Goal: Information Seeking & Learning: Learn about a topic

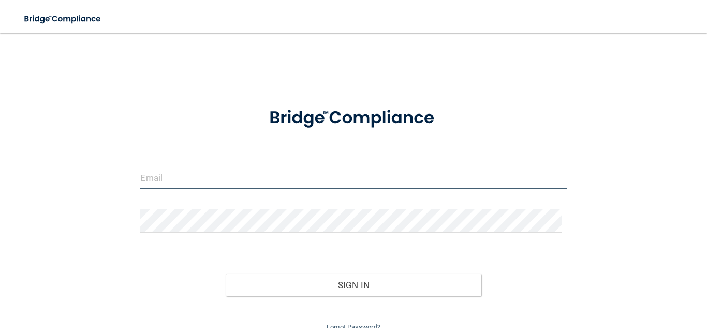
click at [321, 181] on input "email" at bounding box center [353, 177] width 426 height 23
type input "[EMAIL_ADDRESS][DOMAIN_NAME]"
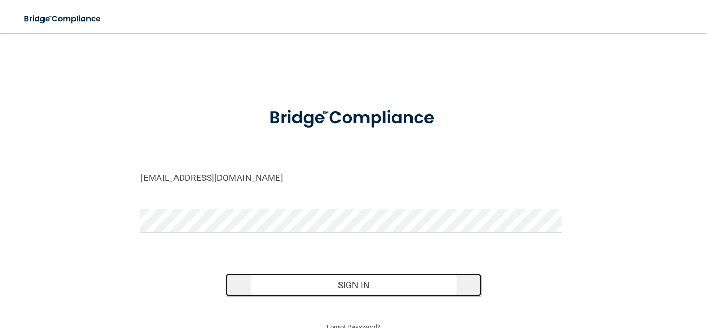
click at [365, 283] on button "Sign In" at bounding box center [354, 284] width 256 height 23
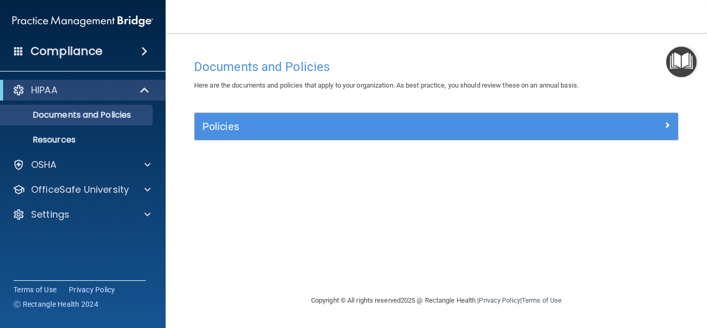
click at [141, 51] on span at bounding box center [144, 51] width 6 height 12
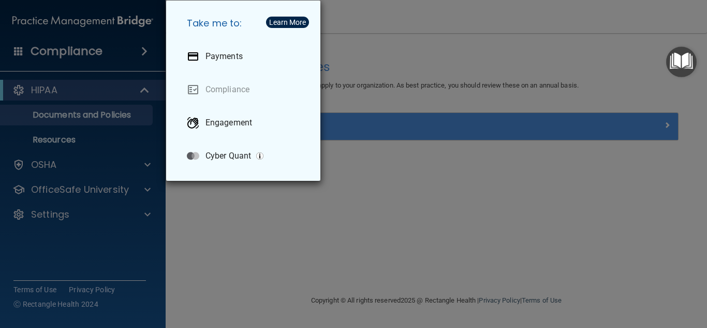
click at [89, 161] on div "Take me to: Payments Compliance Engagement Cyber Quant" at bounding box center [353, 164] width 707 height 328
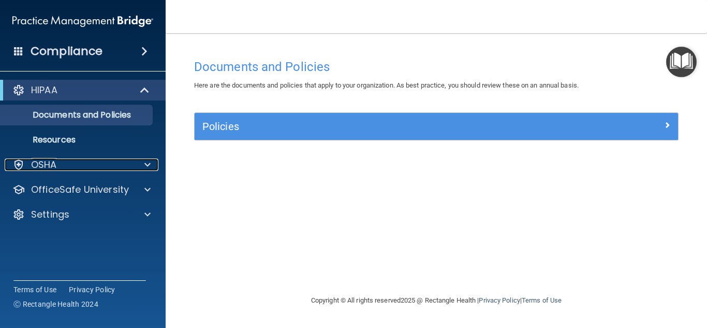
click at [89, 161] on div "OSHA" at bounding box center [69, 164] width 128 height 12
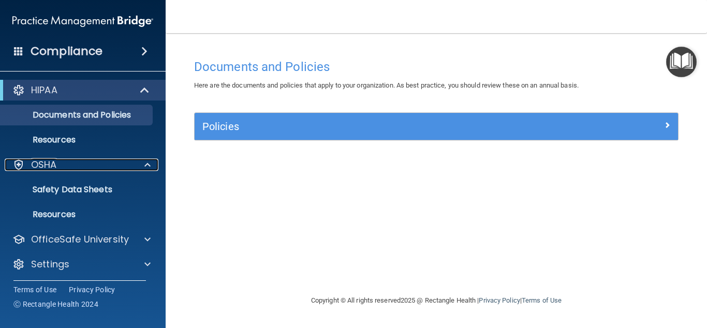
click at [89, 161] on div "OSHA" at bounding box center [69, 164] width 128 height 12
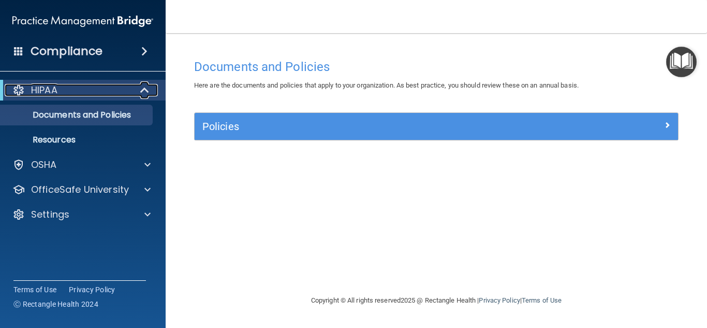
click at [128, 92] on div "HIPAA" at bounding box center [69, 90] width 128 height 12
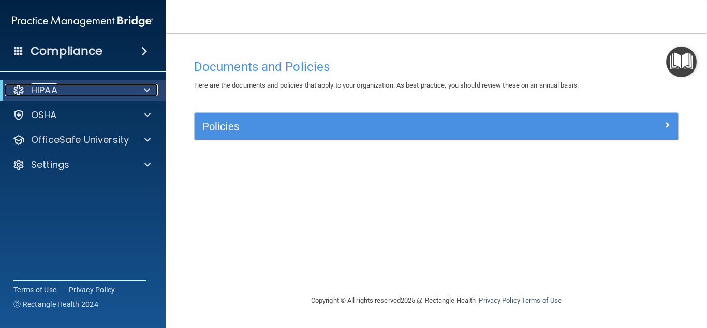
click at [28, 91] on div "HIPAA" at bounding box center [69, 90] width 128 height 12
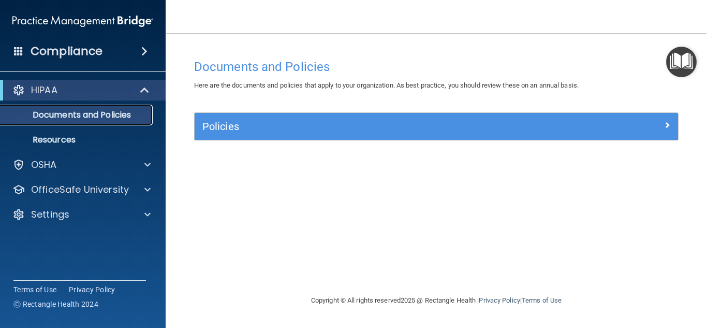
click at [49, 115] on p "Documents and Policies" at bounding box center [77, 115] width 141 height 10
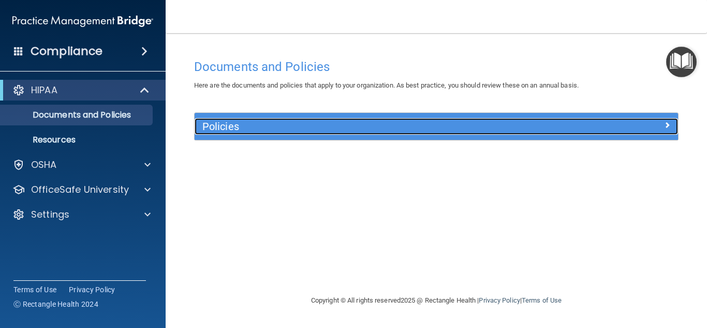
click at [231, 125] on h5 "Policies" at bounding box center [375, 126] width 347 height 11
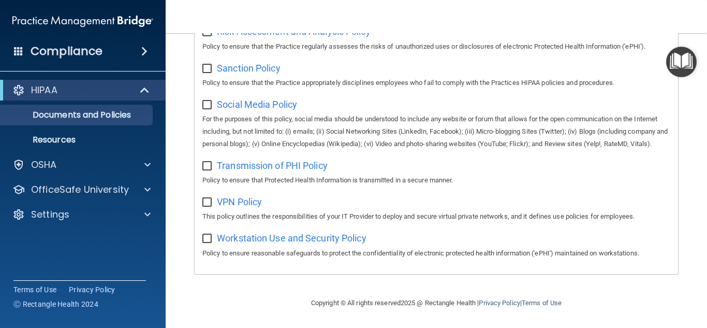
scroll to position [810, 0]
click at [61, 140] on p "Resources" at bounding box center [77, 140] width 141 height 10
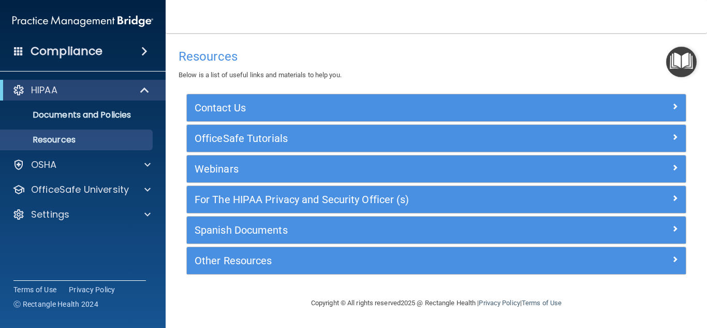
click at [120, 51] on div "Compliance" at bounding box center [83, 51] width 166 height 23
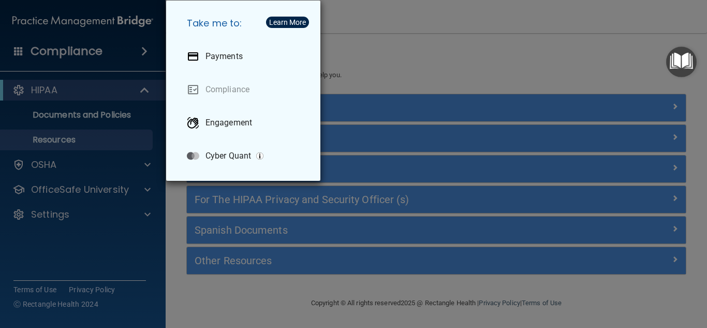
click at [283, 23] on div "Learn More" at bounding box center [287, 22] width 37 height 7
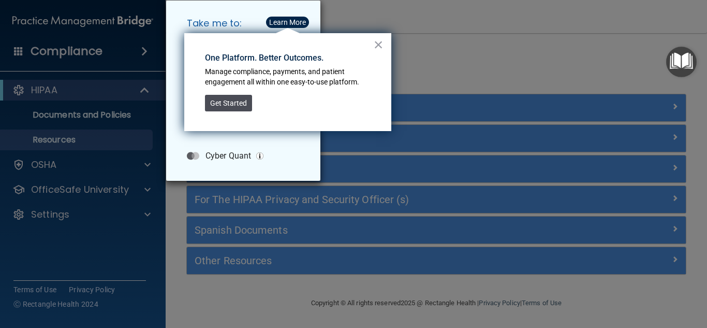
click at [234, 102] on button "Get Started" at bounding box center [228, 103] width 47 height 17
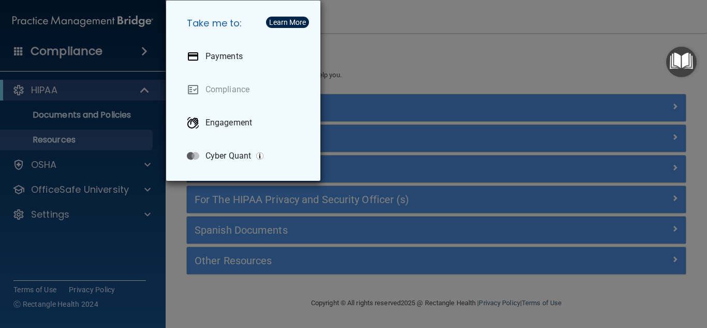
click at [532, 45] on div "Take me to: Payments Compliance Engagement Cyber Quant" at bounding box center [353, 164] width 707 height 328
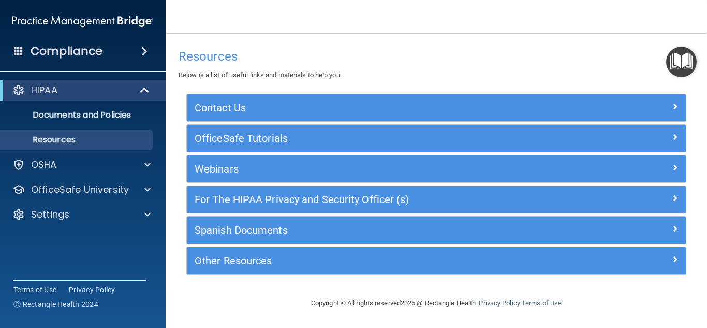
click at [430, 45] on div "Resources Below is a list of useful links and materials to help you." at bounding box center [437, 62] width 516 height 38
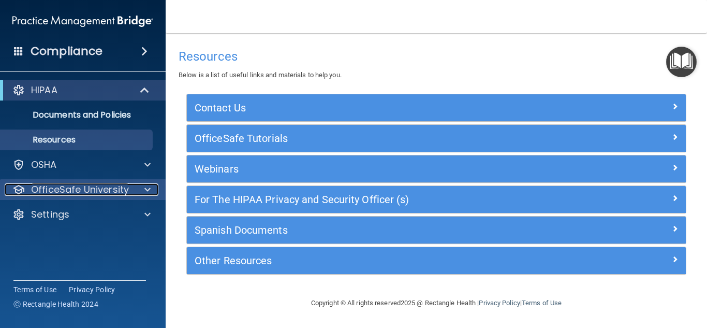
click at [142, 187] on div at bounding box center [146, 189] width 26 height 12
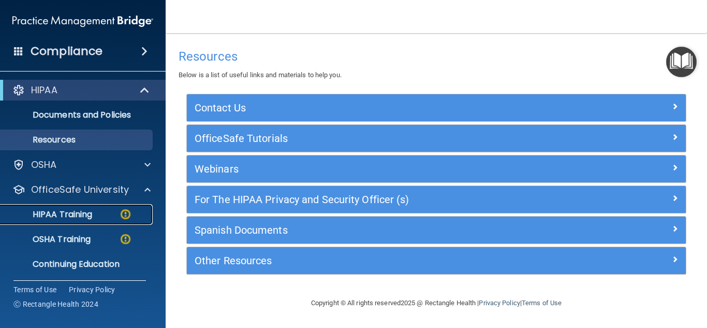
click at [92, 210] on p "HIPAA Training" at bounding box center [49, 214] width 85 height 10
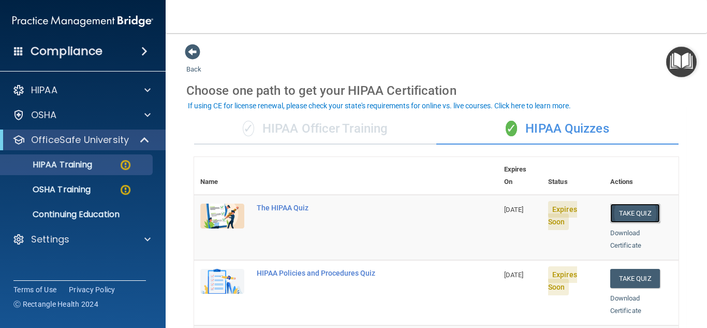
click at [629, 203] on button "Take Quiz" at bounding box center [635, 212] width 50 height 19
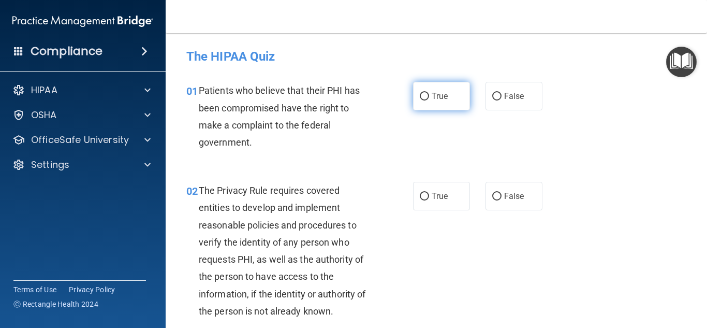
click at [420, 96] on input "True" at bounding box center [424, 97] width 9 height 8
radio input "true"
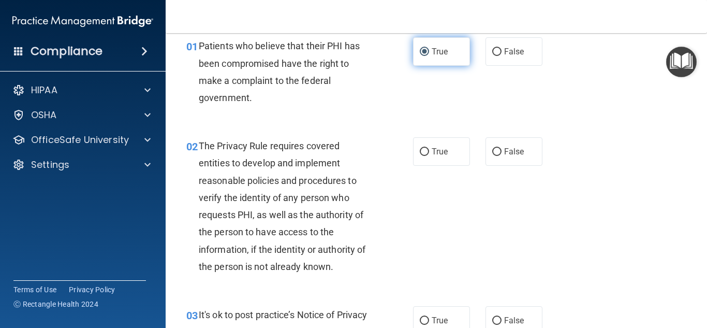
scroll to position [46, 0]
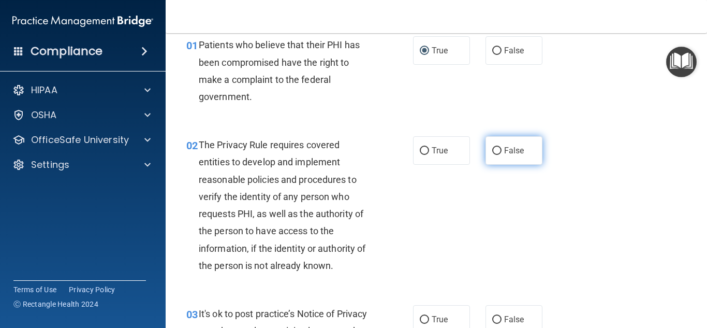
click at [493, 152] on input "False" at bounding box center [496, 151] width 9 height 8
radio input "true"
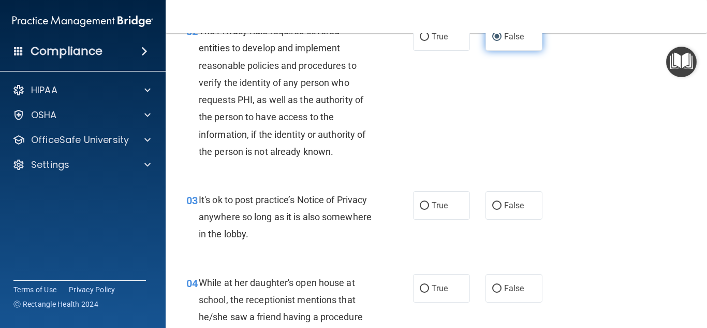
scroll to position [169, 0]
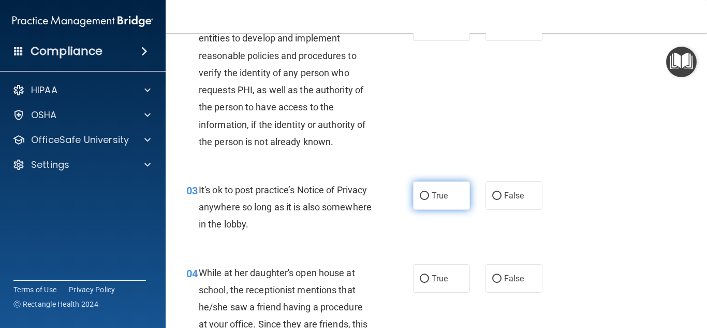
click at [421, 194] on input "True" at bounding box center [424, 196] width 9 height 8
radio input "true"
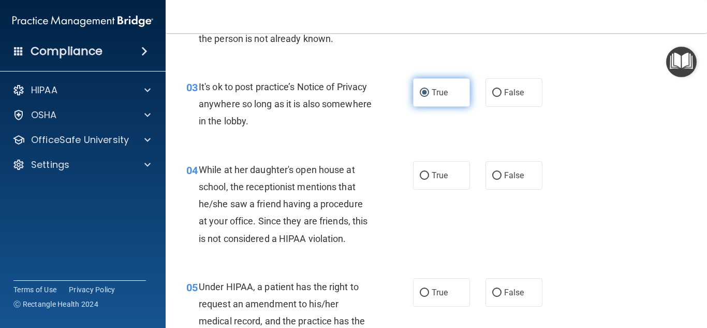
scroll to position [281, 0]
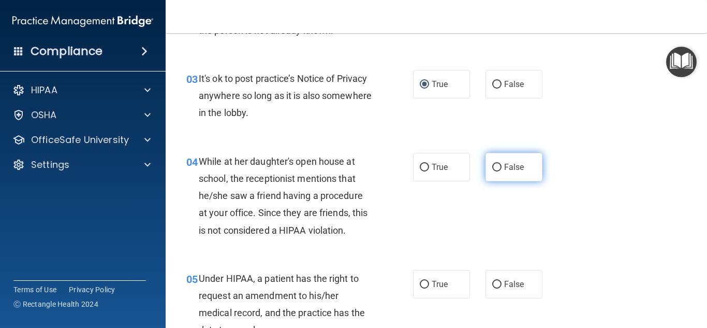
click at [493, 164] on input "False" at bounding box center [496, 168] width 9 height 8
radio input "true"
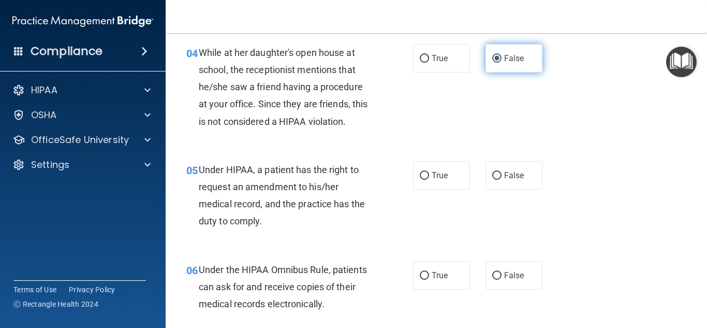
scroll to position [395, 0]
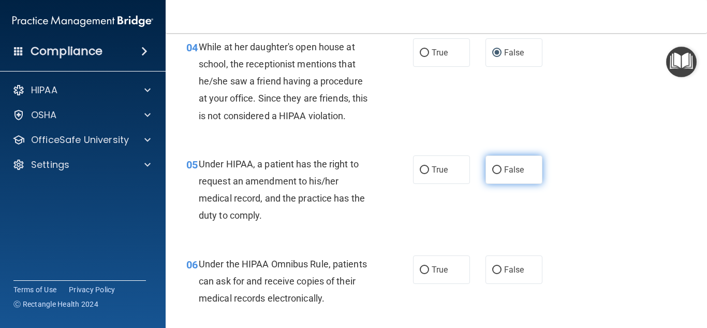
click at [493, 171] on input "False" at bounding box center [496, 170] width 9 height 8
radio input "true"
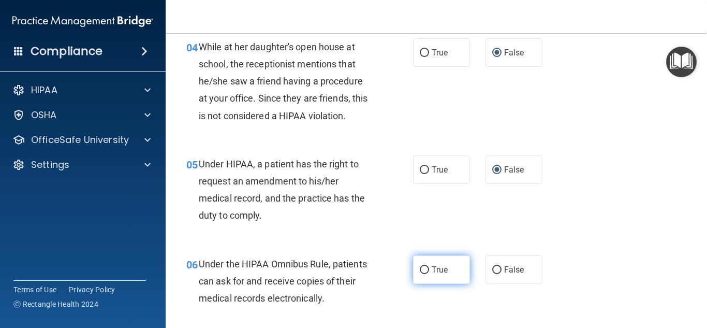
click at [423, 270] on input "True" at bounding box center [424, 270] width 9 height 8
radio input "true"
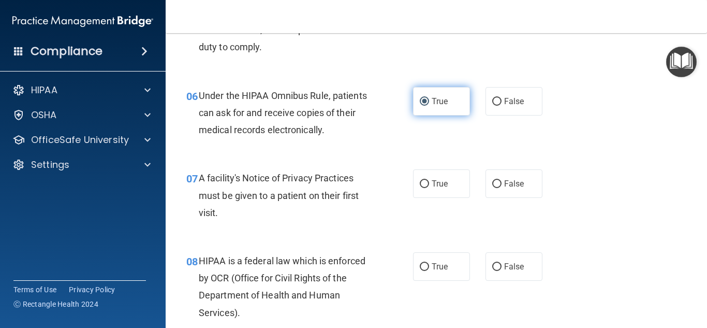
scroll to position [567, 0]
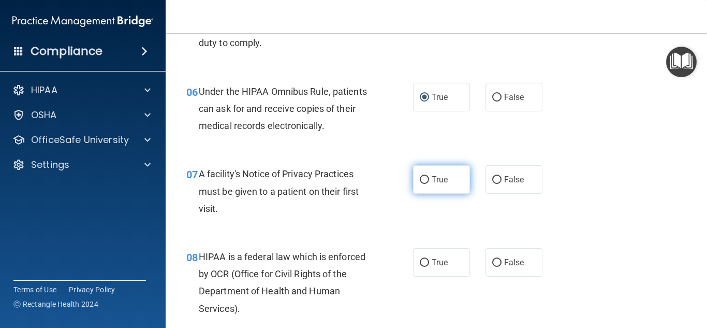
click at [420, 181] on input "True" at bounding box center [424, 180] width 9 height 8
radio input "true"
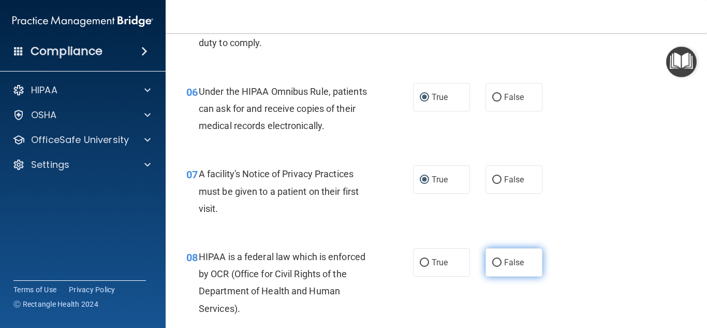
click at [492, 265] on input "False" at bounding box center [496, 263] width 9 height 8
radio input "true"
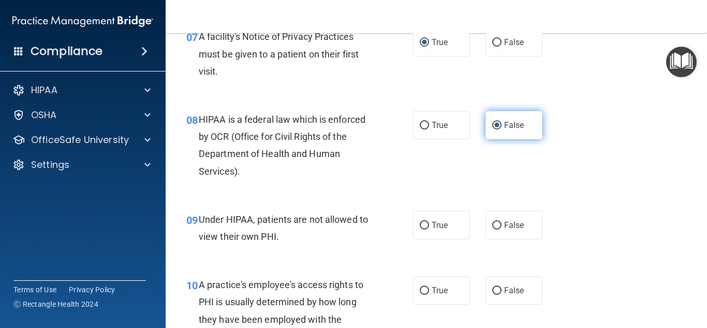
scroll to position [710, 0]
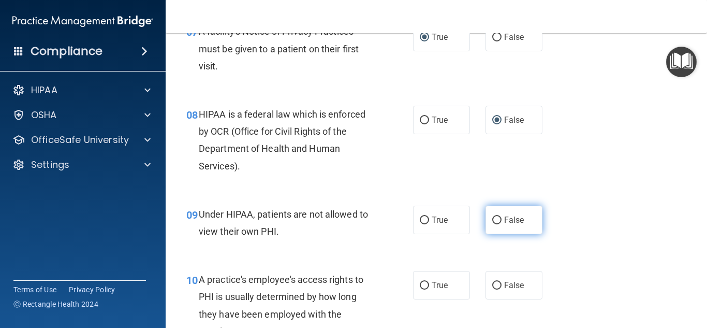
click at [494, 218] on input "False" at bounding box center [496, 220] width 9 height 8
radio input "true"
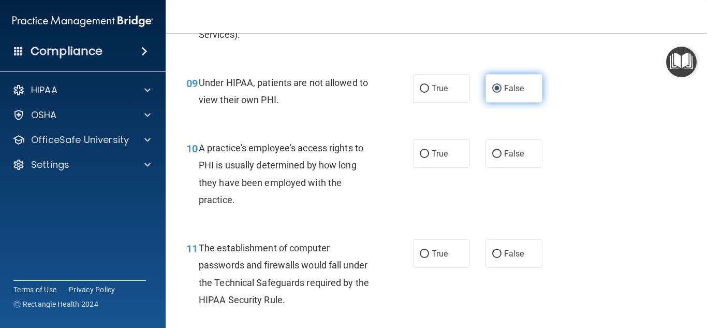
scroll to position [848, 0]
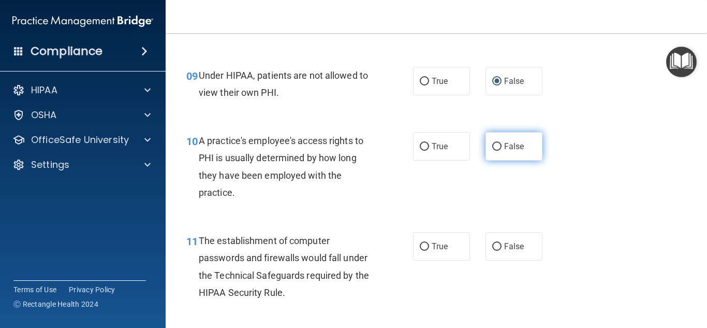
click at [493, 145] on input "False" at bounding box center [496, 147] width 9 height 8
radio input "true"
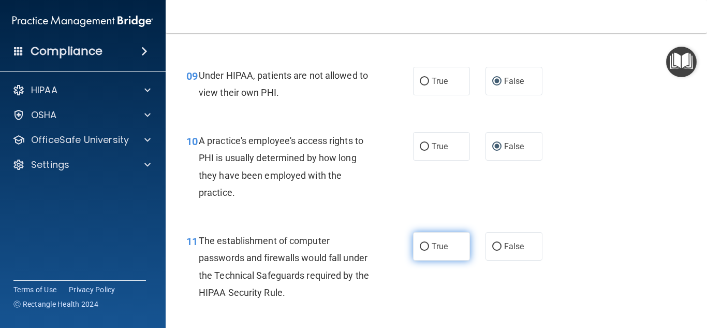
click at [422, 244] on input "True" at bounding box center [424, 247] width 9 height 8
radio input "true"
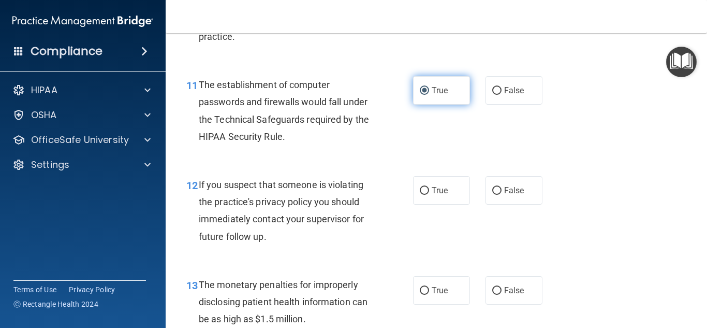
scroll to position [1005, 0]
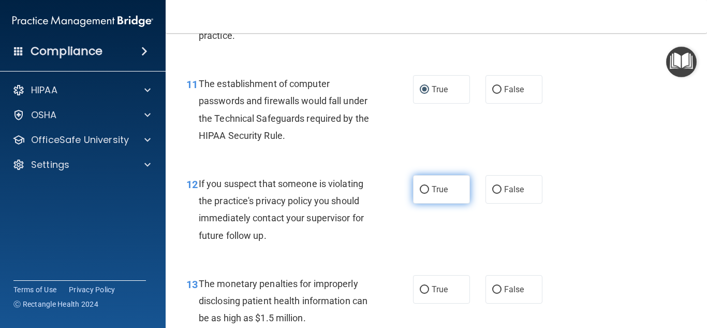
click at [423, 191] on input "True" at bounding box center [424, 190] width 9 height 8
radio input "true"
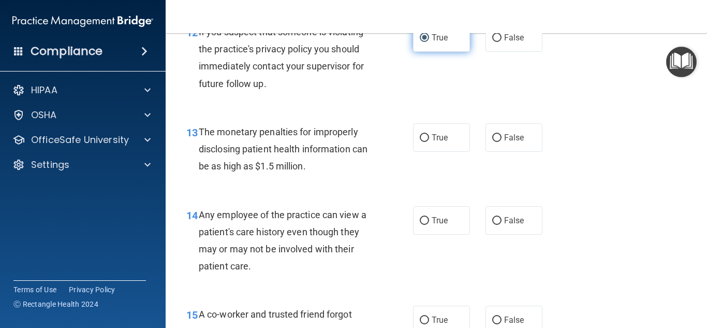
scroll to position [1173, 0]
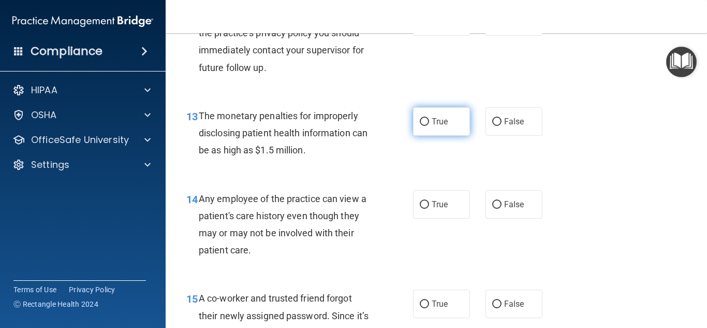
click at [420, 122] on input "True" at bounding box center [424, 122] width 9 height 8
radio input "true"
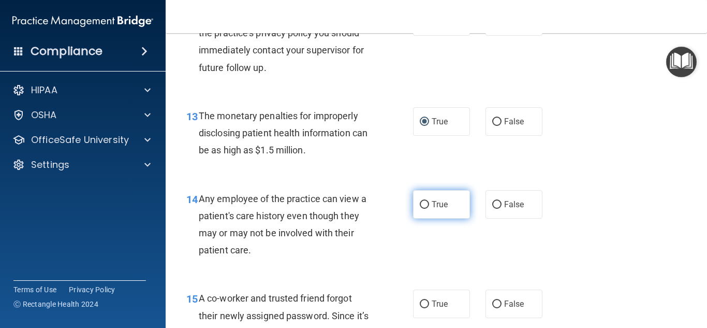
click at [421, 204] on input "True" at bounding box center [424, 205] width 9 height 8
radio input "true"
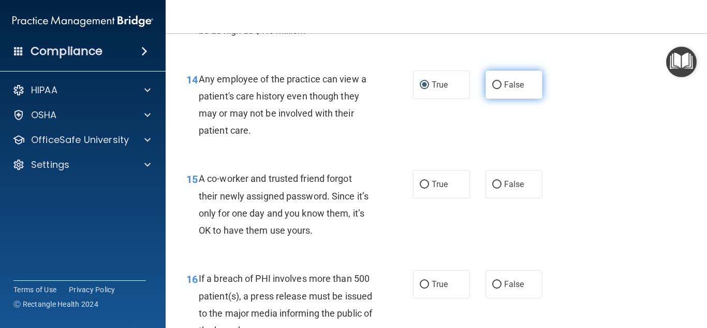
scroll to position [1297, 0]
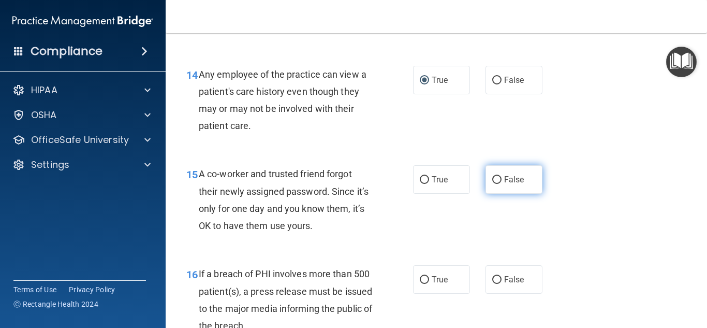
click at [494, 176] on input "False" at bounding box center [496, 180] width 9 height 8
radio input "true"
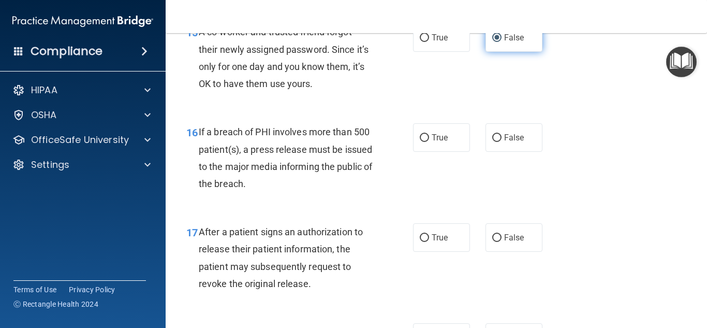
scroll to position [1448, 0]
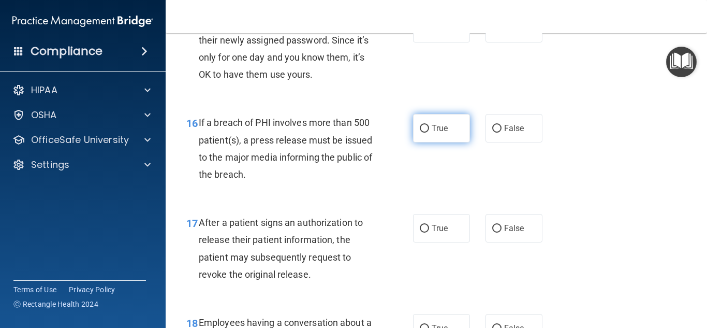
click at [421, 127] on input "True" at bounding box center [424, 129] width 9 height 8
radio input "true"
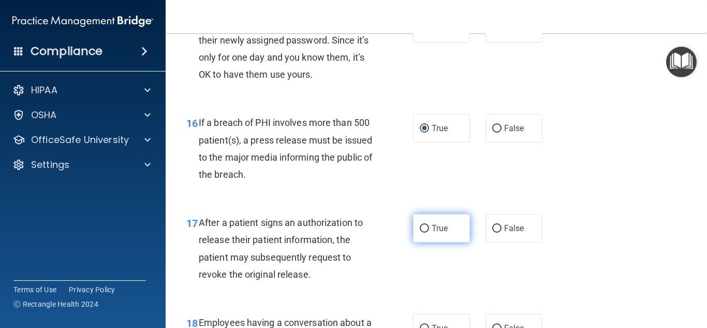
click at [422, 227] on input "True" at bounding box center [424, 229] width 9 height 8
radio input "true"
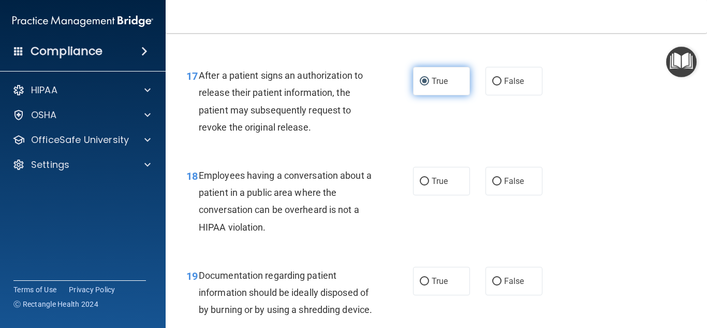
scroll to position [1600, 0]
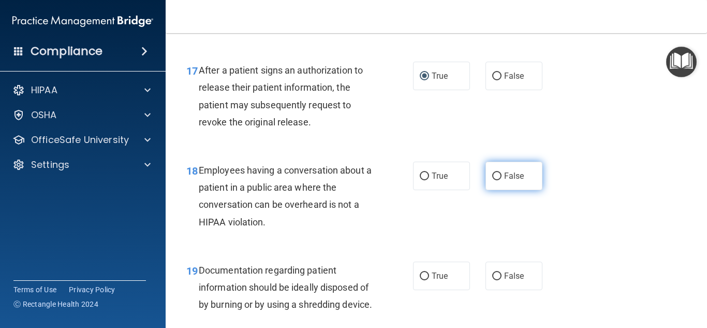
click at [493, 174] on input "False" at bounding box center [496, 176] width 9 height 8
radio input "true"
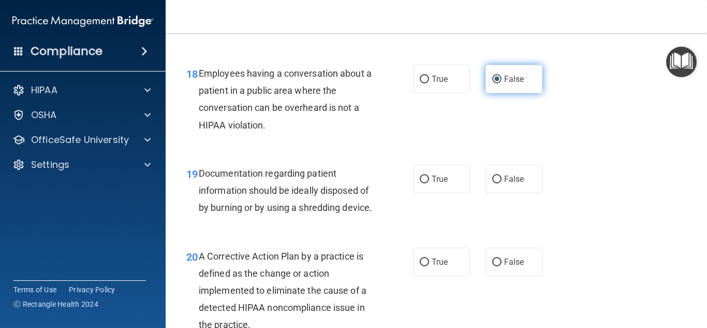
scroll to position [1702, 0]
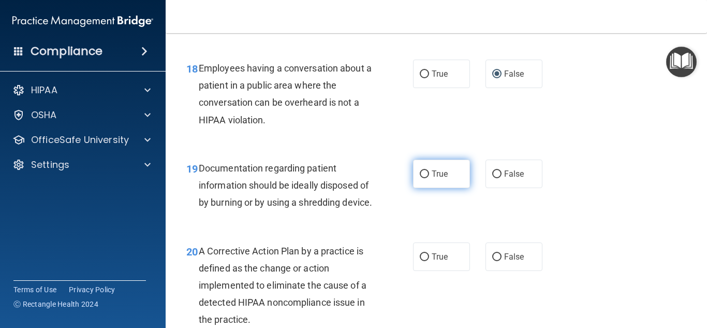
click at [420, 174] on input "True" at bounding box center [424, 174] width 9 height 8
radio input "true"
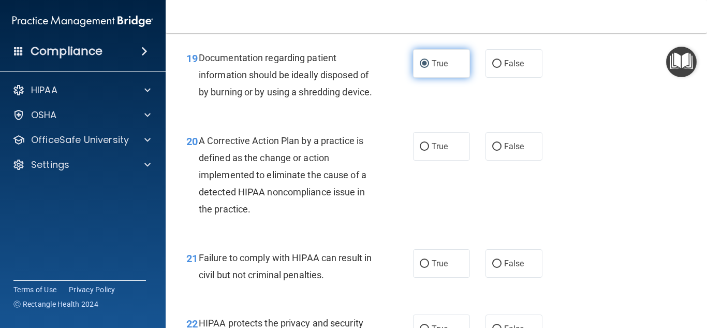
scroll to position [1819, 0]
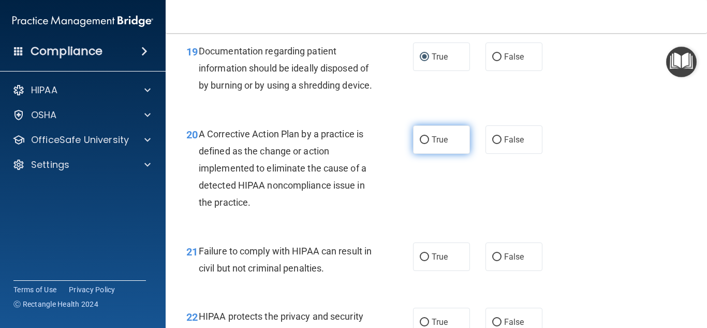
click at [420, 144] on input "True" at bounding box center [424, 140] width 9 height 8
radio input "true"
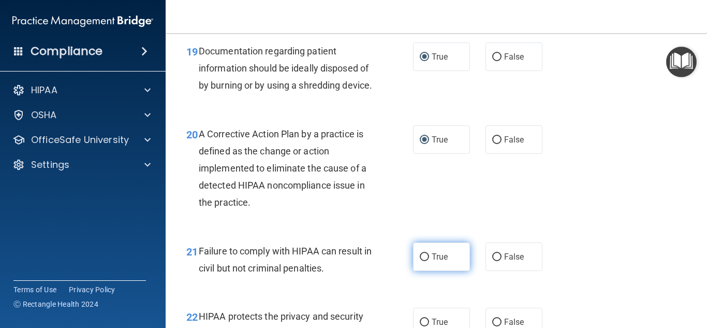
click at [420, 261] on input "True" at bounding box center [424, 257] width 9 height 8
radio input "true"
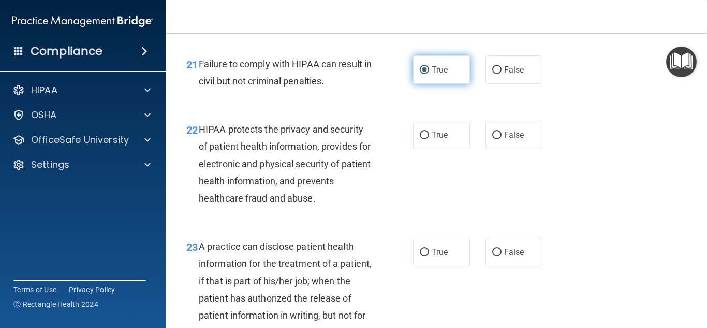
scroll to position [2007, 0]
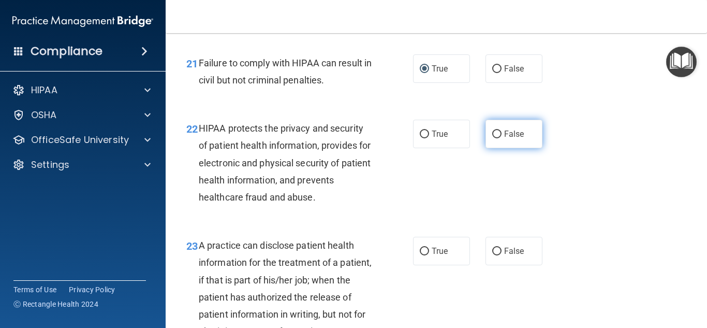
click at [493, 138] on input "False" at bounding box center [496, 134] width 9 height 8
radio input "true"
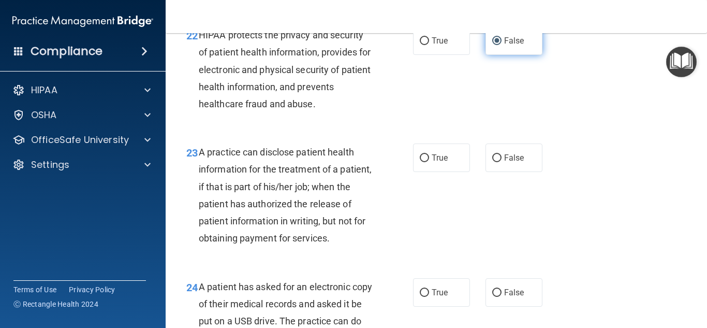
scroll to position [2102, 0]
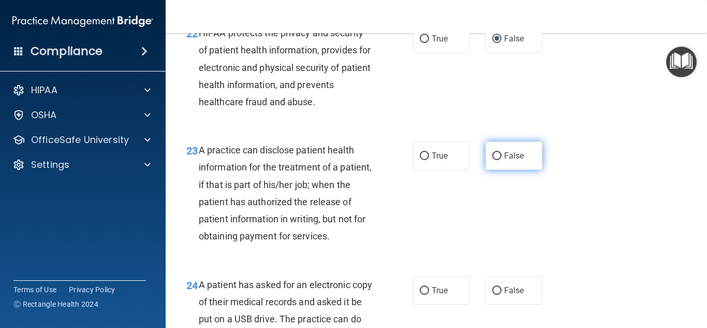
click at [493, 160] on input "False" at bounding box center [496, 156] width 9 height 8
radio input "true"
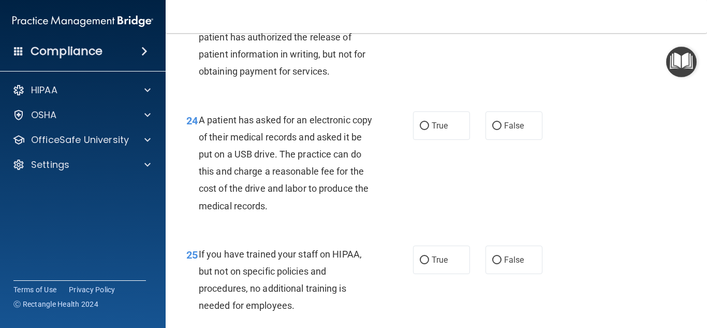
scroll to position [2271, 0]
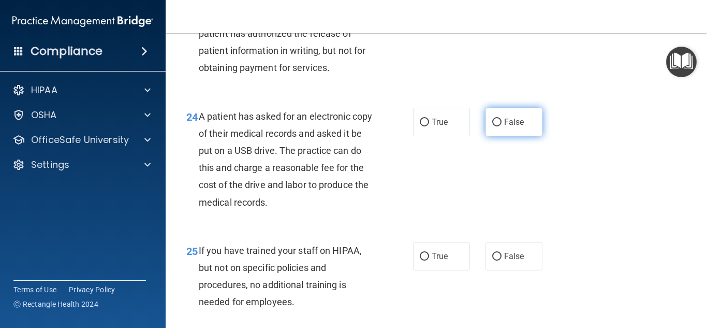
click at [493, 126] on input "False" at bounding box center [496, 123] width 9 height 8
radio input "true"
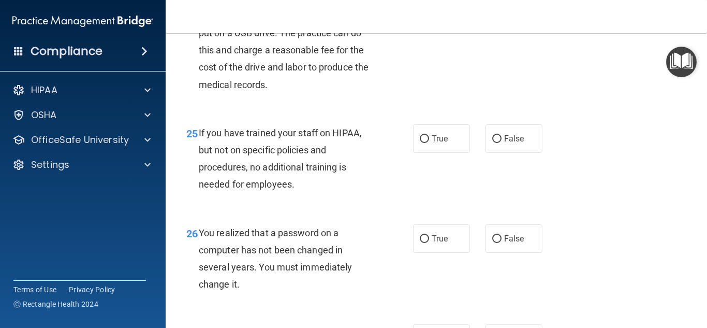
scroll to position [2394, 0]
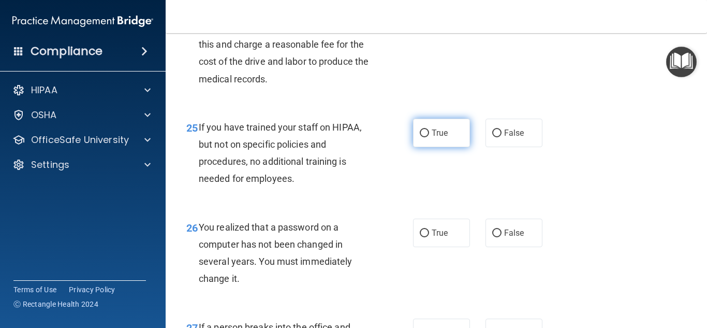
click at [420, 137] on input "True" at bounding box center [424, 133] width 9 height 8
radio input "true"
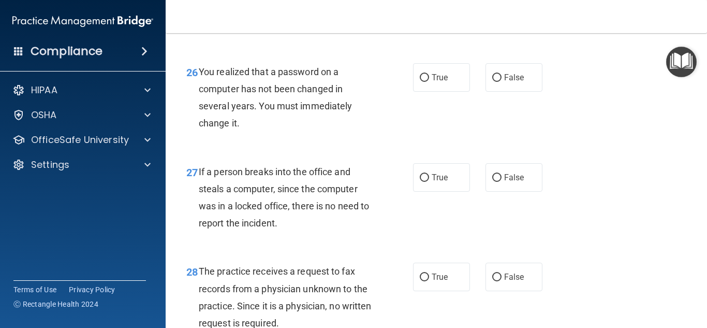
scroll to position [2553, 0]
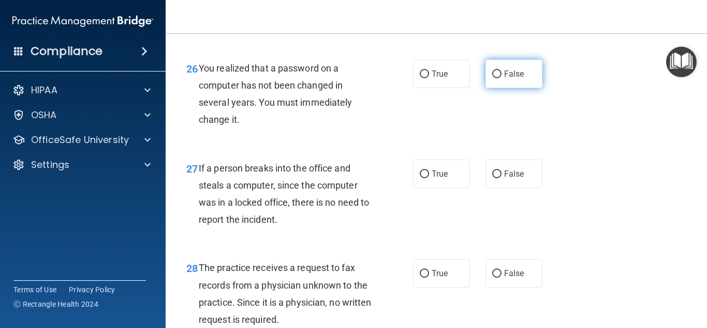
click at [492, 78] on input "False" at bounding box center [496, 74] width 9 height 8
radio input "true"
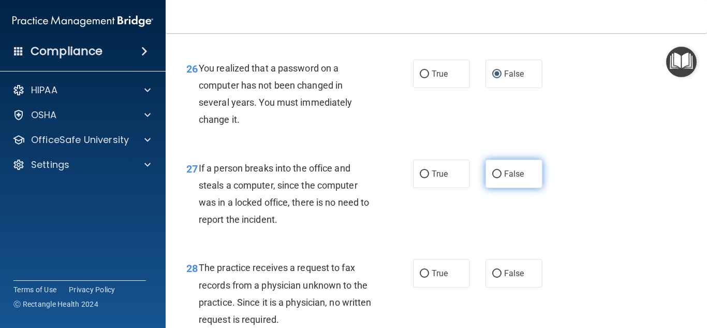
click at [492, 178] on input "False" at bounding box center [496, 174] width 9 height 8
radio input "true"
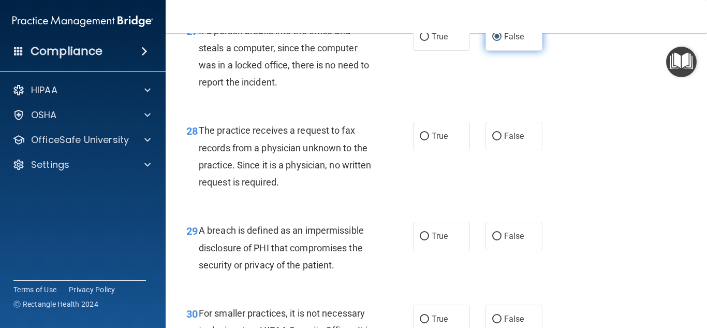
scroll to position [2690, 0]
click at [492, 140] on input "False" at bounding box center [496, 136] width 9 height 8
radio input "true"
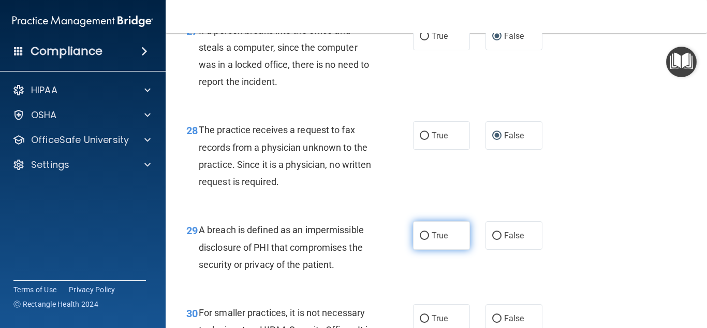
click at [424, 240] on input "True" at bounding box center [424, 236] width 9 height 8
radio input "true"
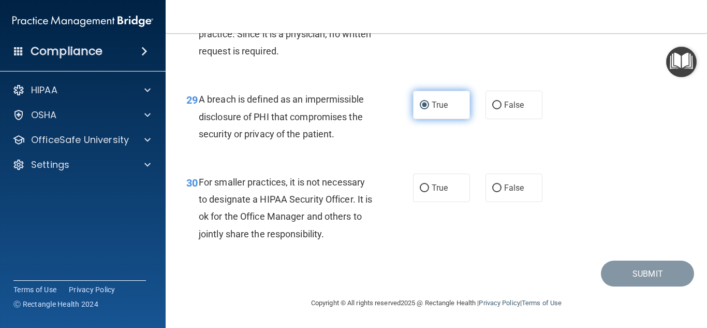
scroll to position [2856, 0]
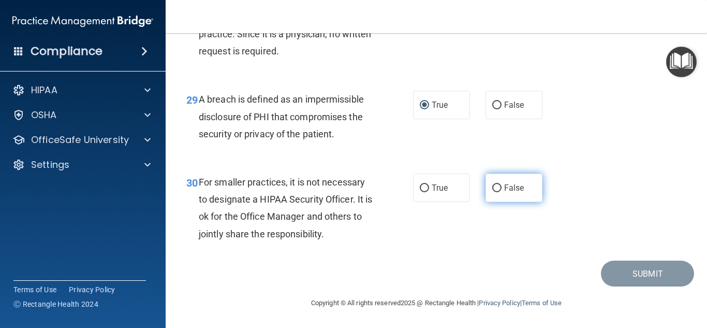
click at [492, 189] on input "False" at bounding box center [496, 188] width 9 height 8
radio input "true"
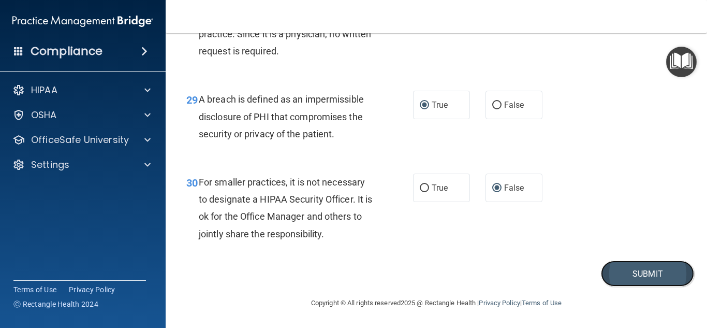
click at [616, 271] on button "Submit" at bounding box center [647, 273] width 93 height 26
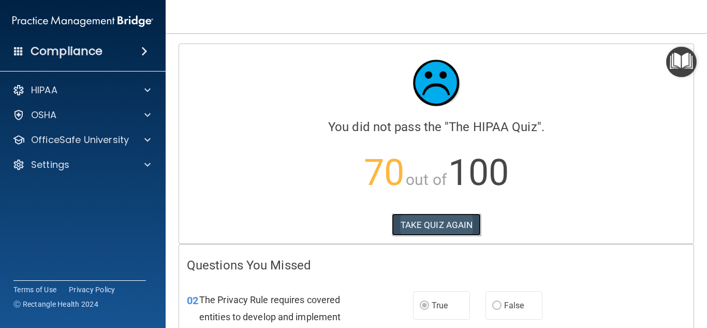
click at [436, 221] on button "TAKE QUIZ AGAIN" at bounding box center [437, 224] width 90 height 23
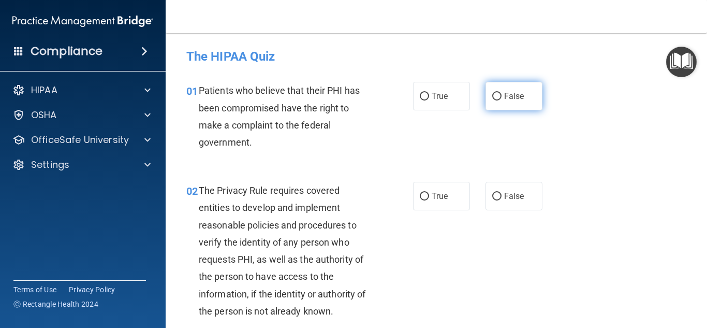
click at [492, 99] on input "False" at bounding box center [496, 97] width 9 height 8
radio input "true"
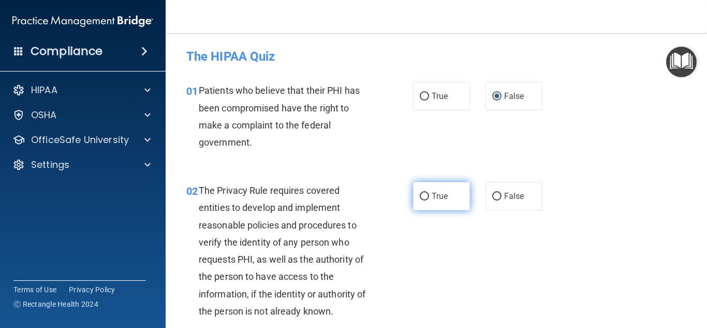
click at [420, 197] on input "True" at bounding box center [424, 197] width 9 height 8
radio input "true"
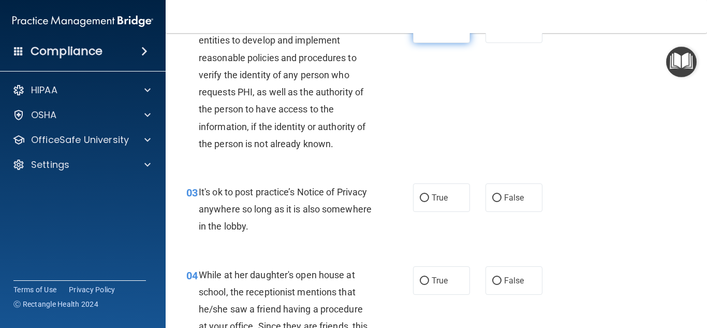
scroll to position [171, 0]
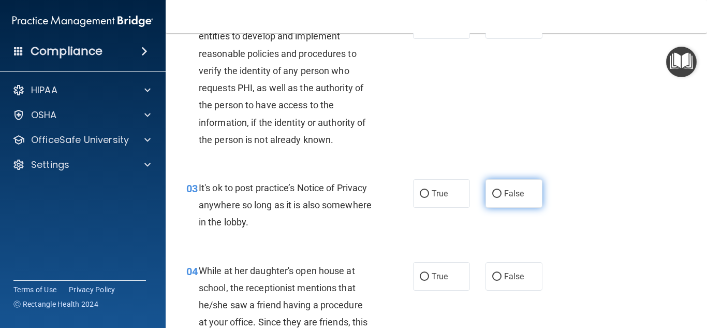
click at [492, 192] on input "False" at bounding box center [496, 194] width 9 height 8
radio input "true"
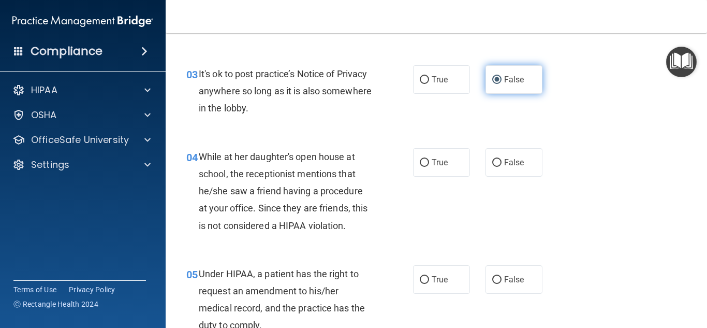
scroll to position [287, 0]
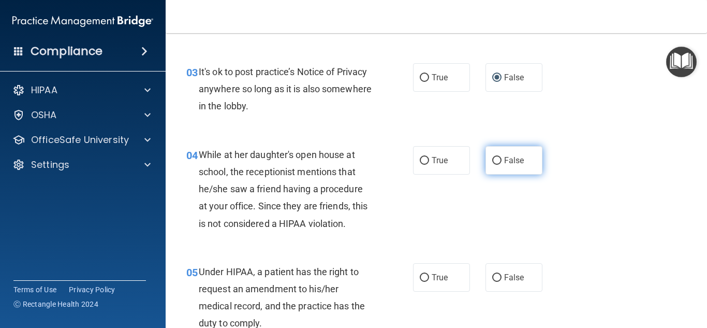
click at [492, 157] on input "False" at bounding box center [496, 161] width 9 height 8
radio input "true"
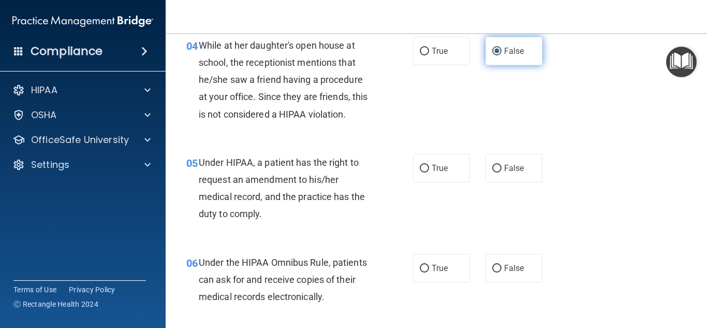
scroll to position [401, 0]
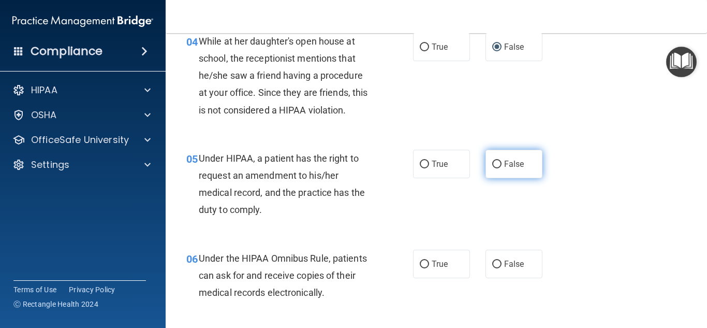
click at [492, 163] on input "False" at bounding box center [496, 164] width 9 height 8
radio input "true"
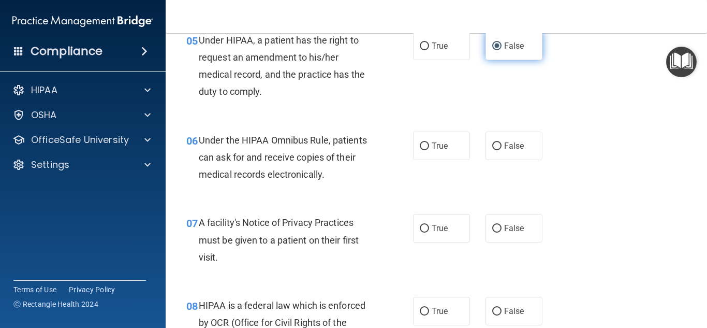
scroll to position [524, 0]
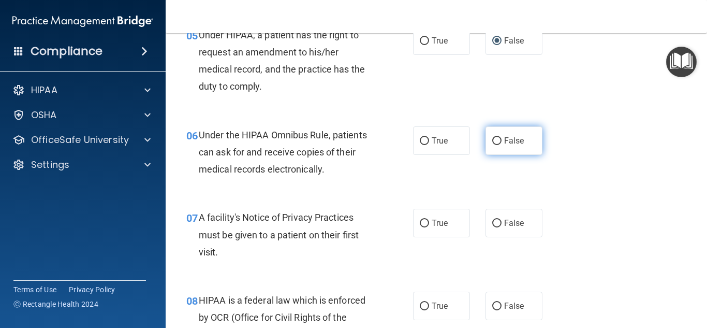
click at [492, 139] on input "False" at bounding box center [496, 141] width 9 height 8
radio input "true"
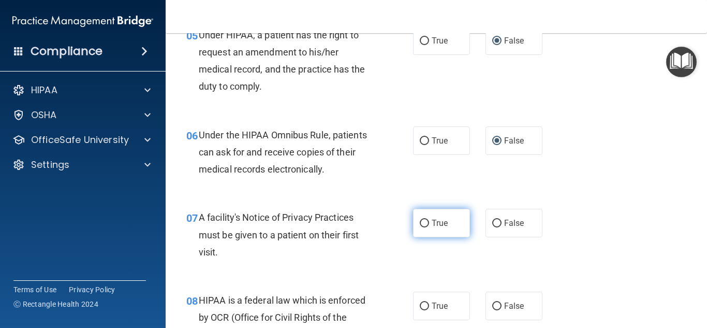
click at [420, 222] on input "True" at bounding box center [424, 223] width 9 height 8
radio input "true"
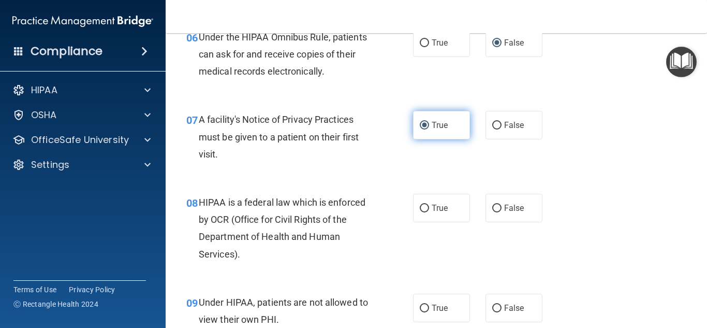
scroll to position [626, 0]
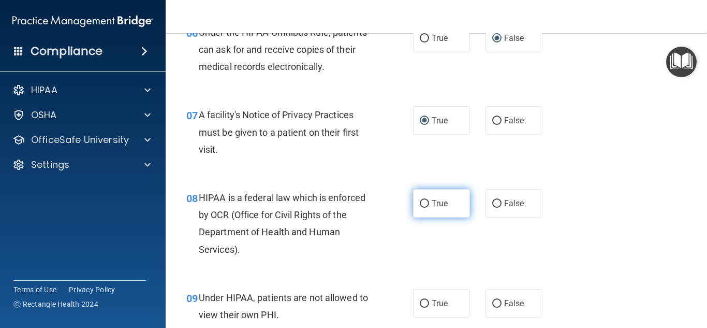
click at [421, 203] on input "True" at bounding box center [424, 204] width 9 height 8
radio input "true"
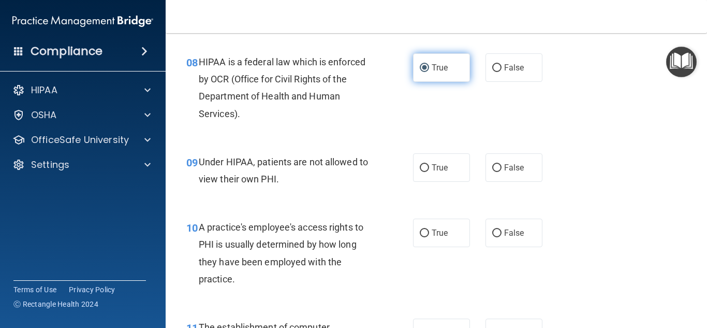
scroll to position [766, 0]
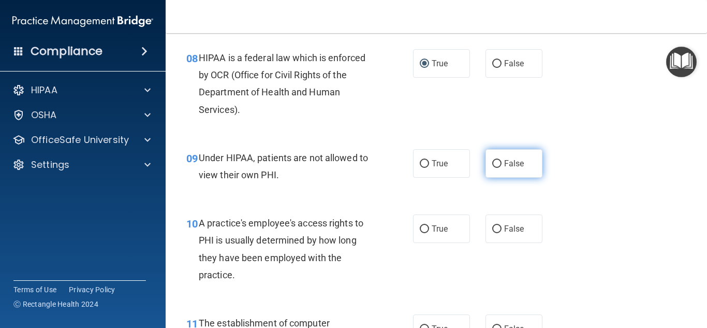
click at [495, 162] on input "False" at bounding box center [496, 164] width 9 height 8
radio input "true"
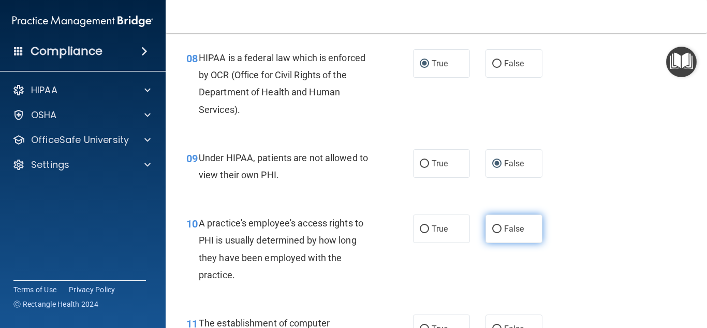
click at [492, 230] on input "False" at bounding box center [496, 229] width 9 height 8
radio input "true"
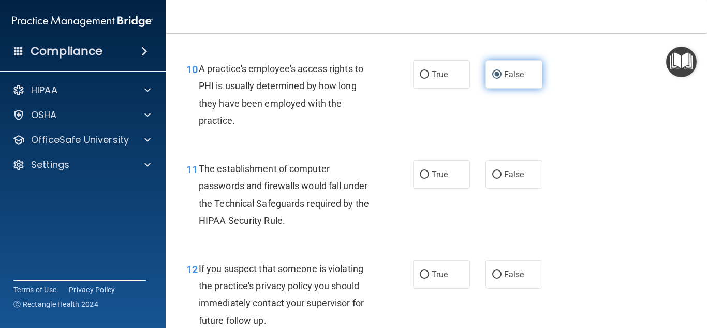
scroll to position [921, 0]
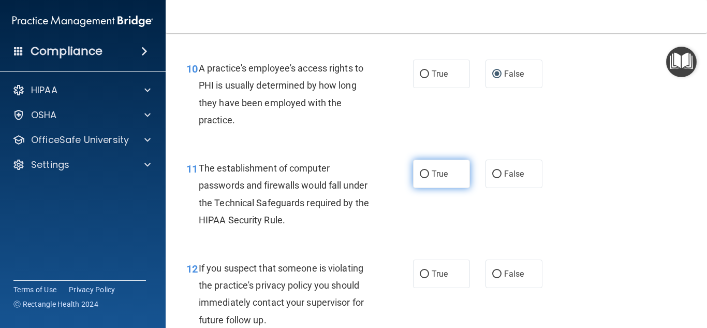
click at [420, 174] on input "True" at bounding box center [424, 174] width 9 height 8
radio input "true"
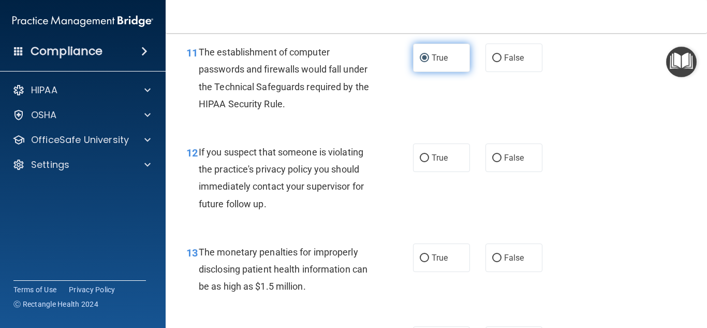
scroll to position [1038, 0]
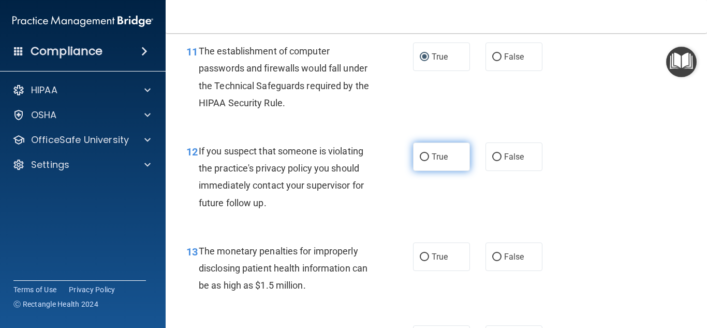
click at [420, 156] on input "True" at bounding box center [424, 157] width 9 height 8
radio input "true"
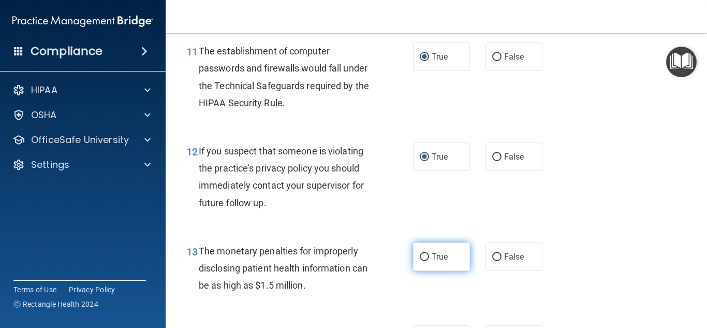
click at [424, 256] on input "True" at bounding box center [424, 257] width 9 height 8
radio input "true"
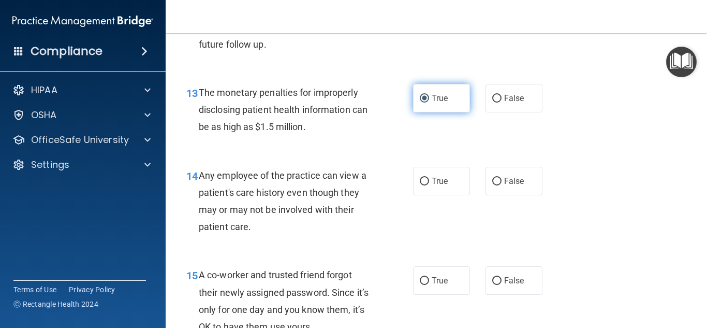
scroll to position [1210, 0]
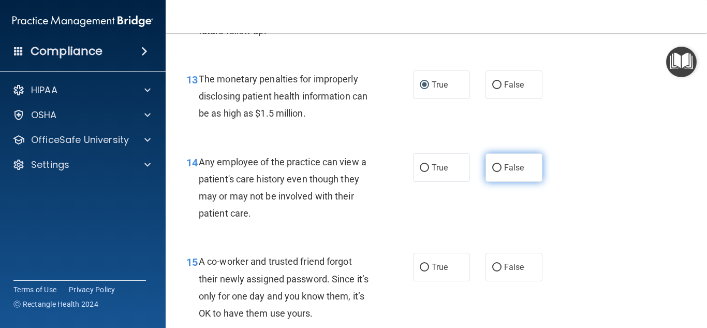
click at [492, 167] on input "False" at bounding box center [496, 168] width 9 height 8
radio input "true"
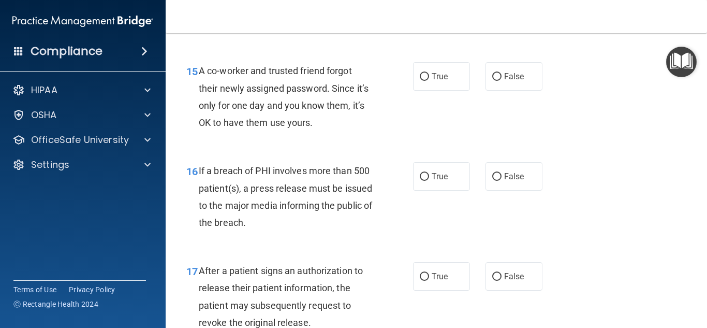
scroll to position [1402, 0]
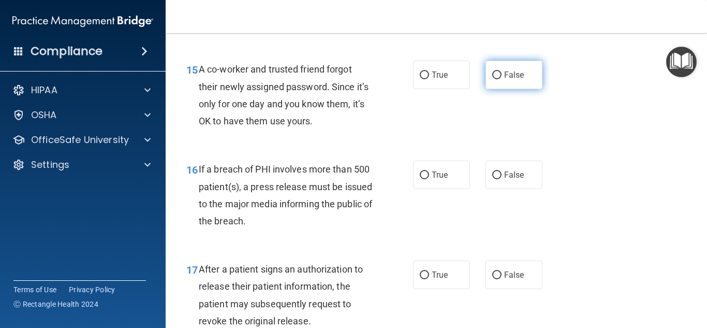
click at [493, 75] on input "False" at bounding box center [496, 75] width 9 height 8
radio input "true"
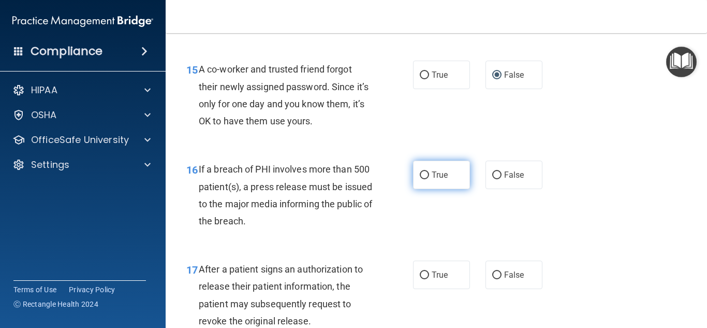
click at [422, 174] on input "True" at bounding box center [424, 175] width 9 height 8
radio input "true"
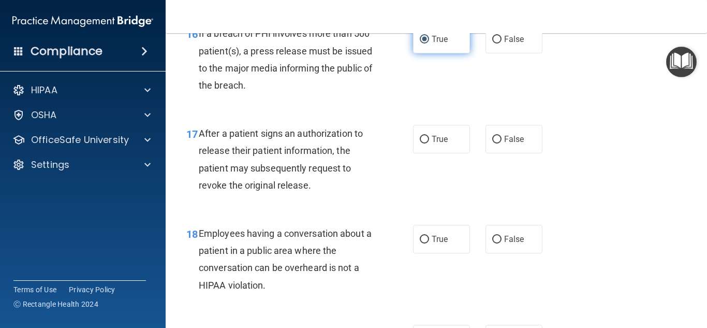
scroll to position [1541, 0]
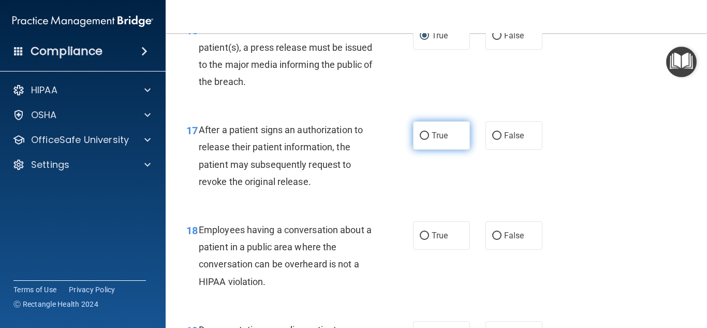
click at [423, 136] on input "True" at bounding box center [424, 136] width 9 height 8
radio input "true"
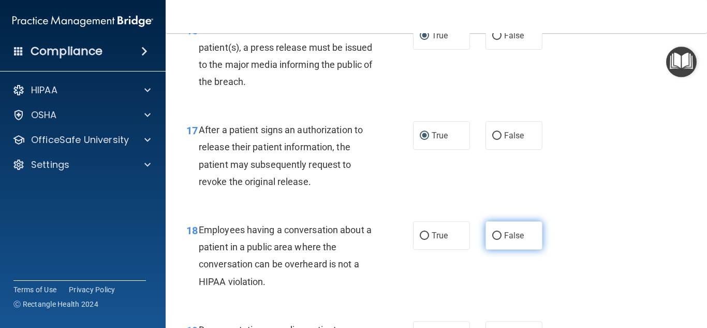
click at [492, 234] on input "False" at bounding box center [496, 236] width 9 height 8
radio input "true"
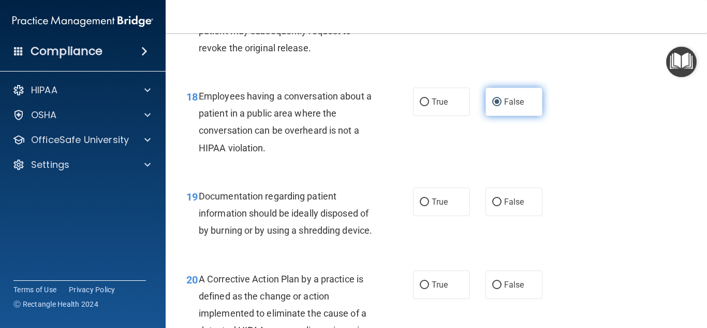
scroll to position [1690, 0]
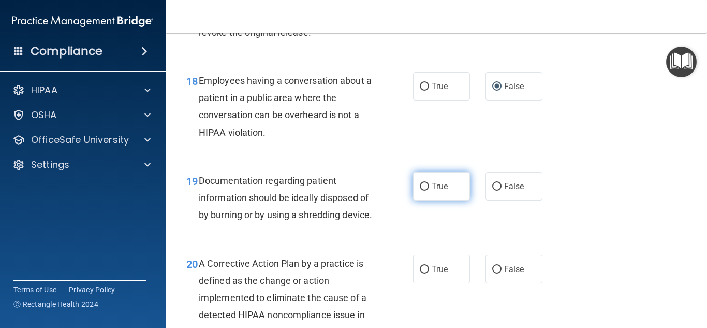
click at [424, 185] on input "True" at bounding box center [424, 187] width 9 height 8
radio input "true"
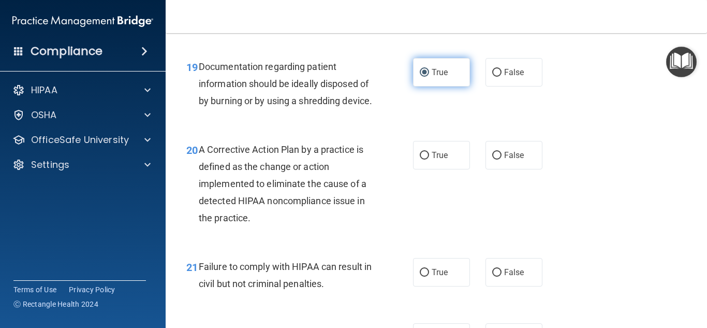
scroll to position [1807, 0]
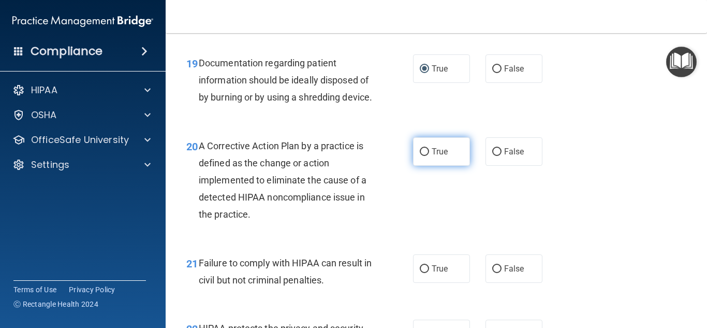
click at [420, 156] on input "True" at bounding box center [424, 152] width 9 height 8
radio input "true"
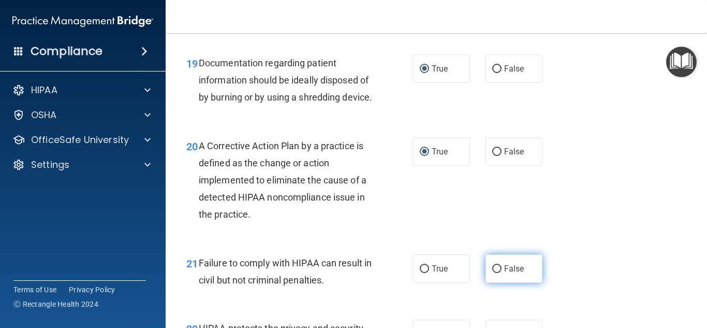
click at [494, 273] on input "False" at bounding box center [496, 269] width 9 height 8
radio input "true"
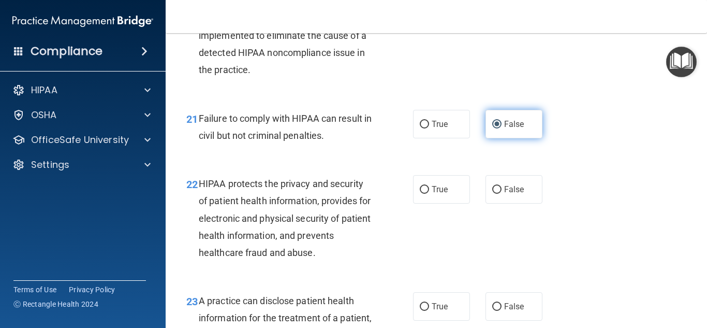
scroll to position [1953, 0]
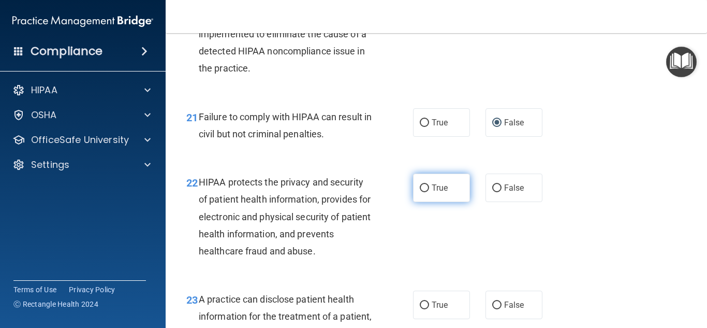
click at [420, 192] on input "True" at bounding box center [424, 188] width 9 height 8
radio input "true"
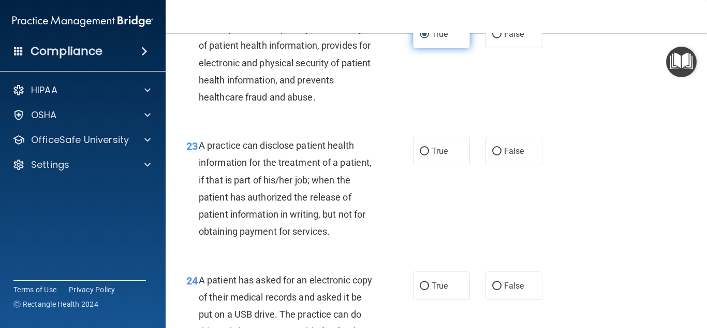
scroll to position [2109, 0]
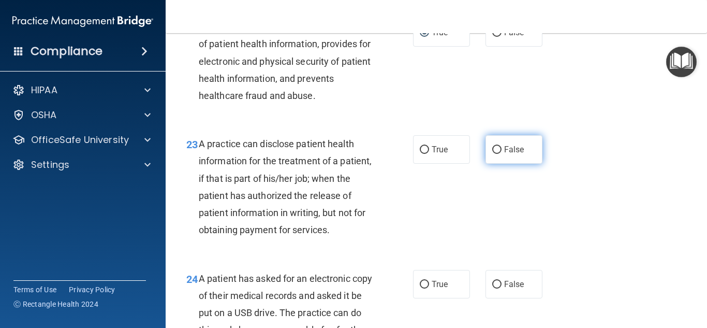
click at [492, 154] on input "False" at bounding box center [496, 150] width 9 height 8
radio input "true"
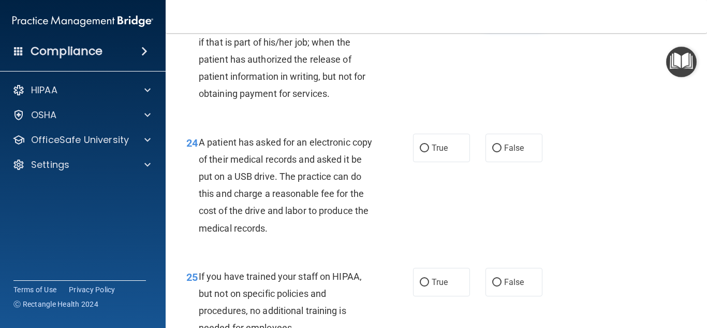
scroll to position [2250, 0]
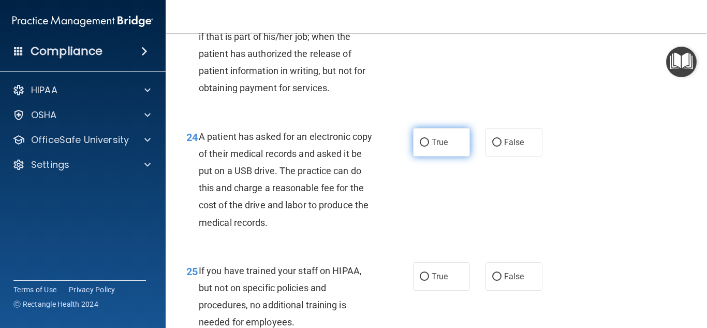
click at [421, 156] on label "True" at bounding box center [441, 142] width 57 height 28
click at [421, 146] on input "True" at bounding box center [424, 143] width 9 height 8
radio input "true"
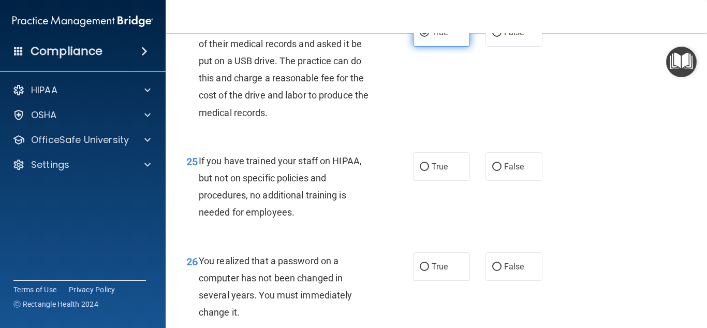
scroll to position [2365, 0]
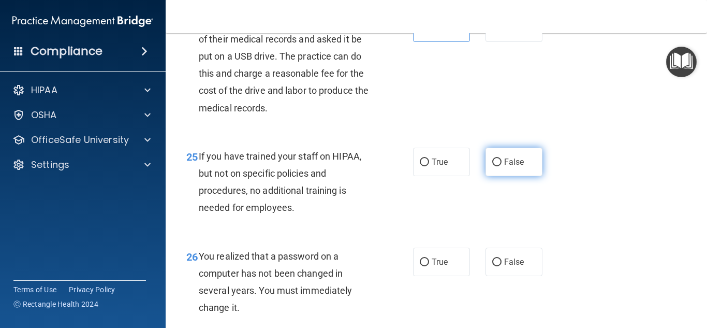
click at [492, 166] on input "False" at bounding box center [496, 162] width 9 height 8
radio input "true"
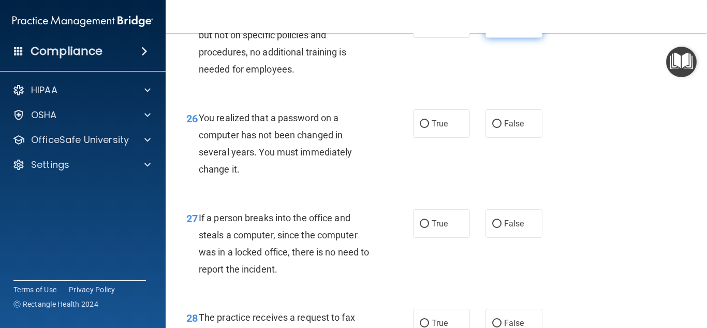
scroll to position [2505, 0]
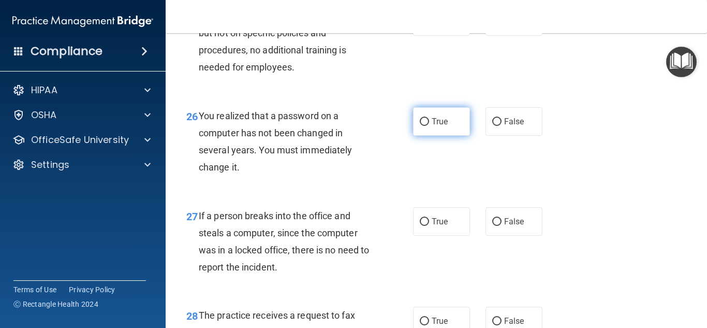
click at [420, 126] on input "True" at bounding box center [424, 122] width 9 height 8
radio input "true"
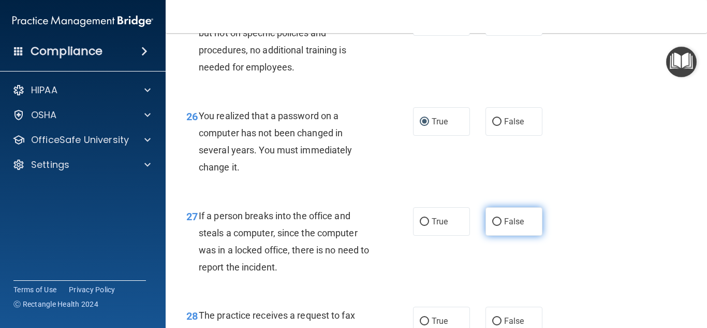
click at [494, 226] on input "False" at bounding box center [496, 222] width 9 height 8
radio input "true"
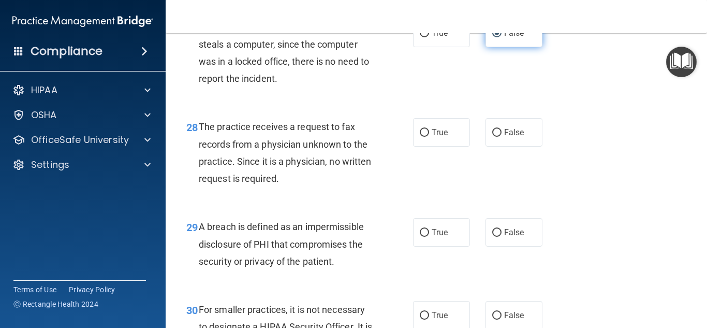
scroll to position [2698, 0]
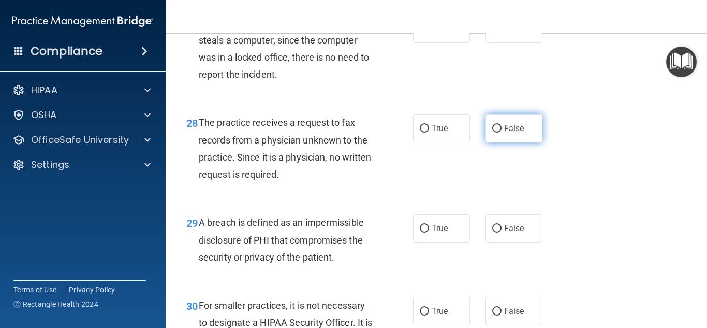
click at [492, 133] on input "False" at bounding box center [496, 129] width 9 height 8
radio input "true"
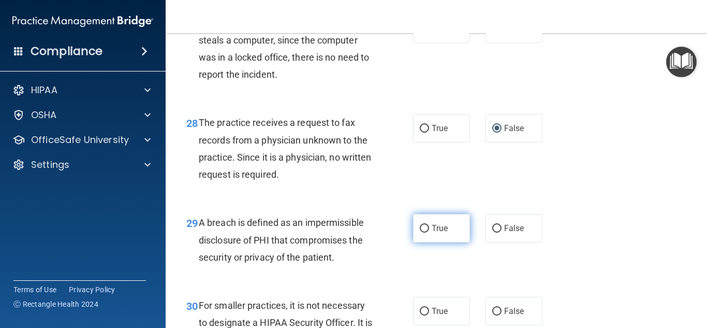
click at [421, 232] on input "True" at bounding box center [424, 229] width 9 height 8
radio input "true"
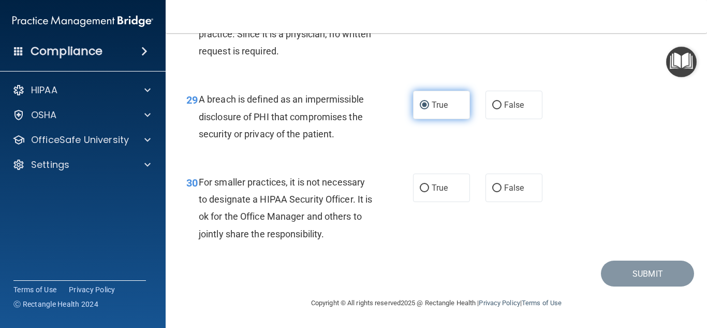
scroll to position [2850, 0]
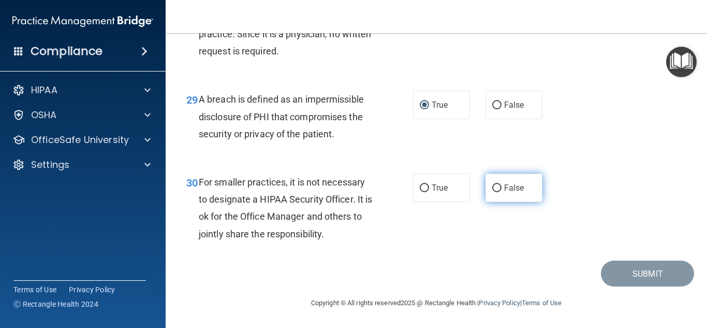
click at [493, 192] on input "False" at bounding box center [496, 188] width 9 height 8
radio input "true"
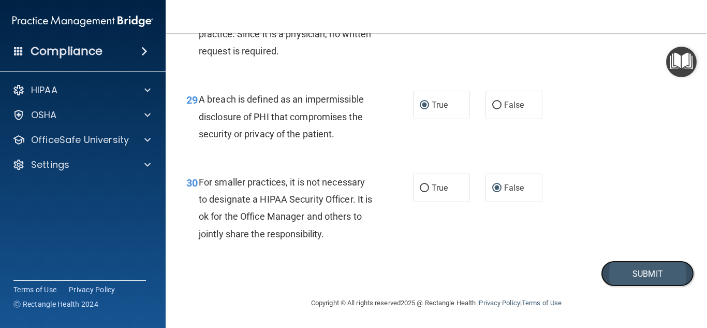
click at [623, 278] on button "Submit" at bounding box center [647, 273] width 93 height 26
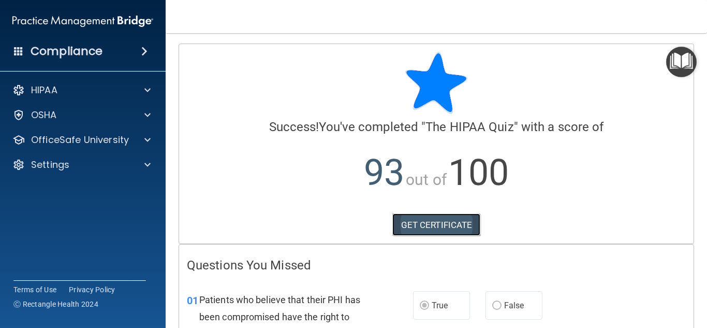
click at [439, 226] on link "GET CERTIFICATE" at bounding box center [436, 224] width 89 height 23
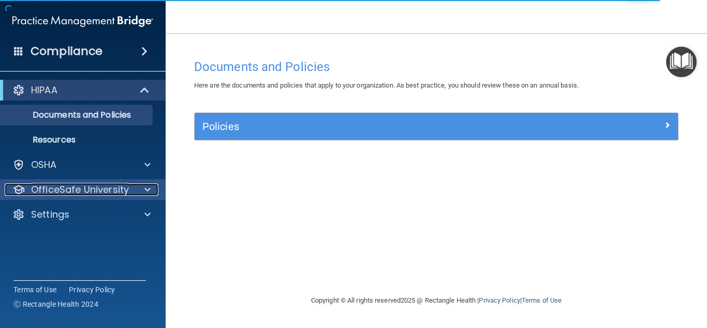
click at [149, 193] on span at bounding box center [147, 189] width 6 height 12
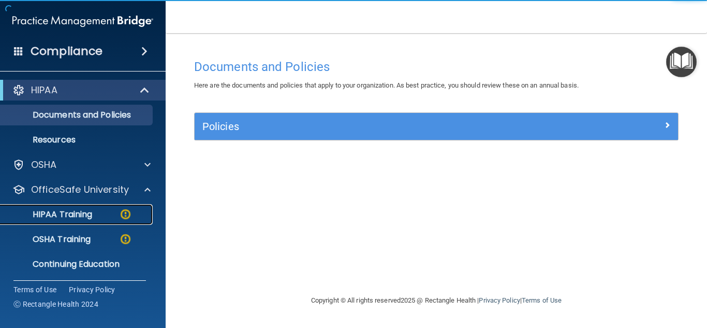
click at [92, 210] on p "HIPAA Training" at bounding box center [49, 214] width 85 height 10
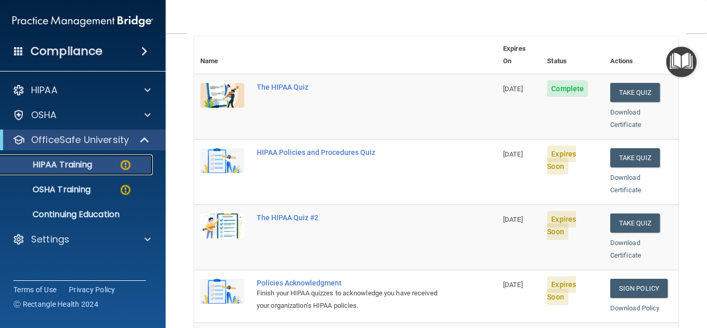
scroll to position [117, 0]
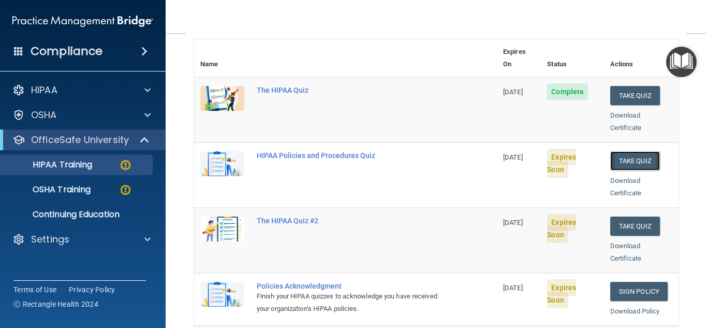
click at [637, 151] on button "Take Quiz" at bounding box center [635, 160] width 50 height 19
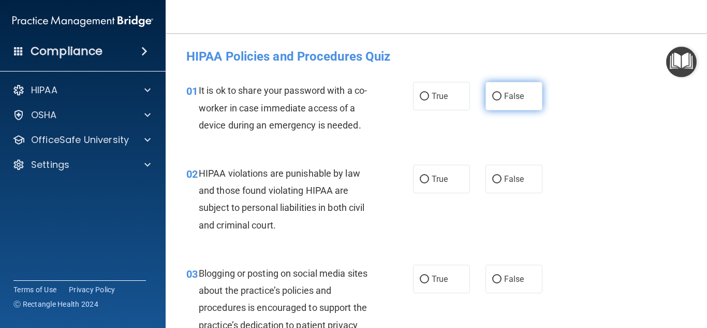
click at [492, 96] on input "False" at bounding box center [496, 97] width 9 height 8
radio input "true"
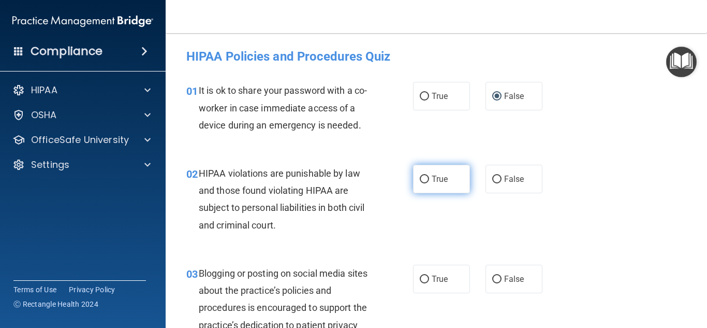
click at [421, 178] on input "True" at bounding box center [424, 179] width 9 height 8
radio input "true"
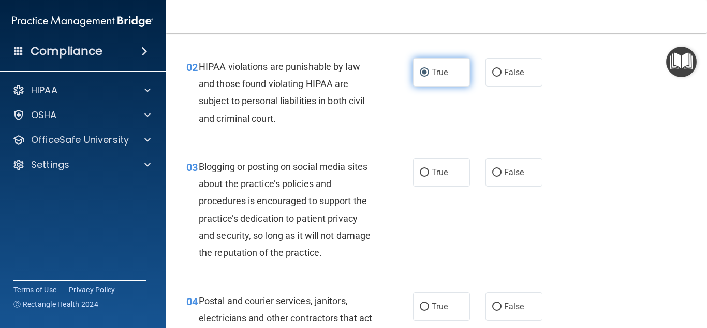
scroll to position [115, 0]
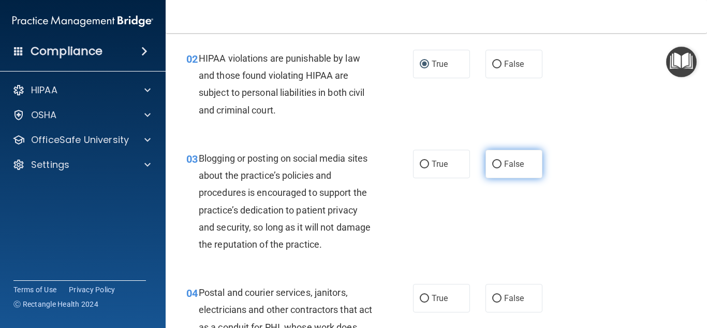
click at [494, 163] on input "False" at bounding box center [496, 164] width 9 height 8
radio input "true"
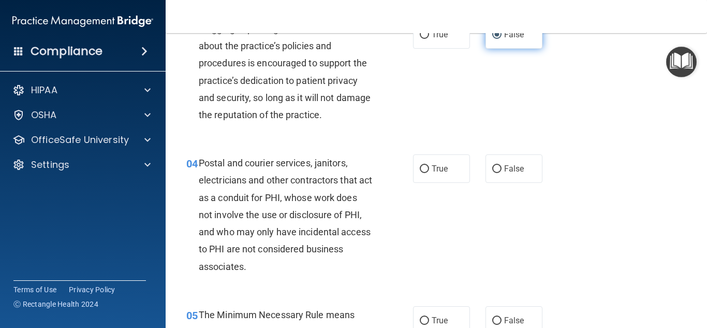
scroll to position [253, 0]
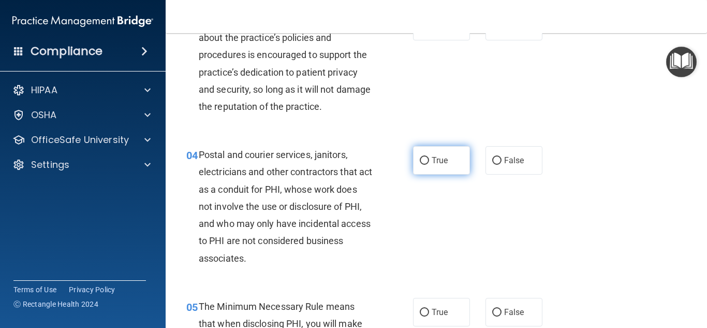
click at [420, 158] on input "True" at bounding box center [424, 161] width 9 height 8
radio input "true"
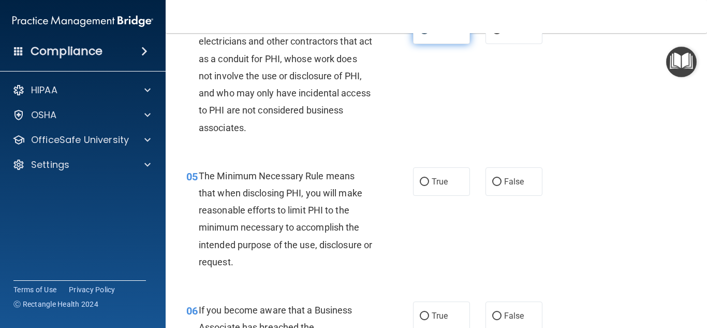
scroll to position [390, 0]
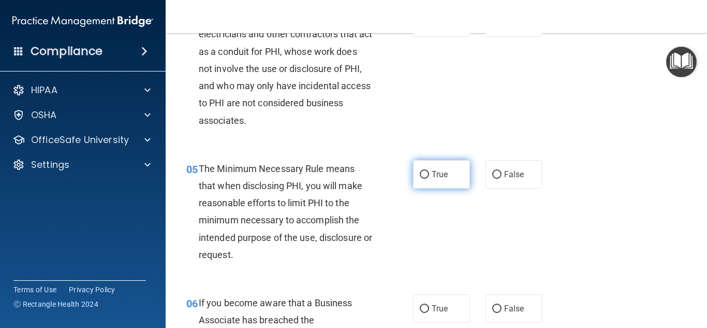
click at [421, 171] on input "True" at bounding box center [424, 175] width 9 height 8
radio input "true"
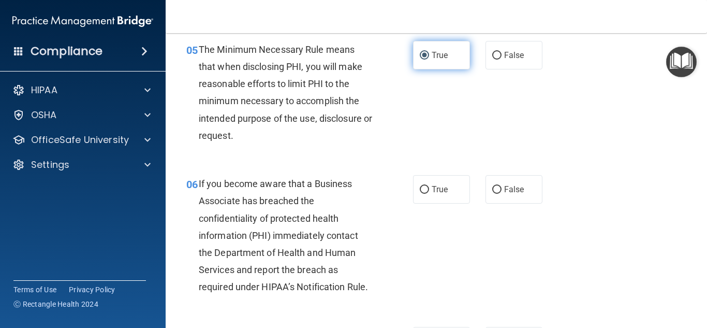
scroll to position [523, 0]
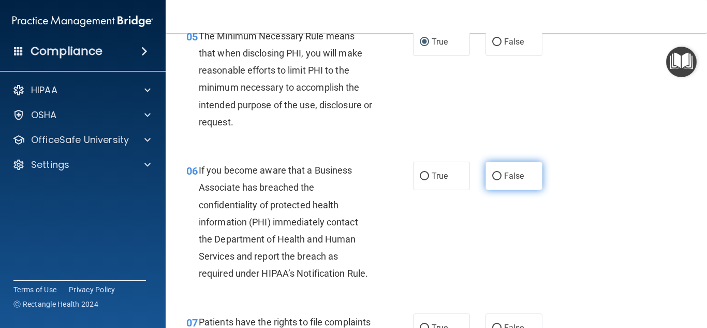
click at [492, 176] on input "False" at bounding box center [496, 176] width 9 height 8
radio input "true"
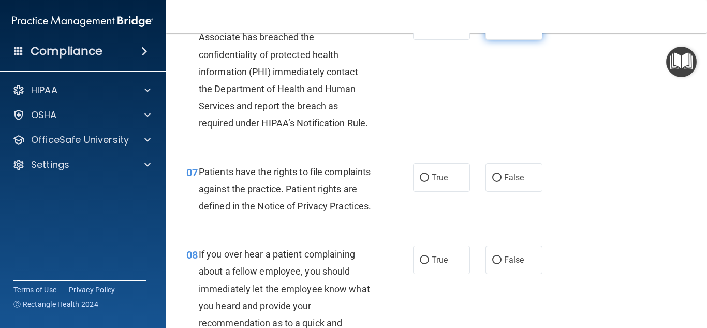
scroll to position [695, 0]
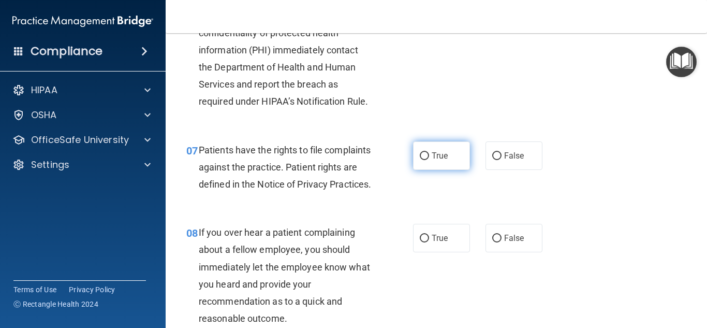
click at [420, 156] on input "True" at bounding box center [424, 156] width 9 height 8
radio input "true"
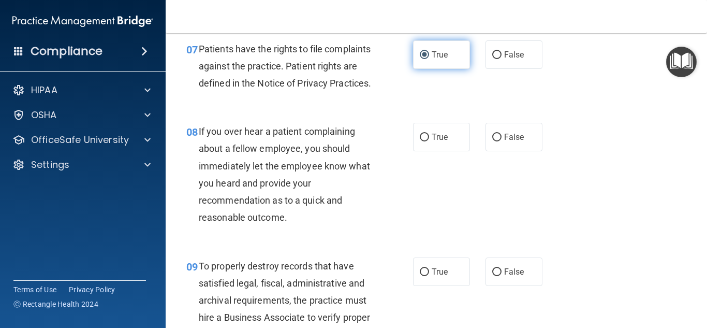
scroll to position [797, 0]
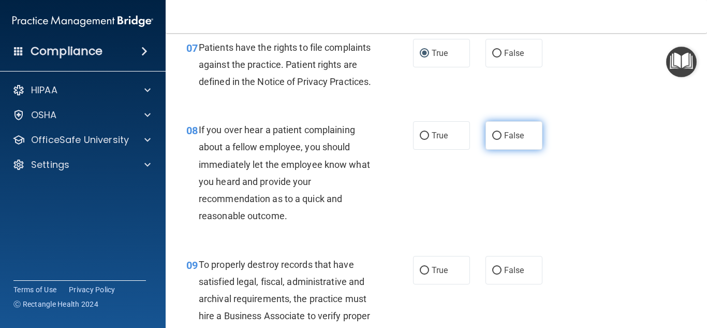
click at [492, 140] on input "False" at bounding box center [496, 136] width 9 height 8
radio input "true"
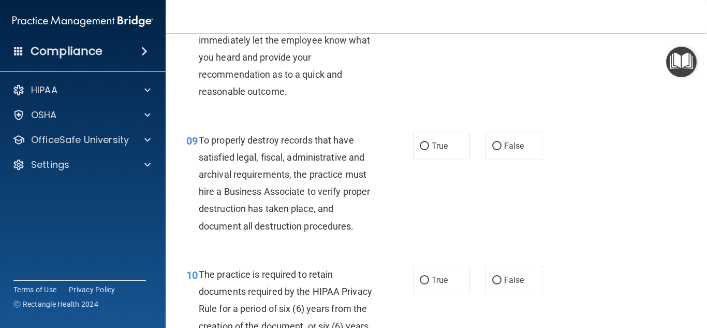
scroll to position [925, 0]
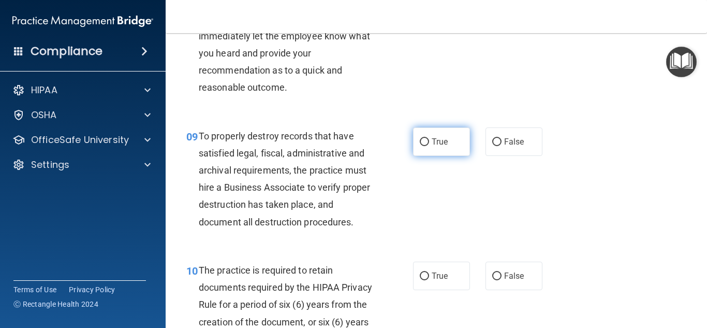
click at [424, 146] on input "True" at bounding box center [424, 142] width 9 height 8
radio input "true"
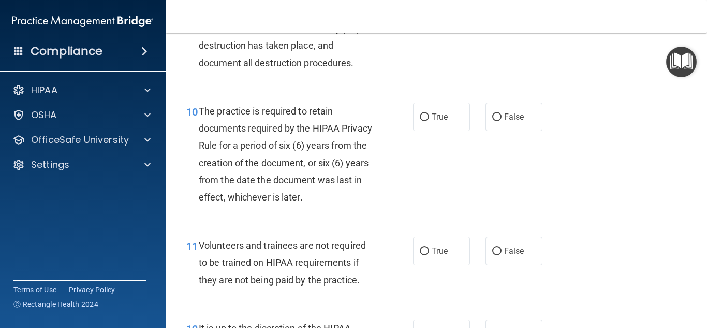
scroll to position [1086, 0]
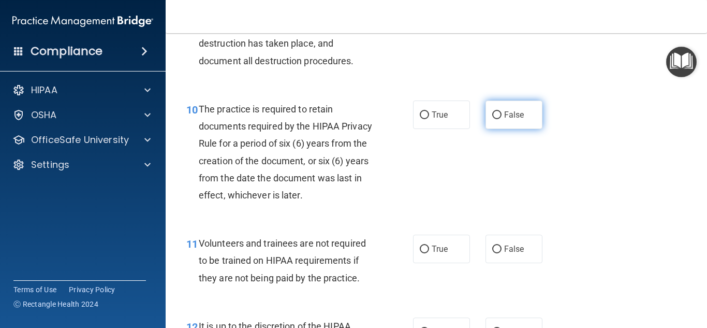
click at [496, 119] on input "False" at bounding box center [496, 115] width 9 height 8
radio input "true"
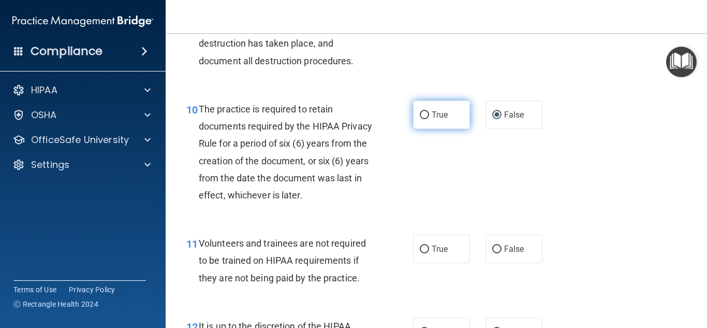
click at [423, 119] on input "True" at bounding box center [424, 115] width 9 height 8
radio input "true"
radio input "false"
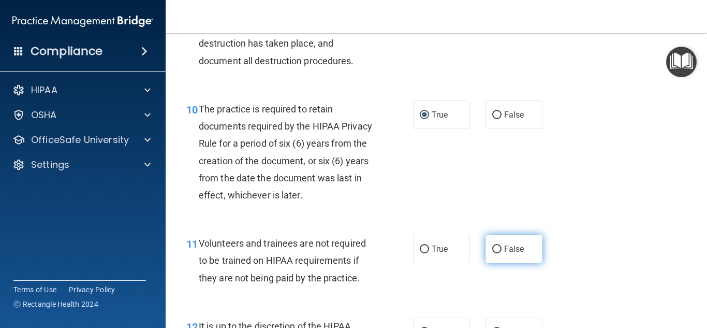
click at [494, 253] on input "False" at bounding box center [496, 249] width 9 height 8
radio input "true"
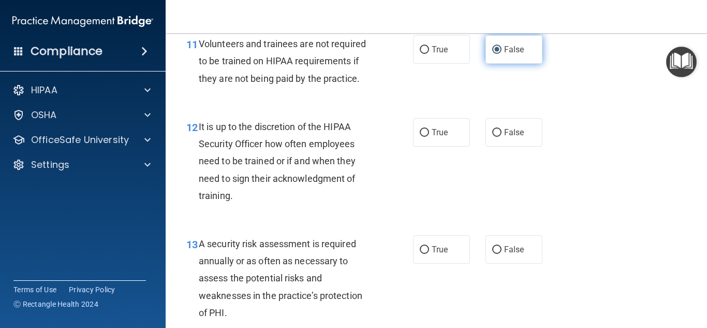
scroll to position [1286, 0]
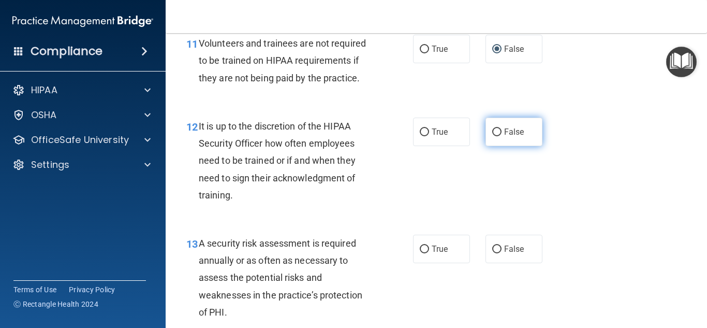
click at [493, 136] on input "False" at bounding box center [496, 132] width 9 height 8
radio input "true"
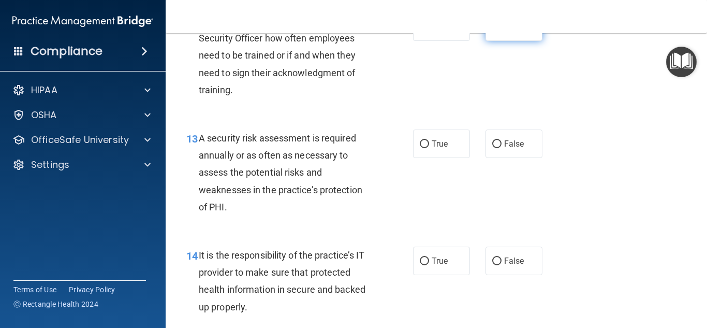
scroll to position [1394, 0]
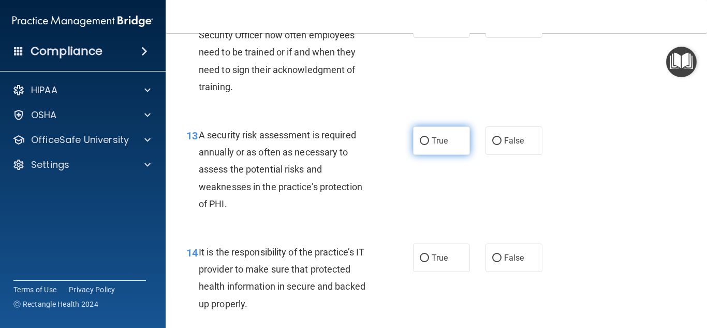
click at [420, 145] on input "True" at bounding box center [424, 141] width 9 height 8
radio input "true"
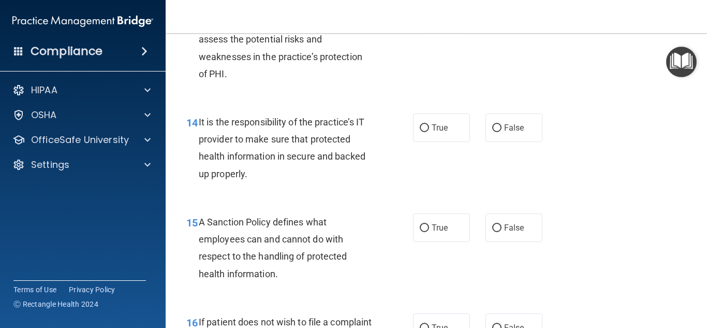
scroll to position [1525, 0]
click at [424, 131] on input "True" at bounding box center [424, 128] width 9 height 8
radio input "true"
click at [420, 231] on input "True" at bounding box center [424, 228] width 9 height 8
radio input "true"
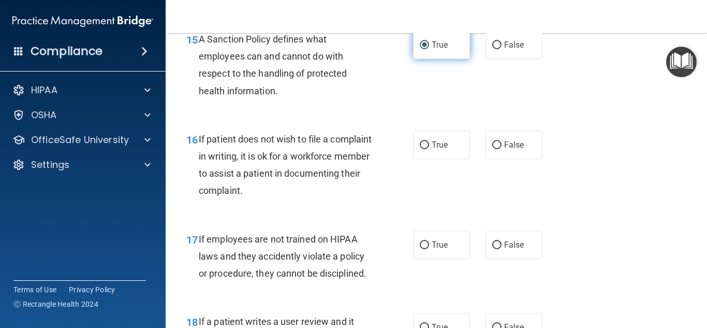
scroll to position [1709, 0]
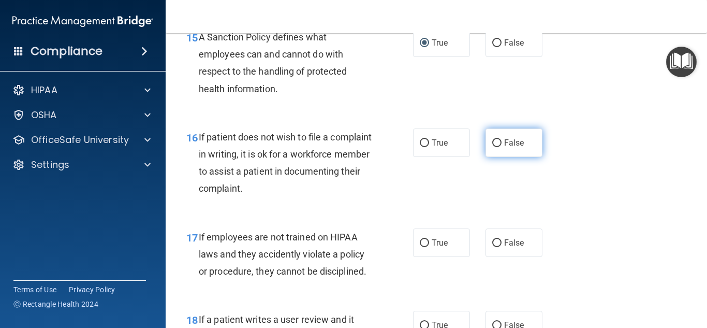
click at [492, 147] on input "False" at bounding box center [496, 143] width 9 height 8
radio input "true"
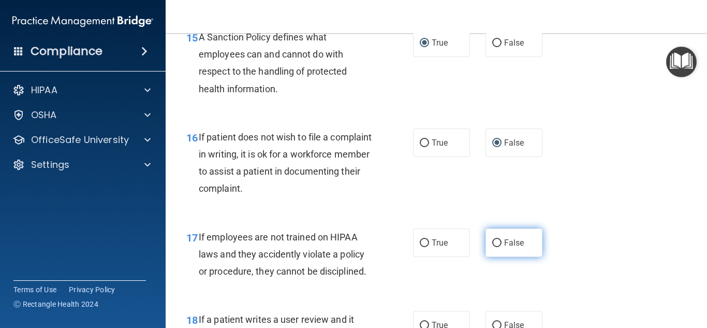
click at [492, 247] on input "False" at bounding box center [496, 243] width 9 height 8
radio input "true"
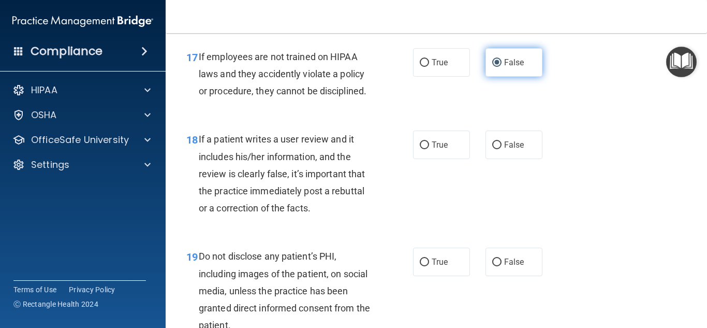
scroll to position [1890, 0]
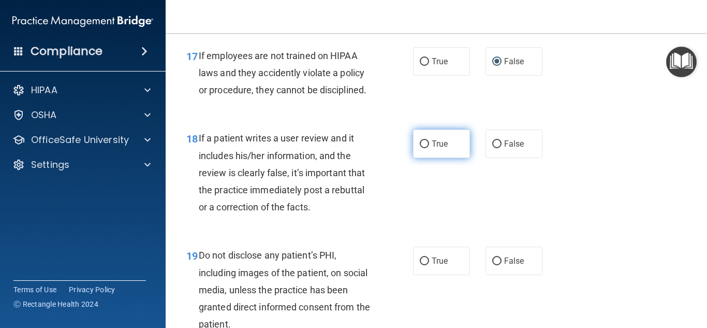
click at [420, 148] on input "True" at bounding box center [424, 144] width 9 height 8
radio input "true"
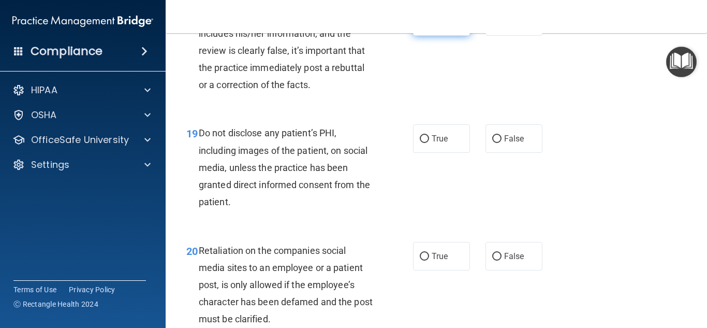
scroll to position [2016, 0]
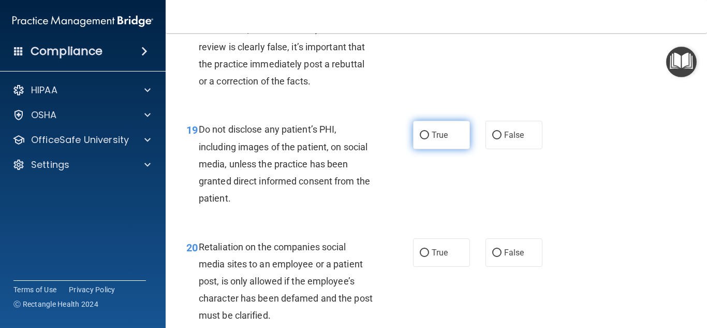
click at [421, 139] on input "True" at bounding box center [424, 135] width 9 height 8
radio input "true"
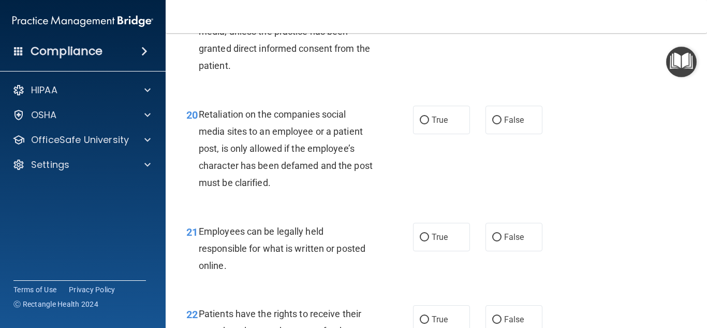
scroll to position [2151, 0]
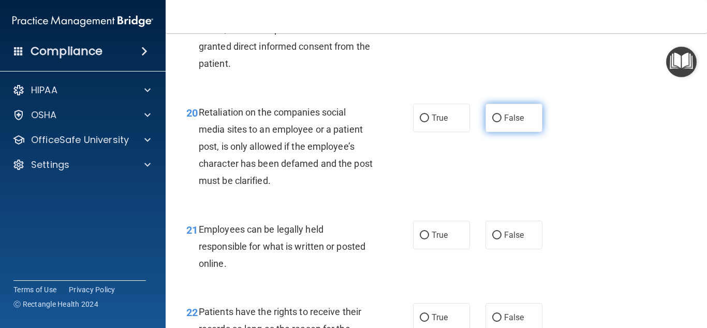
click at [494, 122] on input "False" at bounding box center [496, 118] width 9 height 8
radio input "true"
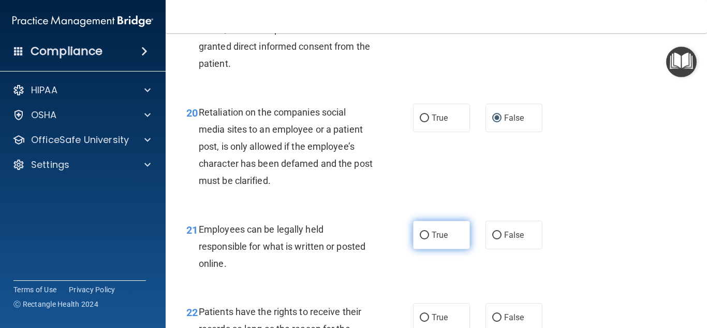
click at [420, 239] on input "True" at bounding box center [424, 235] width 9 height 8
radio input "true"
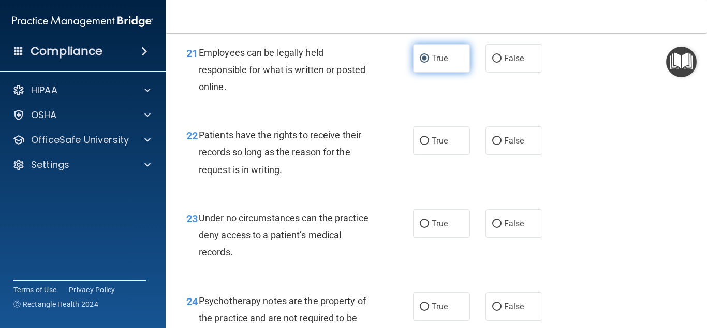
scroll to position [2328, 0]
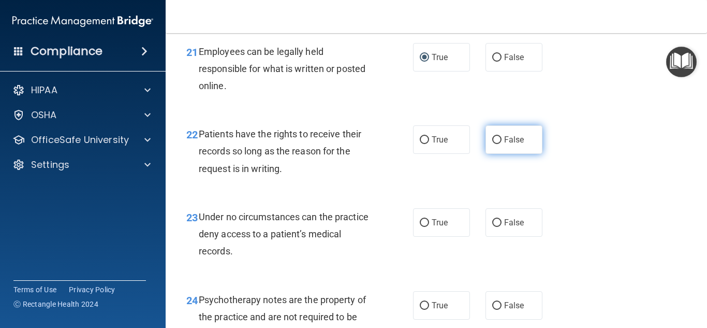
click at [492, 144] on input "False" at bounding box center [496, 140] width 9 height 8
radio input "true"
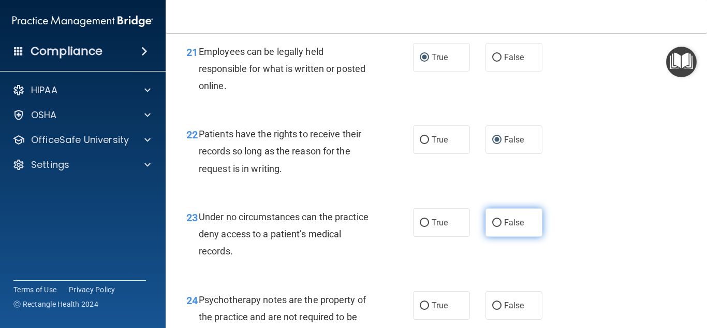
click at [492, 227] on input "False" at bounding box center [496, 223] width 9 height 8
radio input "true"
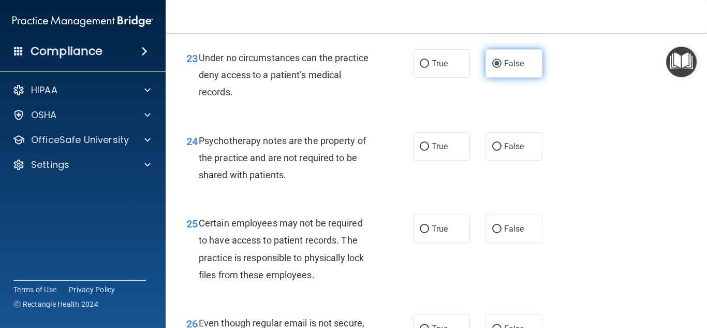
scroll to position [2488, 0]
click at [494, 150] on input "False" at bounding box center [496, 146] width 9 height 8
radio input "true"
click at [492, 232] on input "False" at bounding box center [496, 229] width 9 height 8
radio input "true"
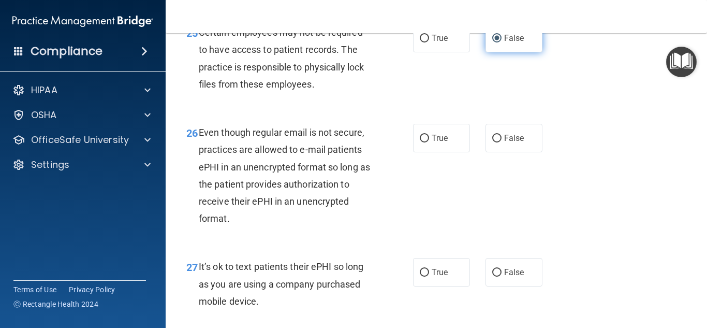
scroll to position [2681, 0]
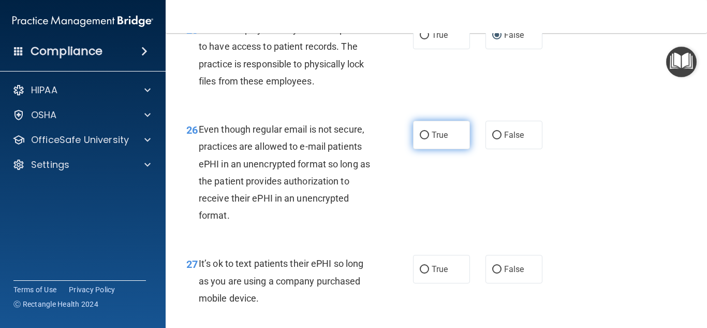
click at [420, 139] on input "True" at bounding box center [424, 135] width 9 height 8
radio input "true"
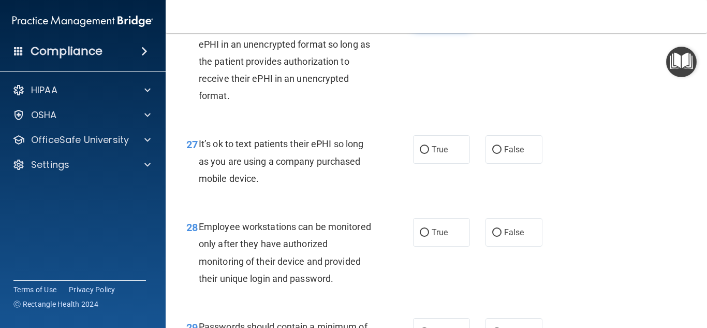
scroll to position [2801, 0]
click at [497, 163] on label "False" at bounding box center [514, 148] width 57 height 28
click at [497, 153] on input "False" at bounding box center [496, 149] width 9 height 8
radio input "true"
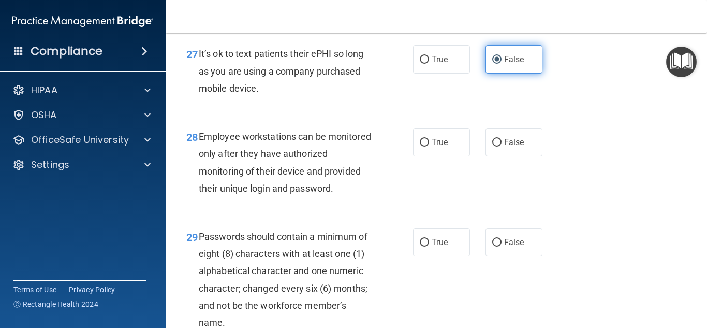
scroll to position [2892, 0]
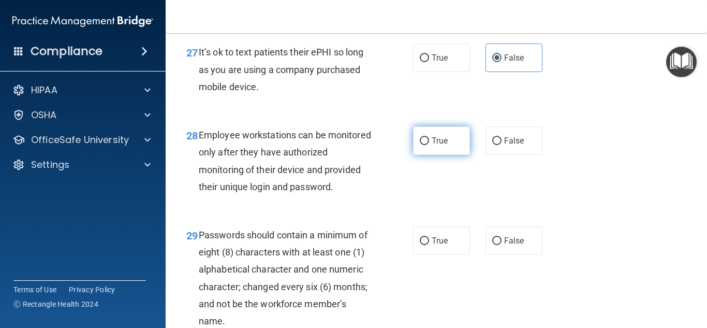
click at [420, 145] on input "True" at bounding box center [424, 141] width 9 height 8
radio input "true"
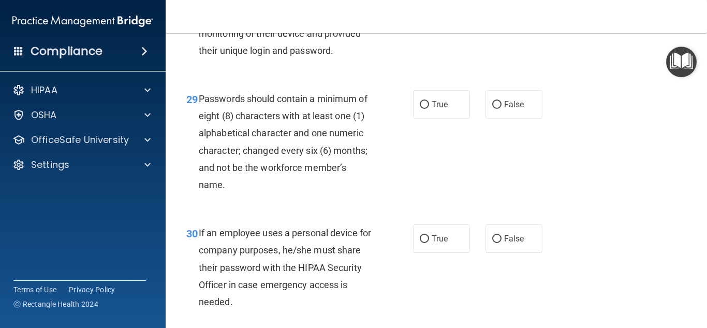
scroll to position [3033, 0]
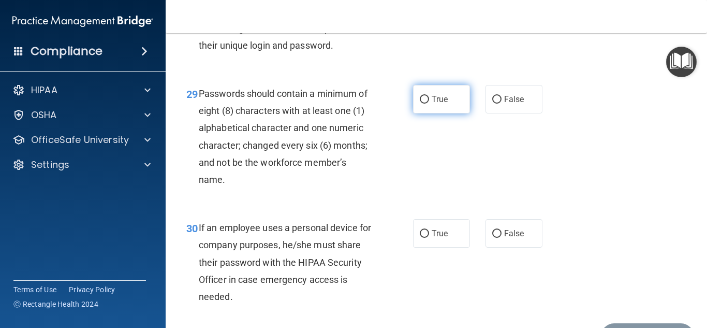
click at [422, 104] on input "True" at bounding box center [424, 100] width 9 height 8
radio input "true"
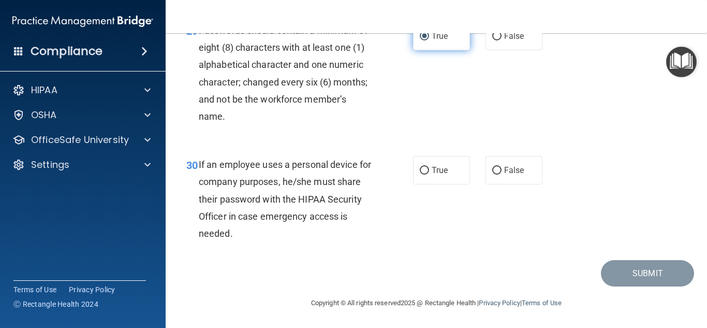
scroll to position [3130, 0]
click at [496, 170] on input "False" at bounding box center [496, 171] width 9 height 8
radio input "true"
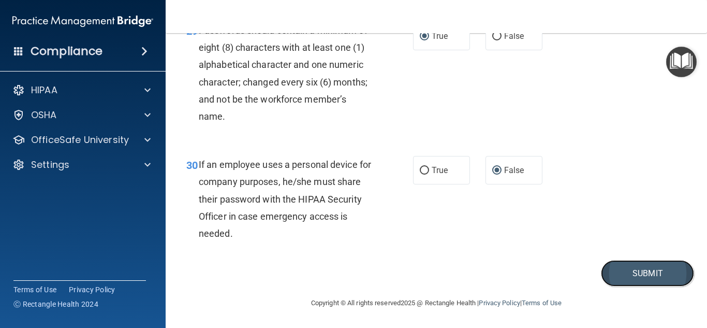
click at [639, 276] on button "Submit" at bounding box center [647, 273] width 93 height 26
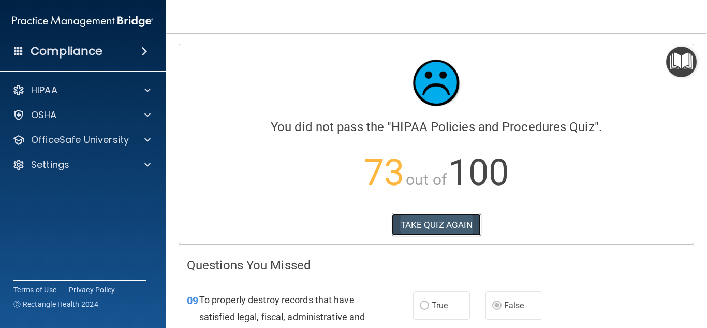
click at [437, 225] on button "TAKE QUIZ AGAIN" at bounding box center [437, 224] width 90 height 23
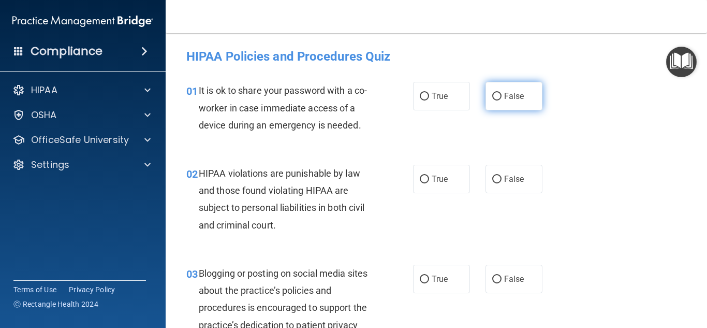
click at [492, 93] on input "False" at bounding box center [496, 97] width 9 height 8
radio input "true"
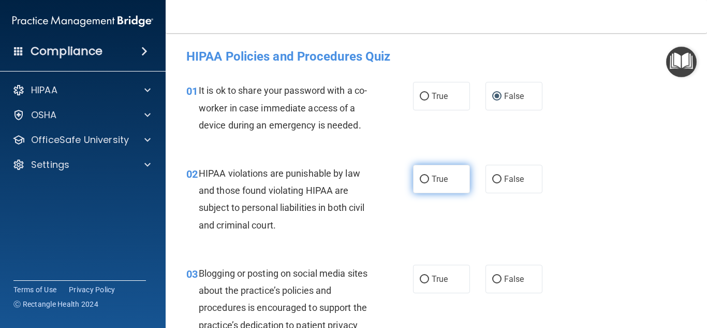
click at [420, 184] on label "True" at bounding box center [441, 179] width 57 height 28
click at [420, 183] on input "True" at bounding box center [424, 179] width 9 height 8
radio input "true"
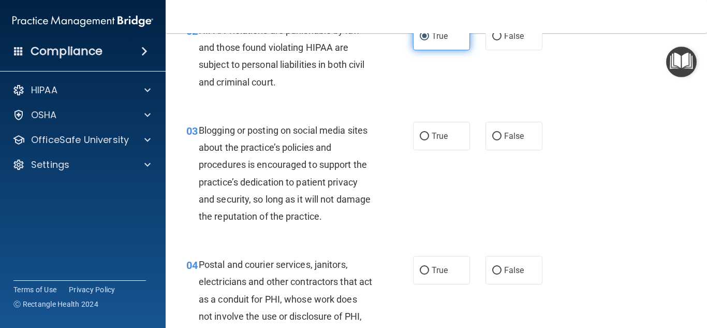
scroll to position [148, 0]
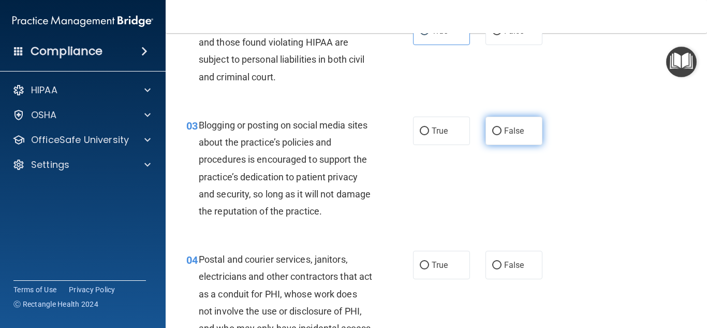
click at [497, 128] on label "False" at bounding box center [514, 130] width 57 height 28
click at [497, 128] on input "False" at bounding box center [496, 131] width 9 height 8
radio input "true"
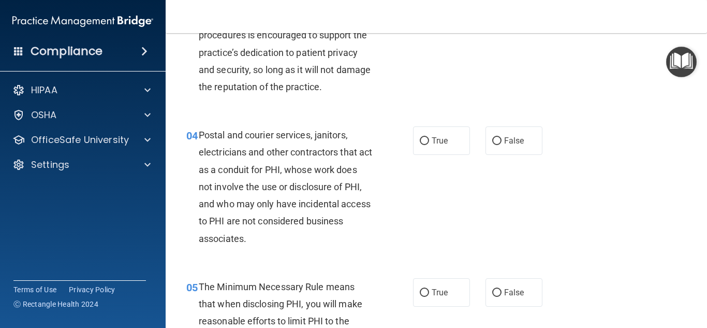
scroll to position [286, 0]
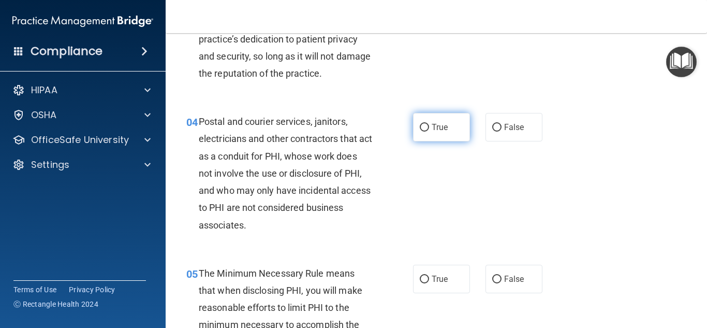
click at [420, 126] on input "True" at bounding box center [424, 128] width 9 height 8
radio input "true"
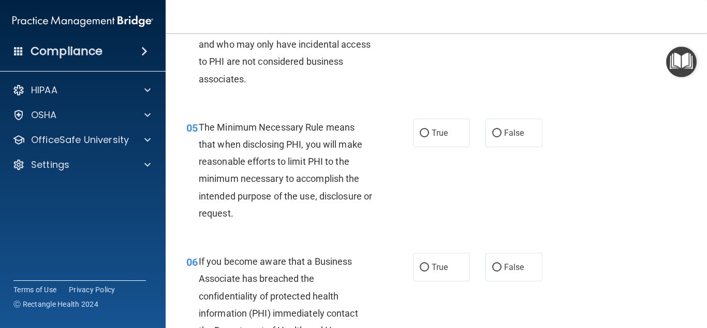
scroll to position [433, 0]
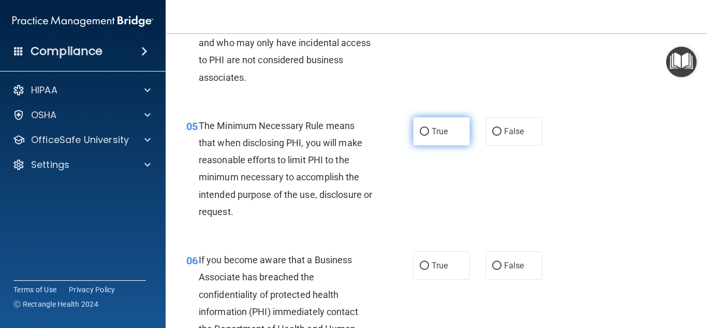
click at [420, 133] on input "True" at bounding box center [424, 132] width 9 height 8
radio input "true"
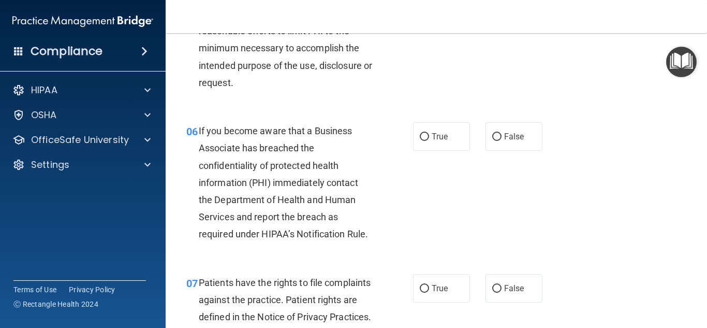
scroll to position [563, 0]
click at [492, 135] on input "False" at bounding box center [496, 137] width 9 height 8
radio input "true"
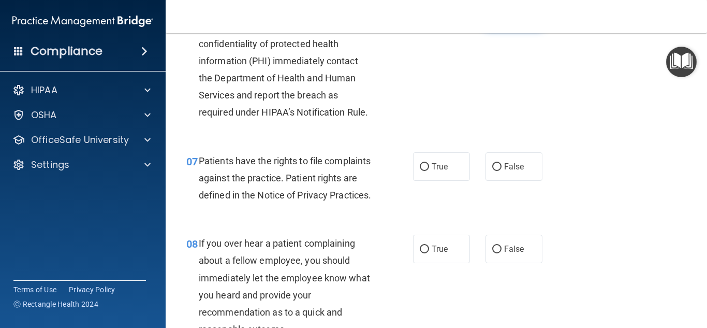
scroll to position [694, 0]
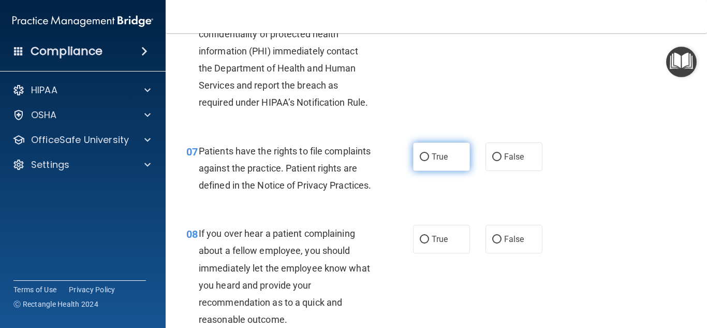
click at [421, 155] on input "True" at bounding box center [424, 157] width 9 height 8
radio input "true"
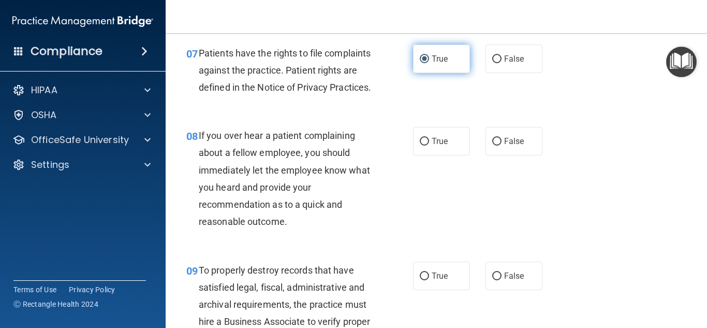
scroll to position [801, 0]
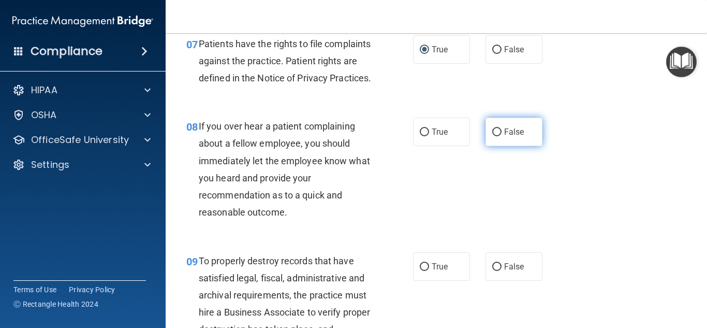
click at [492, 136] on input "False" at bounding box center [496, 132] width 9 height 8
radio input "true"
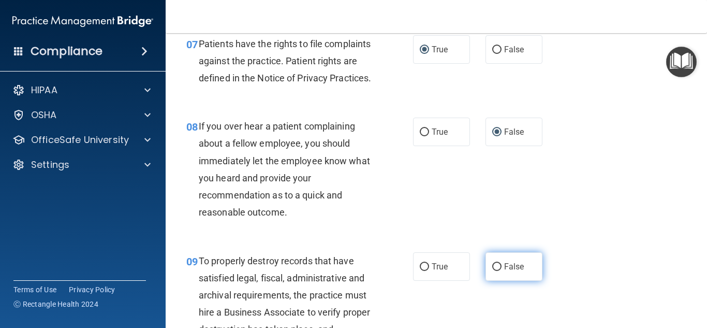
click at [493, 271] on input "False" at bounding box center [496, 267] width 9 height 8
radio input "true"
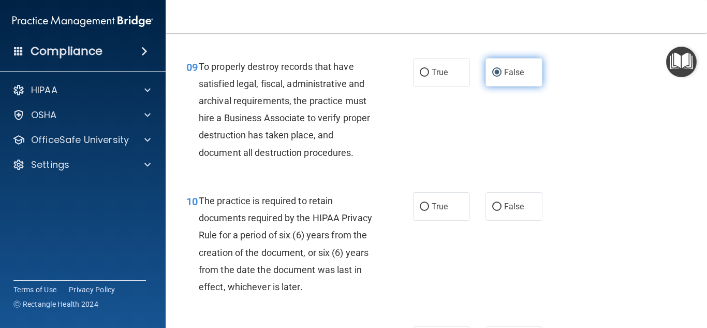
scroll to position [995, 0]
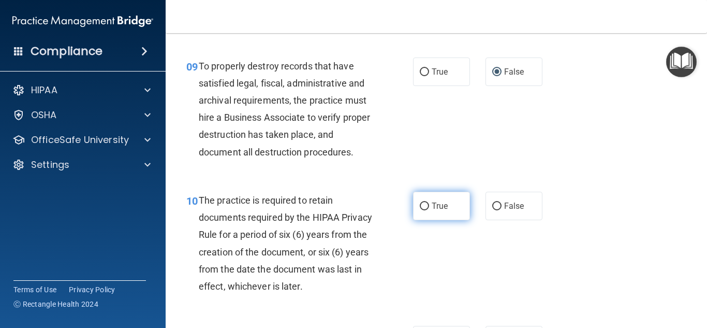
click at [420, 210] on input "True" at bounding box center [424, 206] width 9 height 8
radio input "true"
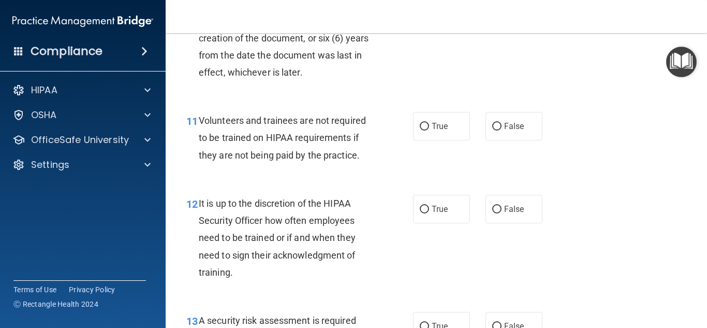
scroll to position [1213, 0]
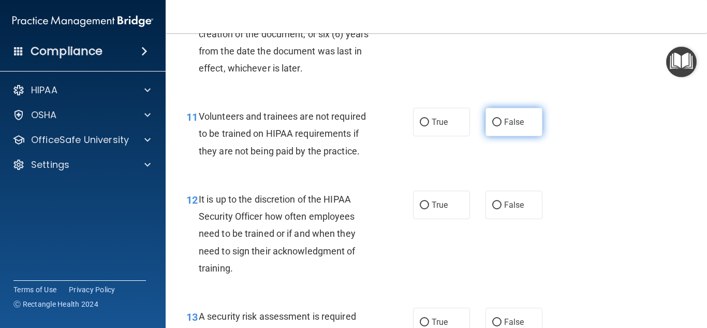
click at [492, 126] on input "False" at bounding box center [496, 123] width 9 height 8
radio input "true"
click at [494, 219] on label "False" at bounding box center [514, 204] width 57 height 28
click at [494, 209] on input "False" at bounding box center [496, 205] width 9 height 8
radio input "true"
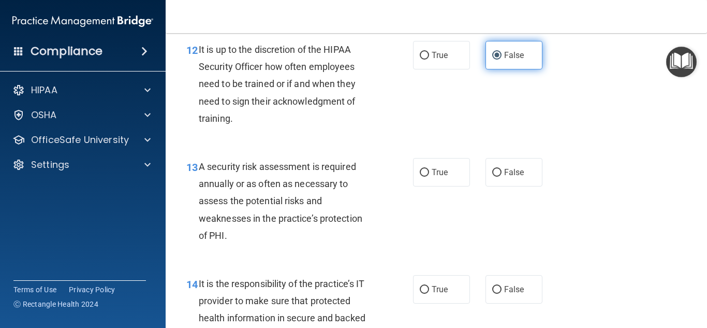
scroll to position [1365, 0]
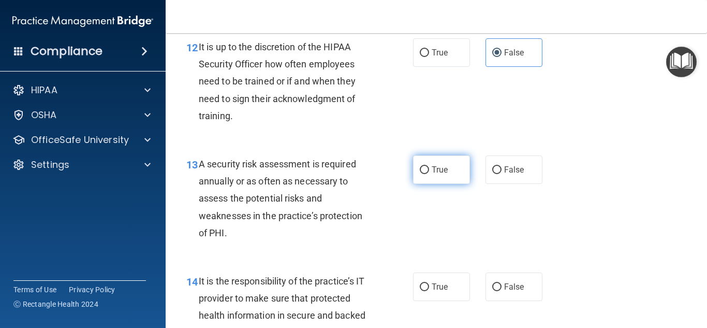
click at [422, 174] on input "True" at bounding box center [424, 170] width 9 height 8
radio input "true"
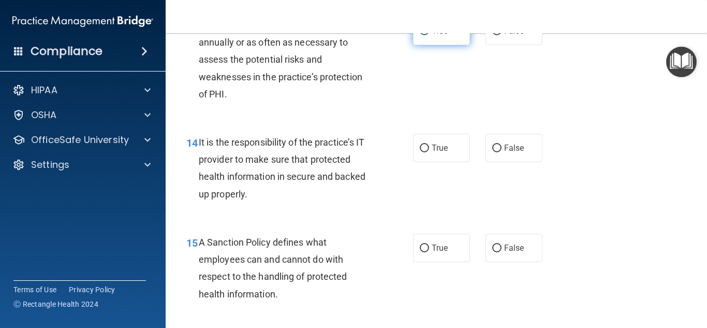
scroll to position [1505, 0]
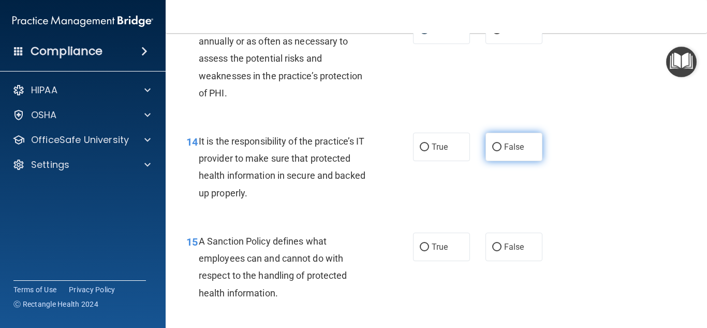
click at [494, 151] on input "False" at bounding box center [496, 147] width 9 height 8
radio input "true"
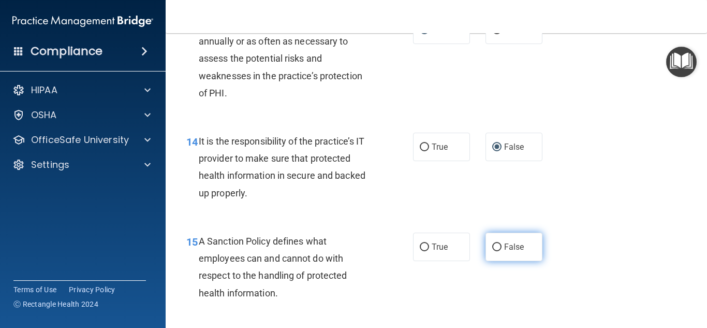
click at [493, 251] on input "False" at bounding box center [496, 247] width 9 height 8
radio input "true"
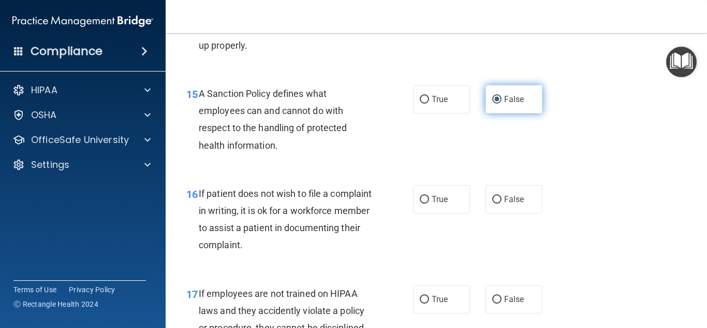
scroll to position [1653, 0]
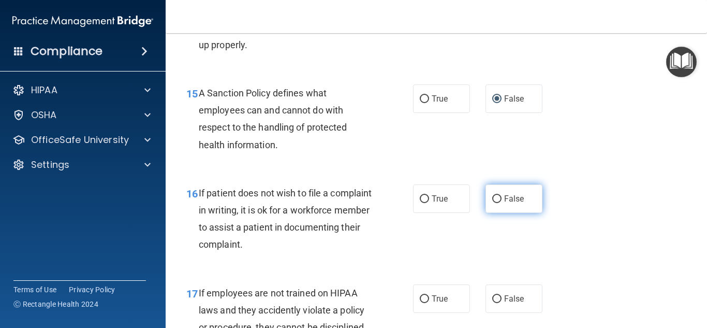
click at [492, 203] on input "False" at bounding box center [496, 199] width 9 height 8
radio input "true"
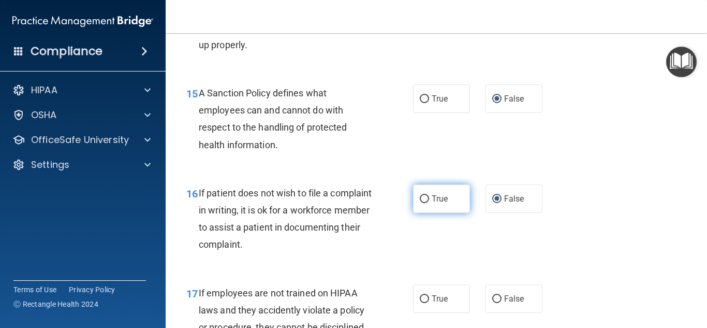
click at [420, 203] on input "True" at bounding box center [424, 199] width 9 height 8
radio input "true"
radio input "false"
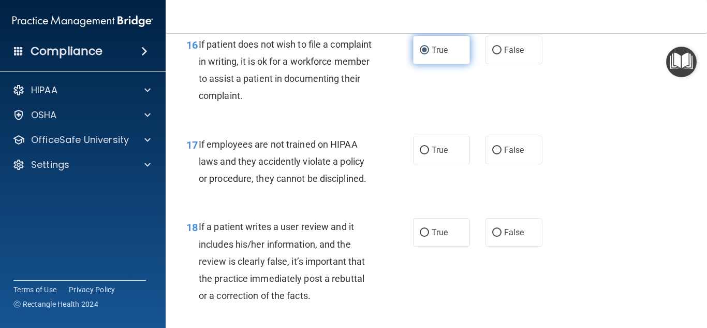
scroll to position [1802, 0]
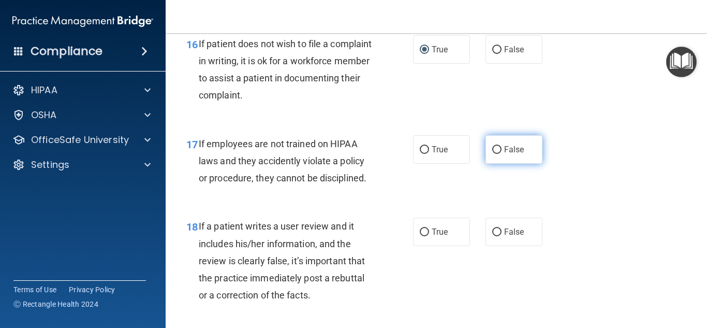
click at [493, 154] on input "False" at bounding box center [496, 150] width 9 height 8
radio input "true"
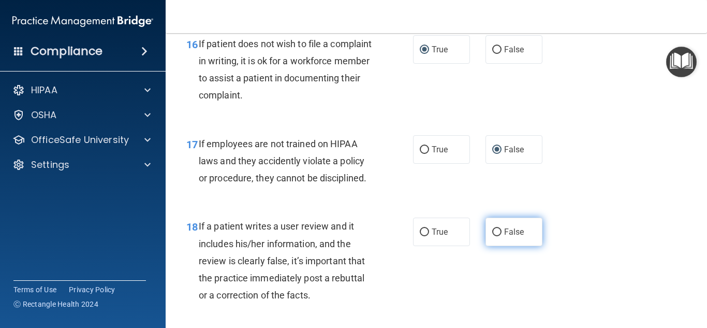
click at [496, 236] on input "False" at bounding box center [496, 232] width 9 height 8
radio input "true"
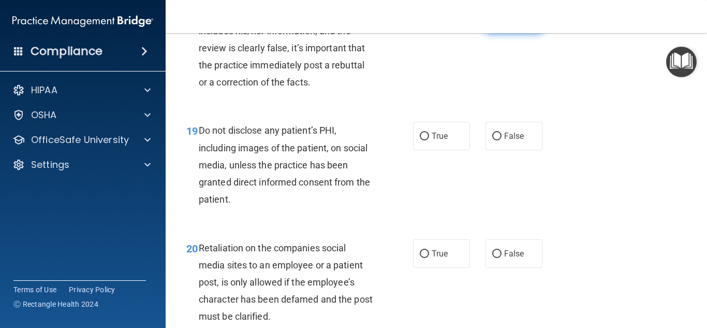
scroll to position [2022, 0]
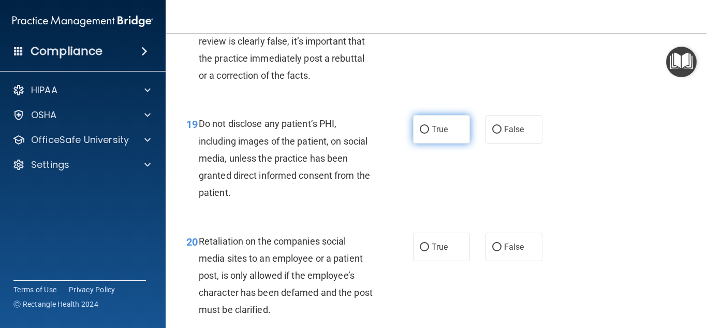
click at [420, 134] on input "True" at bounding box center [424, 130] width 9 height 8
radio input "true"
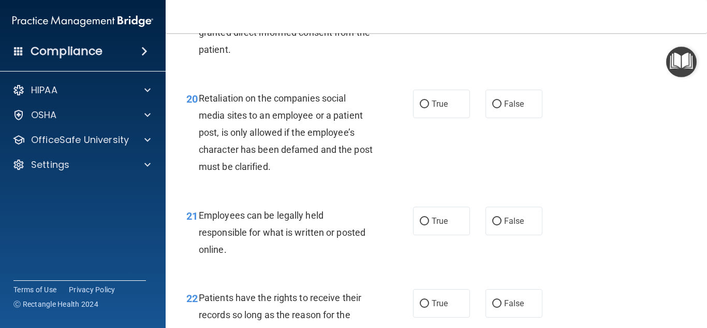
scroll to position [2181, 0]
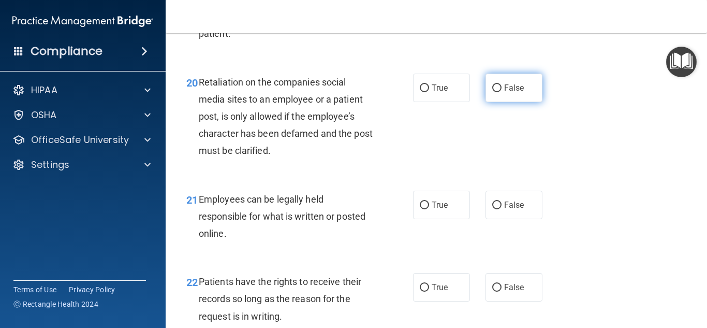
click at [493, 92] on input "False" at bounding box center [496, 88] width 9 height 8
radio input "true"
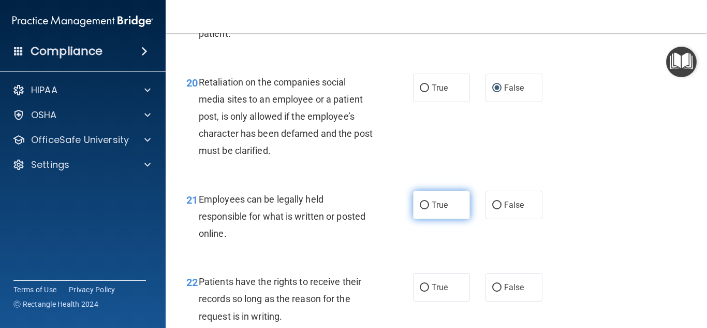
click at [421, 209] on input "True" at bounding box center [424, 205] width 9 height 8
radio input "true"
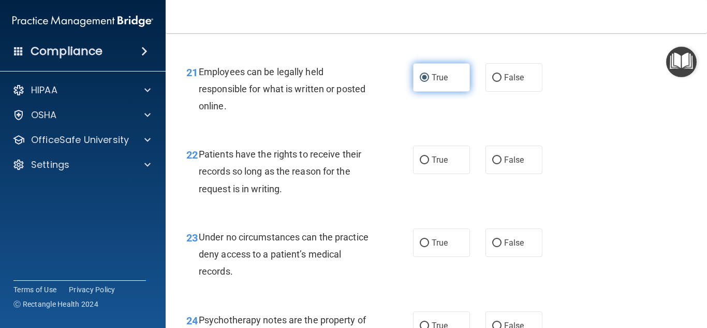
scroll to position [2312, 0]
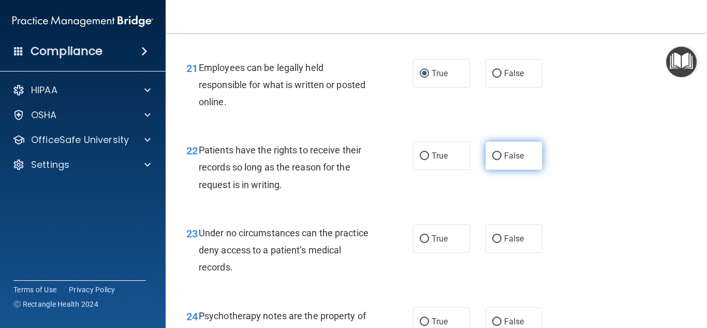
click at [492, 160] on input "False" at bounding box center [496, 156] width 9 height 8
radio input "true"
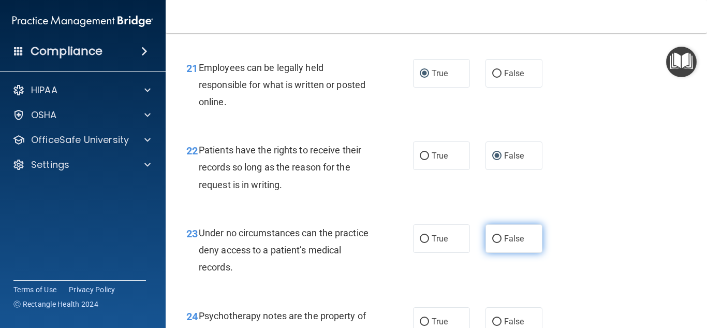
click at [493, 243] on input "False" at bounding box center [496, 239] width 9 height 8
radio input "true"
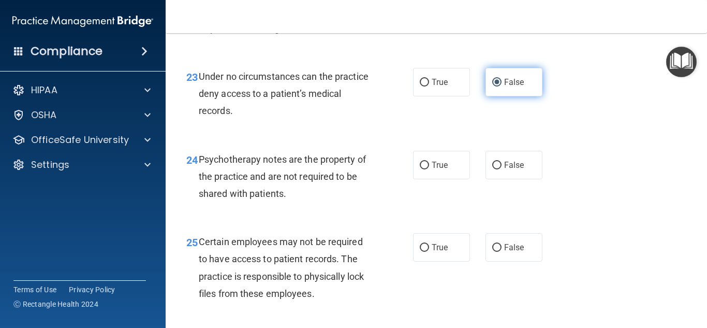
scroll to position [2470, 0]
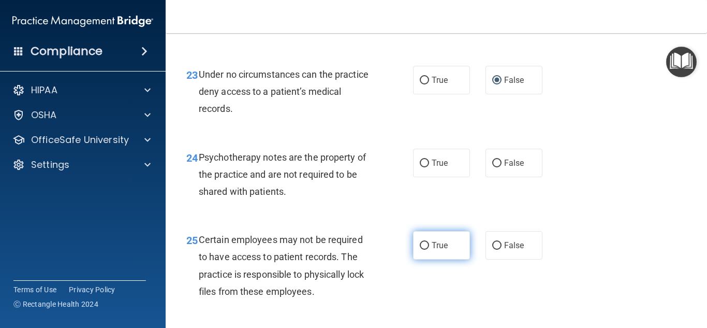
click at [422, 249] on input "True" at bounding box center [424, 246] width 9 height 8
radio input "true"
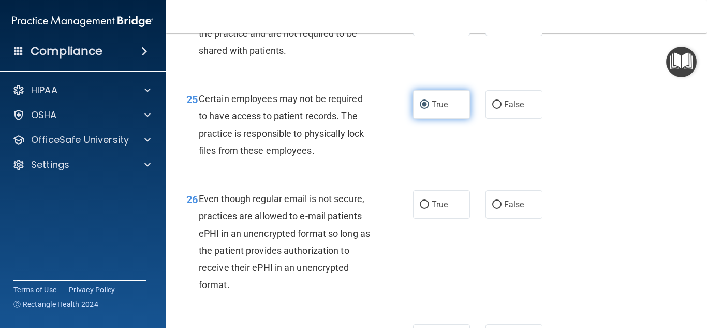
scroll to position [2613, 0]
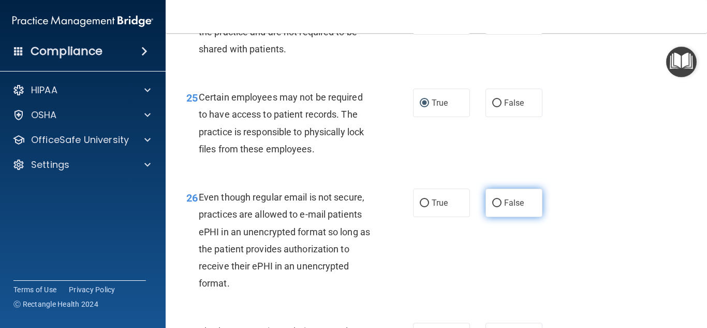
click at [492, 207] on input "False" at bounding box center [496, 203] width 9 height 8
radio input "true"
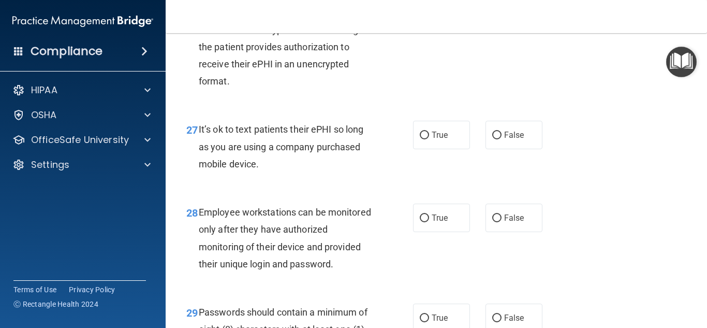
scroll to position [2822, 0]
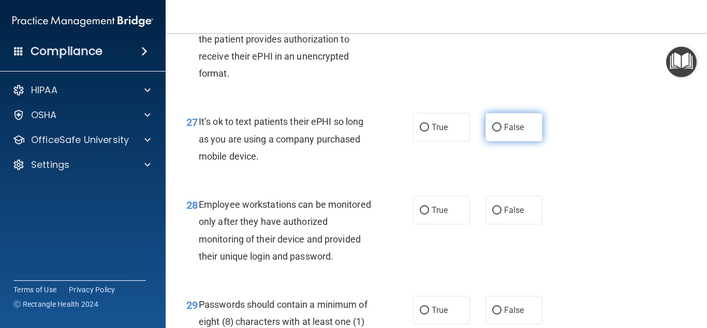
click at [492, 131] on input "False" at bounding box center [496, 128] width 9 height 8
radio input "true"
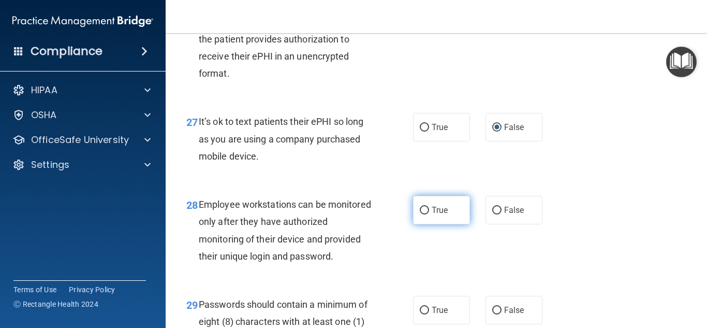
click at [422, 214] on input "True" at bounding box center [424, 211] width 9 height 8
radio input "true"
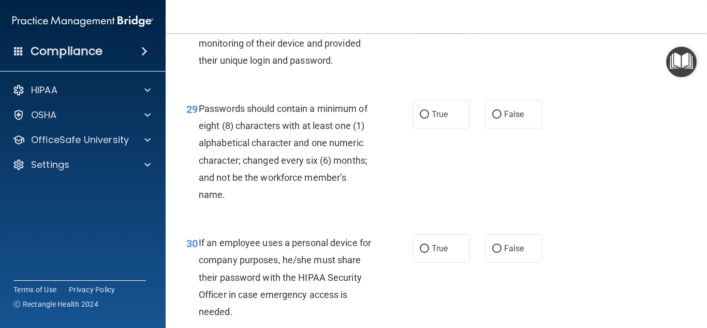
scroll to position [3025, 0]
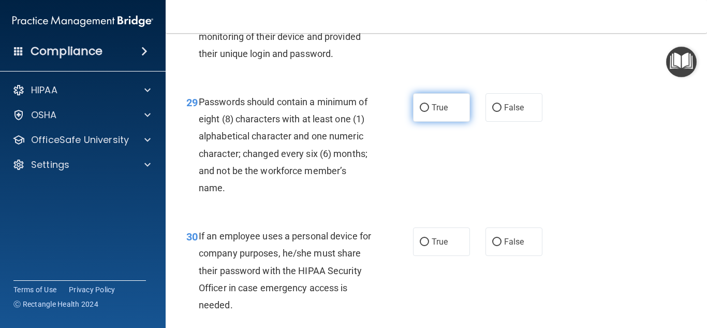
click at [420, 112] on input "True" at bounding box center [424, 108] width 9 height 8
radio input "true"
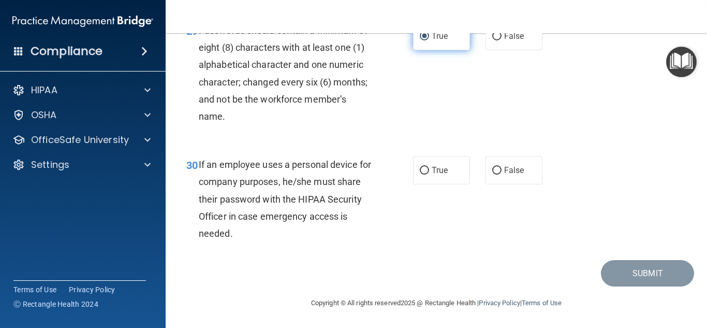
scroll to position [3130, 0]
click at [492, 172] on input "False" at bounding box center [496, 171] width 9 height 8
radio input "true"
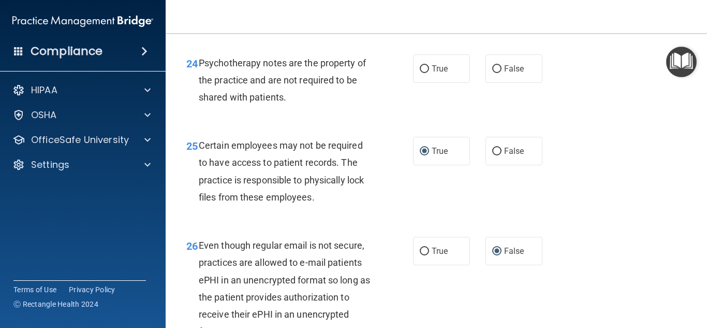
scroll to position [2584, 0]
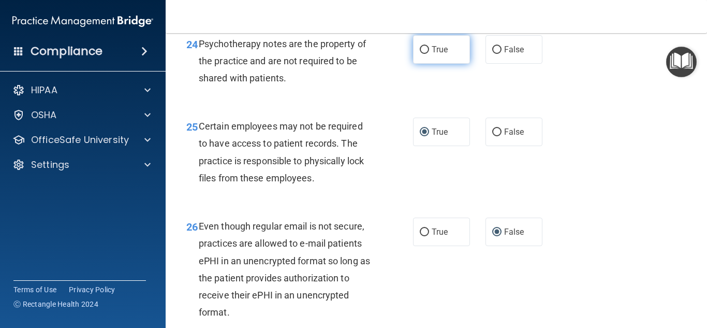
click at [422, 54] on input "True" at bounding box center [424, 50] width 9 height 8
radio input "true"
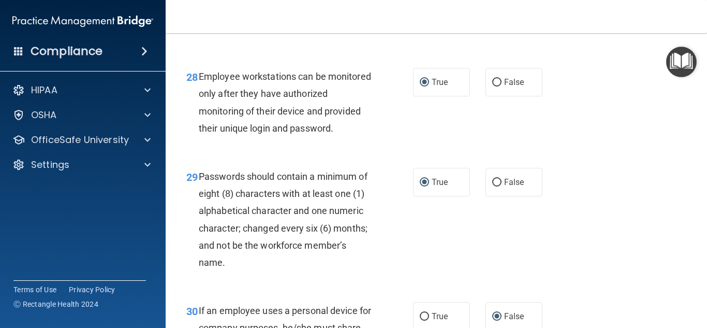
scroll to position [3130, 0]
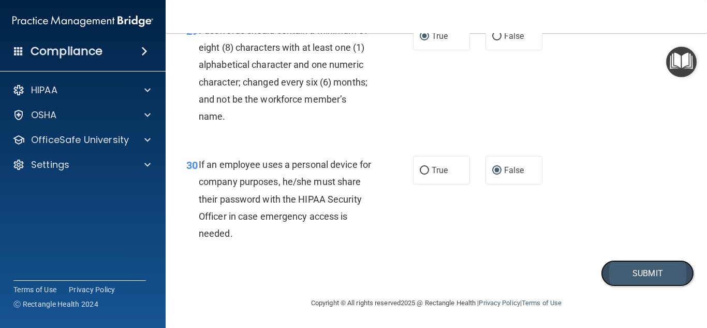
click at [640, 271] on button "Submit" at bounding box center [647, 273] width 93 height 26
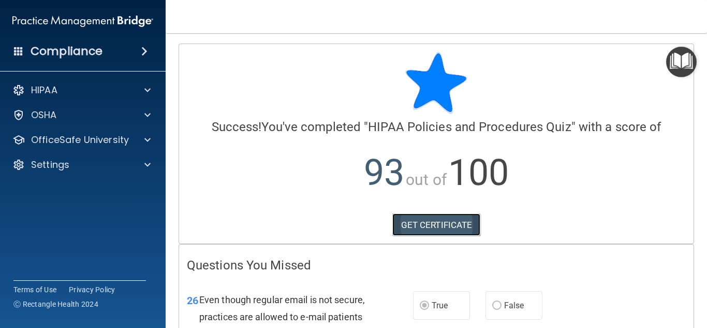
click at [455, 222] on link "GET CERTIFICATE" at bounding box center [436, 224] width 89 height 23
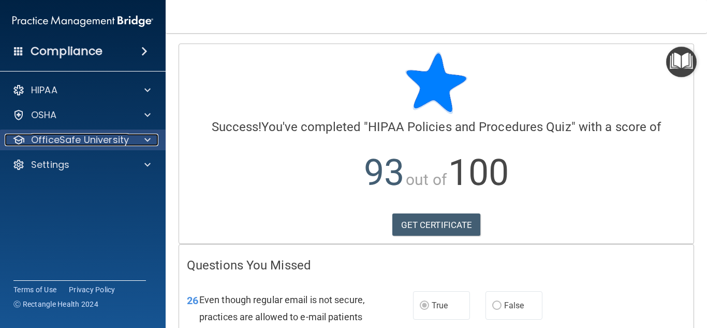
click at [127, 134] on p "OfficeSafe University" at bounding box center [80, 140] width 98 height 12
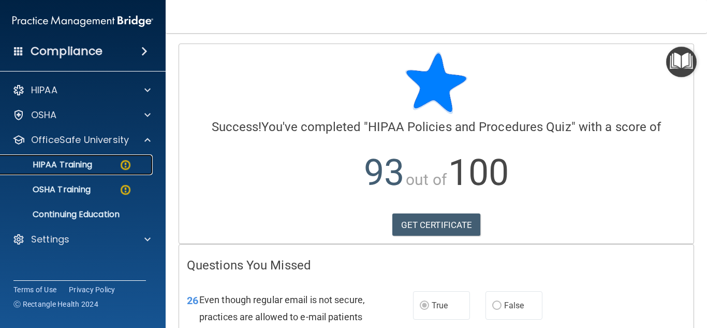
click at [81, 164] on p "HIPAA Training" at bounding box center [49, 164] width 85 height 10
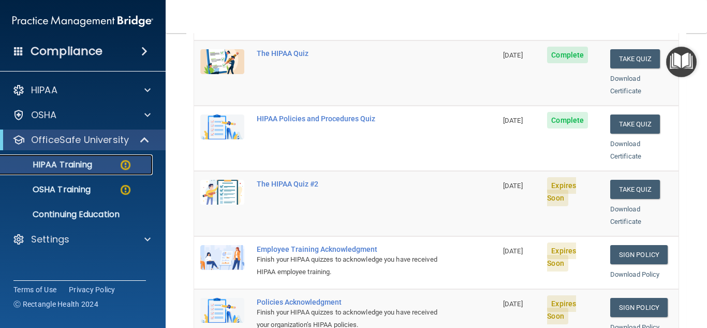
scroll to position [160, 0]
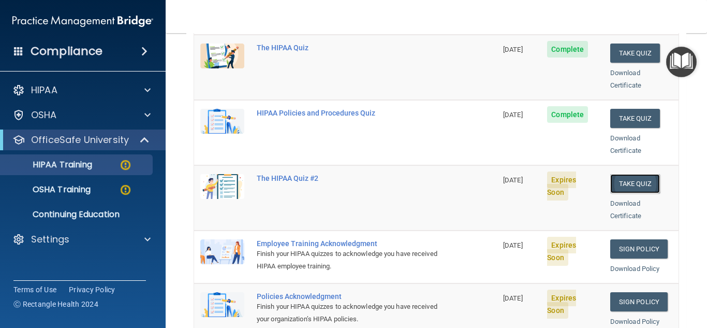
click at [627, 174] on button "Take Quiz" at bounding box center [635, 183] width 50 height 19
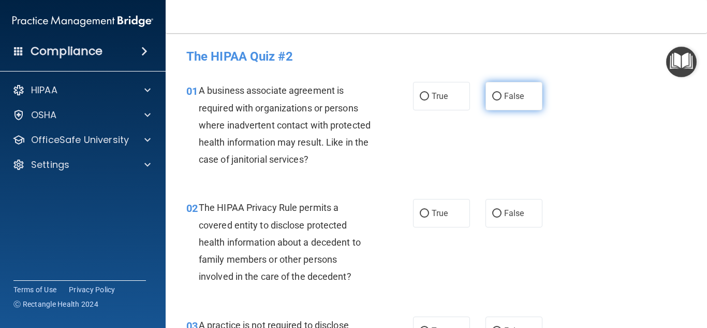
click at [495, 93] on input "False" at bounding box center [496, 97] width 9 height 8
radio input "true"
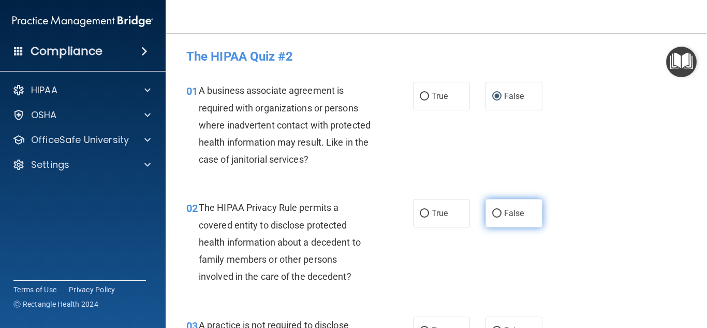
click at [494, 213] on input "False" at bounding box center [496, 214] width 9 height 8
radio input "true"
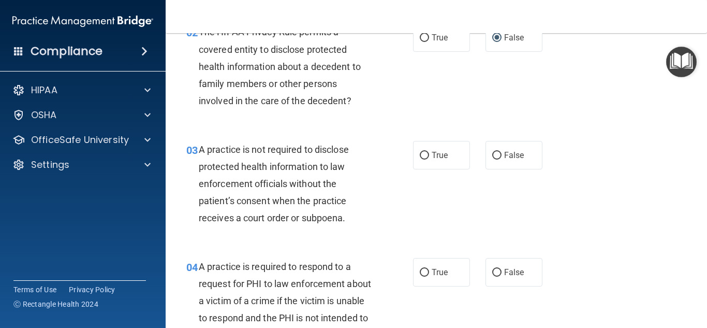
scroll to position [193, 0]
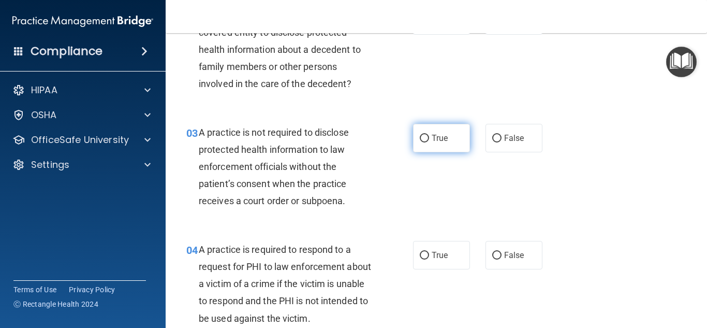
click at [420, 141] on input "True" at bounding box center [424, 139] width 9 height 8
radio input "true"
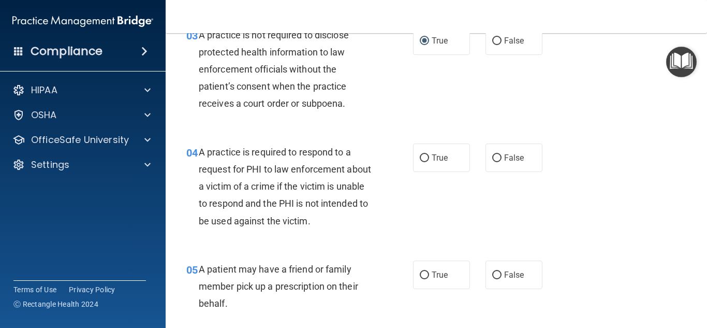
scroll to position [291, 0]
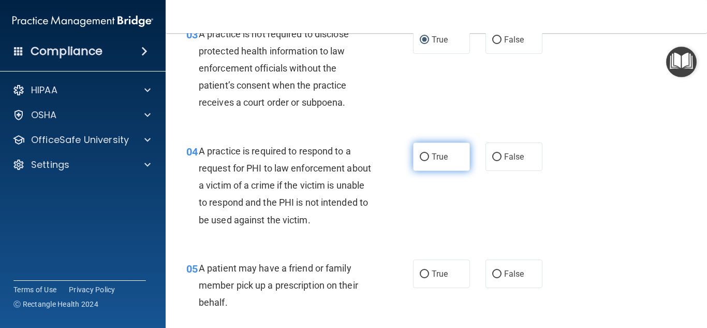
click at [423, 154] on input "True" at bounding box center [424, 157] width 9 height 8
radio input "true"
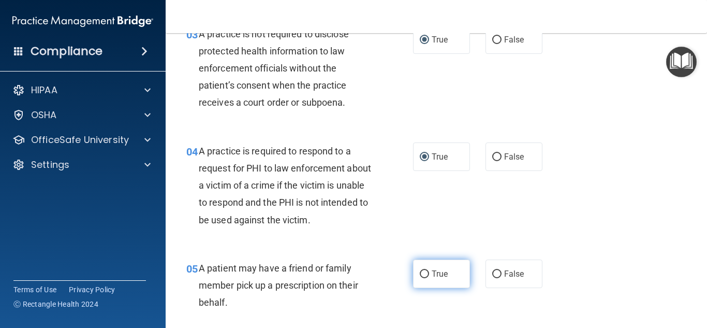
click at [420, 271] on input "True" at bounding box center [424, 274] width 9 height 8
radio input "true"
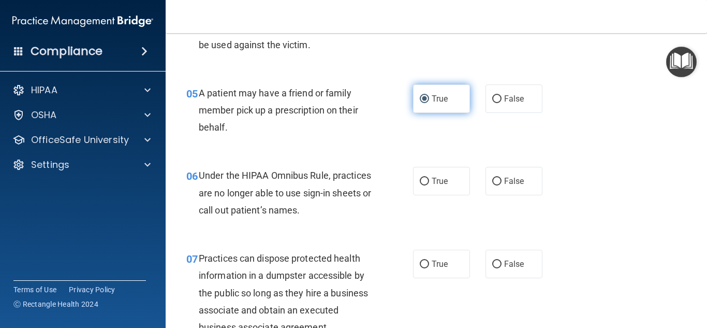
scroll to position [470, 0]
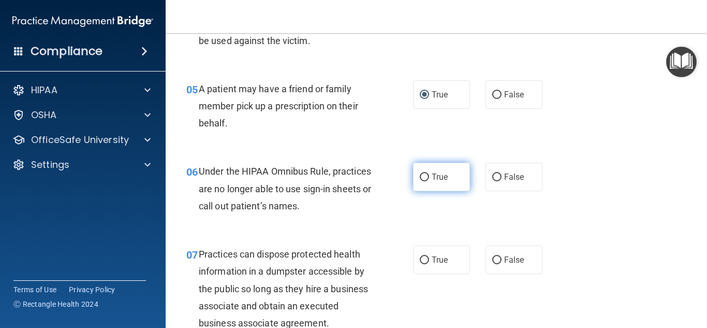
click at [420, 176] on input "True" at bounding box center [424, 177] width 9 height 8
radio input "true"
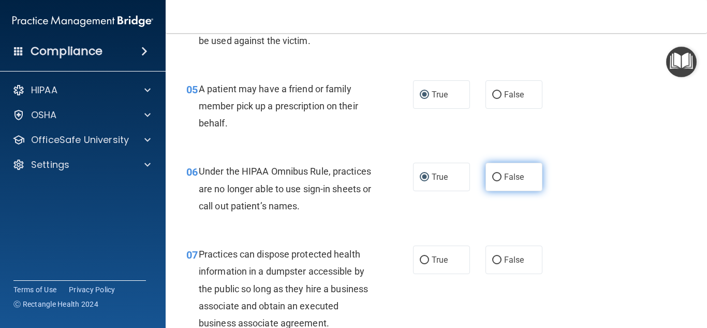
click at [494, 175] on input "False" at bounding box center [496, 177] width 9 height 8
radio input "true"
radio input "false"
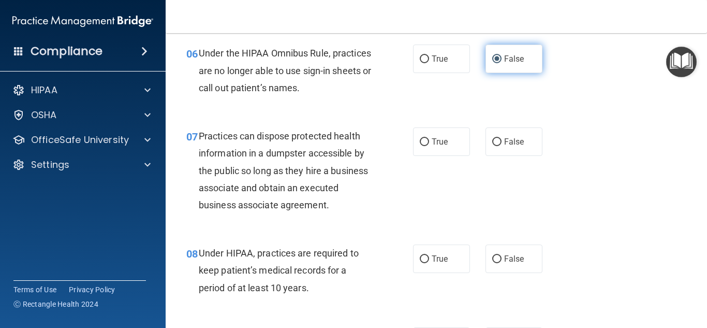
scroll to position [591, 0]
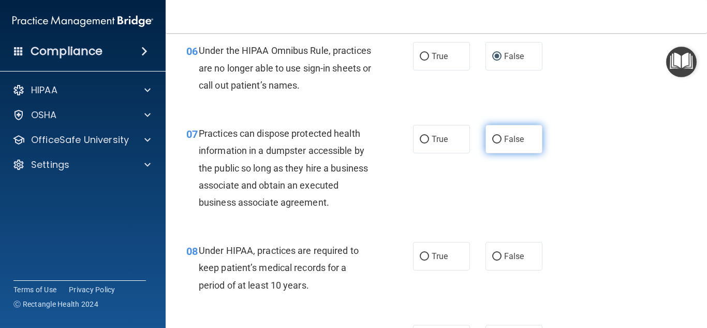
click at [492, 139] on input "False" at bounding box center [496, 140] width 9 height 8
radio input "true"
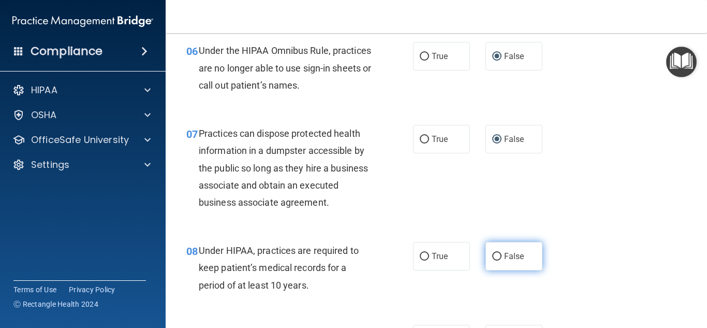
click at [493, 260] on input "False" at bounding box center [496, 257] width 9 height 8
radio input "true"
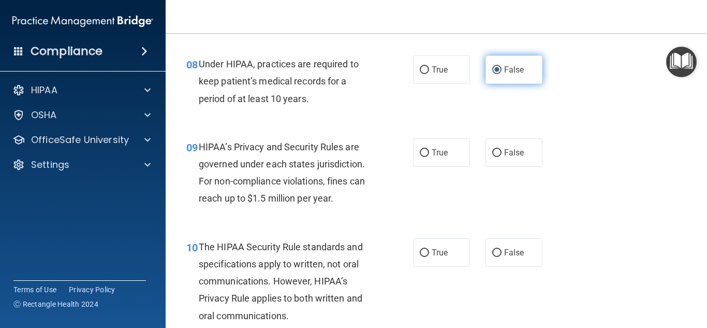
scroll to position [781, 0]
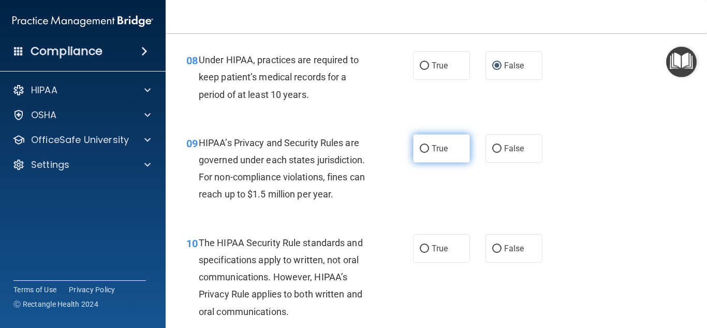
click at [420, 150] on input "True" at bounding box center [424, 149] width 9 height 8
radio input "true"
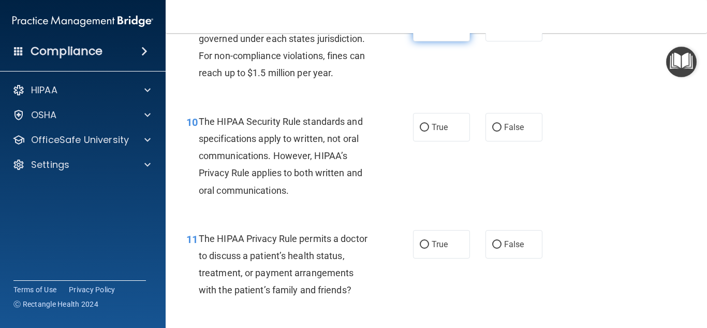
scroll to position [905, 0]
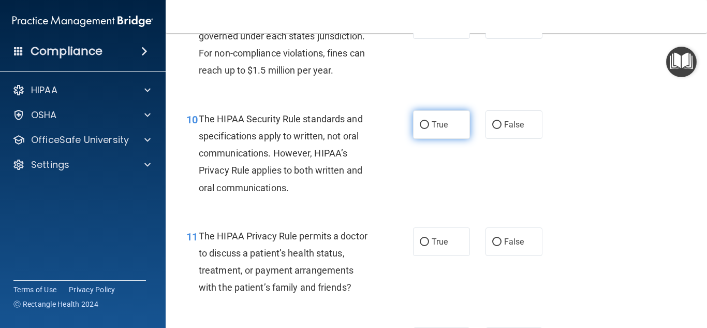
click at [420, 125] on input "True" at bounding box center [424, 125] width 9 height 8
radio input "true"
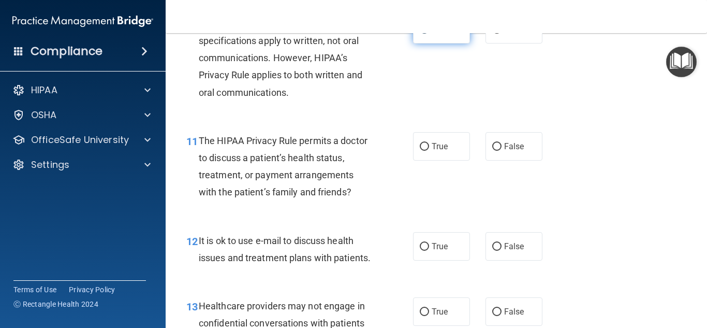
scroll to position [1008, 0]
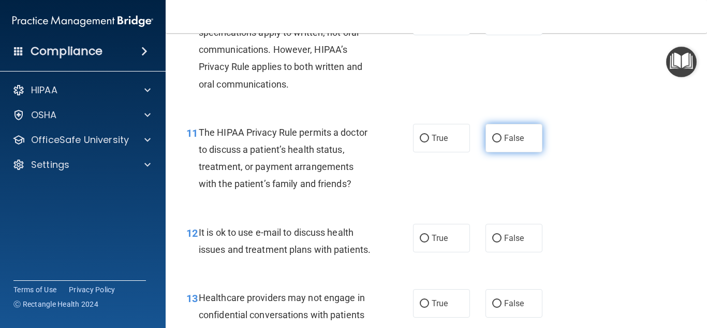
click at [492, 138] on input "False" at bounding box center [496, 139] width 9 height 8
radio input "true"
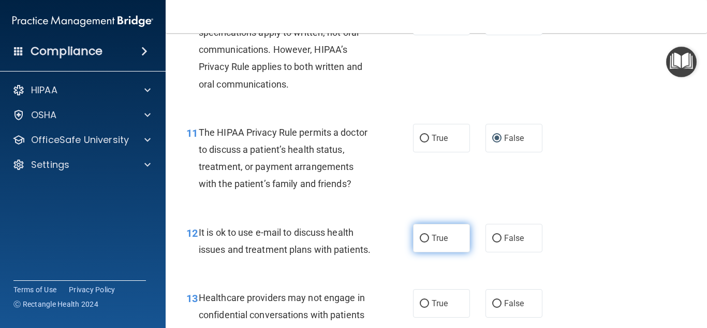
click at [421, 237] on input "True" at bounding box center [424, 238] width 9 height 8
radio input "true"
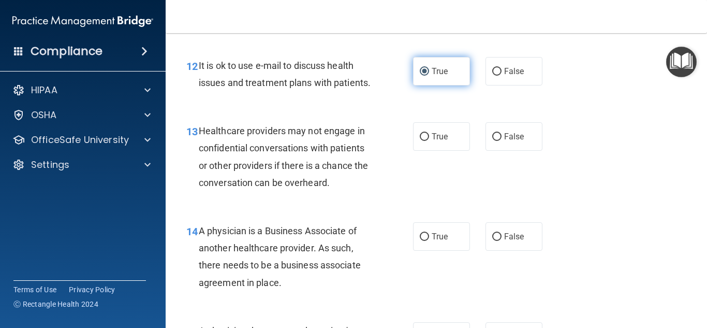
scroll to position [1178, 0]
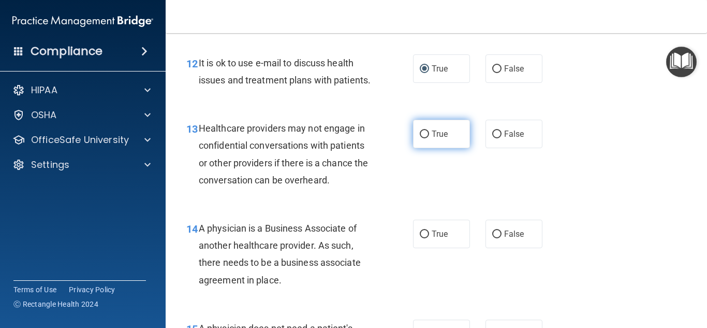
click at [420, 138] on input "True" at bounding box center [424, 134] width 9 height 8
radio input "true"
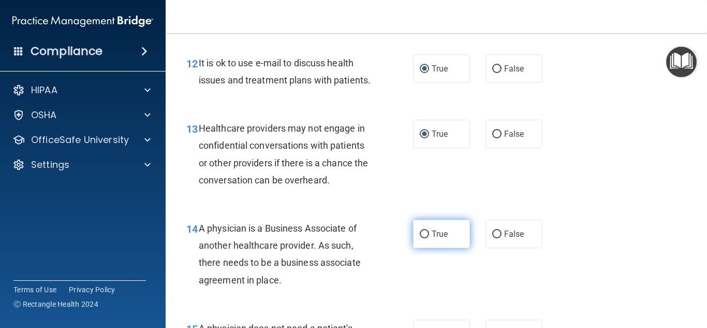
click at [422, 238] on input "True" at bounding box center [424, 234] width 9 height 8
radio input "true"
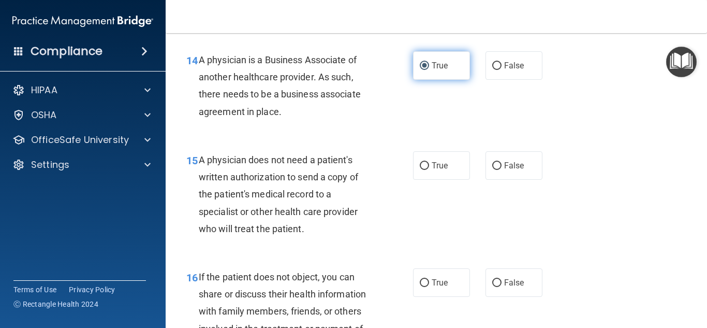
scroll to position [1347, 0]
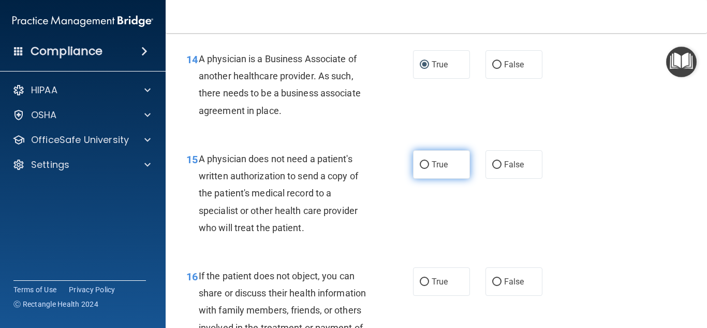
click at [421, 169] on input "True" at bounding box center [424, 165] width 9 height 8
radio input "true"
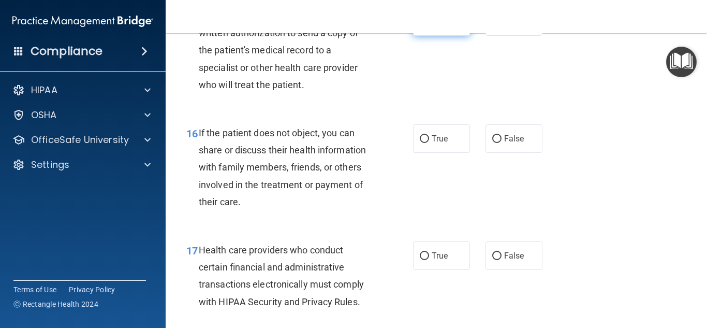
scroll to position [1495, 0]
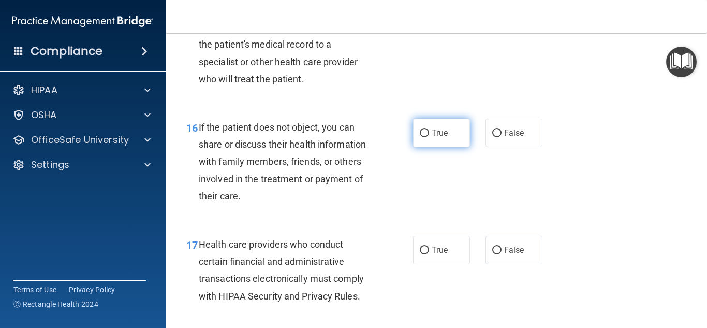
click at [423, 137] on input "True" at bounding box center [424, 133] width 9 height 8
radio input "true"
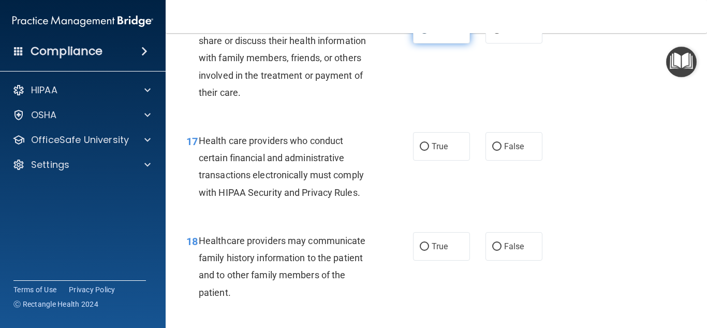
scroll to position [1603, 0]
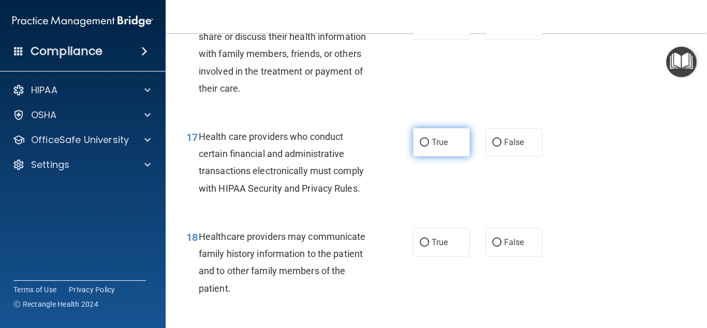
click at [424, 146] on input "True" at bounding box center [424, 143] width 9 height 8
radio input "true"
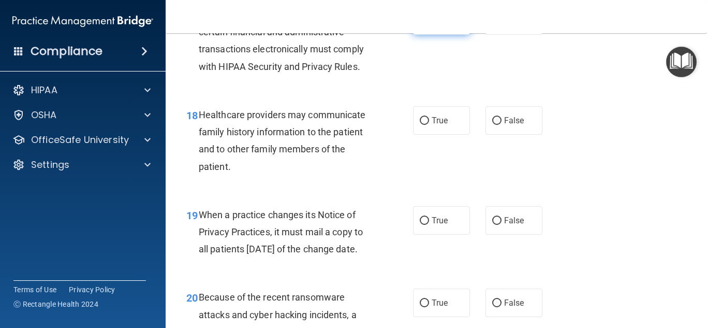
scroll to position [1737, 0]
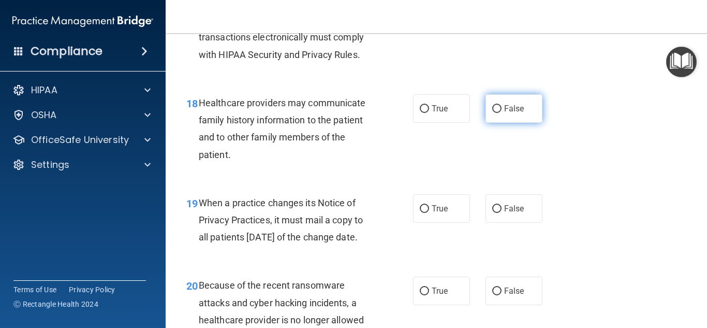
click at [495, 113] on input "False" at bounding box center [496, 109] width 9 height 8
radio input "true"
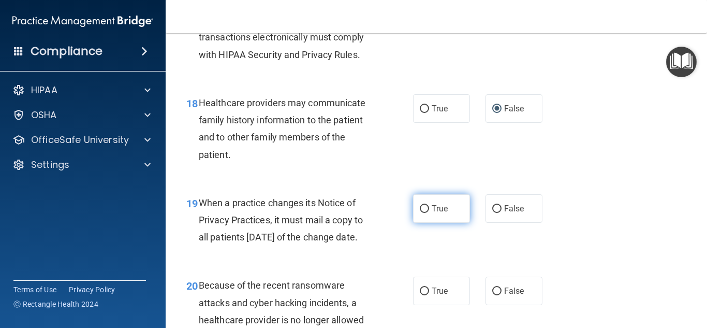
click at [420, 213] on input "True" at bounding box center [424, 209] width 9 height 8
radio input "true"
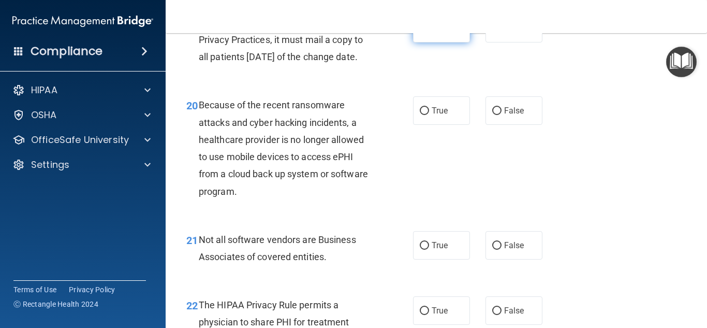
scroll to position [1919, 0]
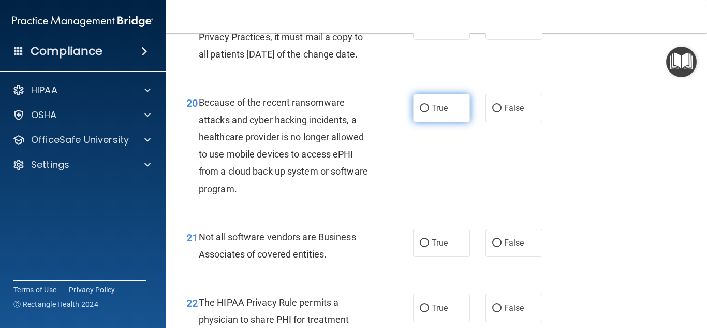
click at [420, 112] on input "True" at bounding box center [424, 109] width 9 height 8
radio input "true"
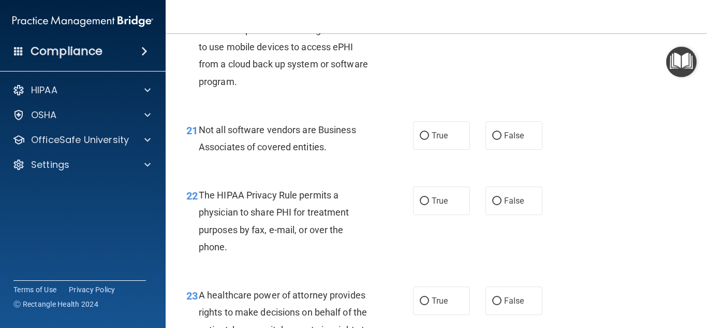
scroll to position [2028, 0]
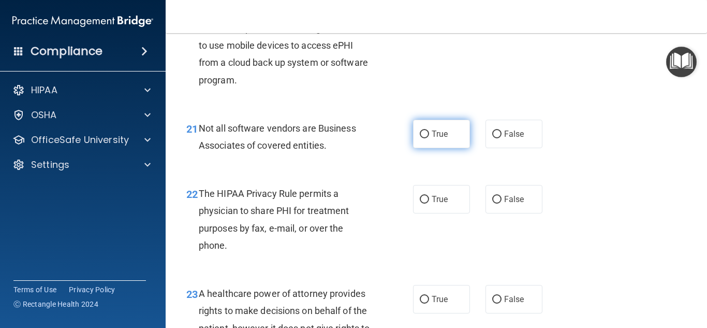
click at [420, 138] on input "True" at bounding box center [424, 134] width 9 height 8
radio input "true"
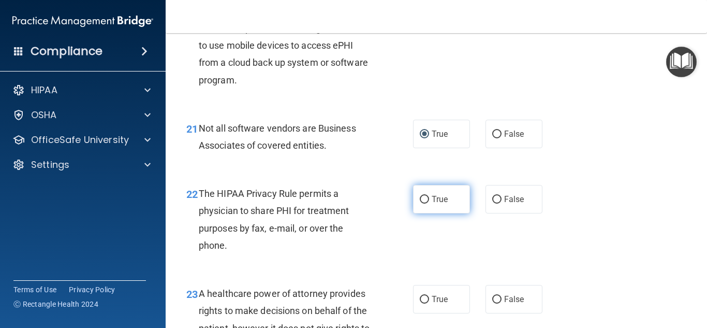
click at [422, 203] on input "True" at bounding box center [424, 200] width 9 height 8
radio input "true"
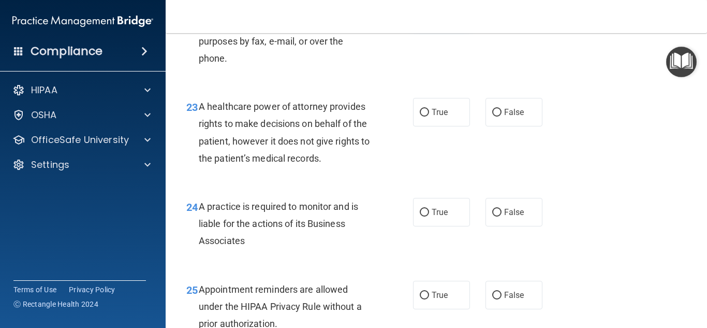
scroll to position [2217, 0]
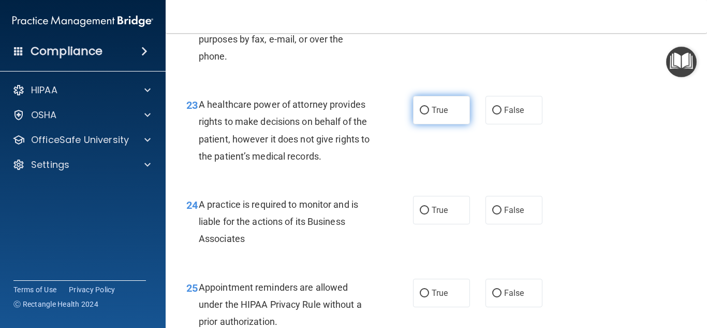
click at [421, 114] on input "True" at bounding box center [424, 111] width 9 height 8
radio input "true"
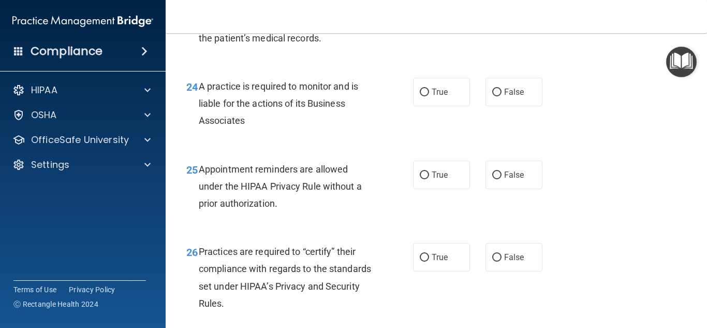
scroll to position [2342, 0]
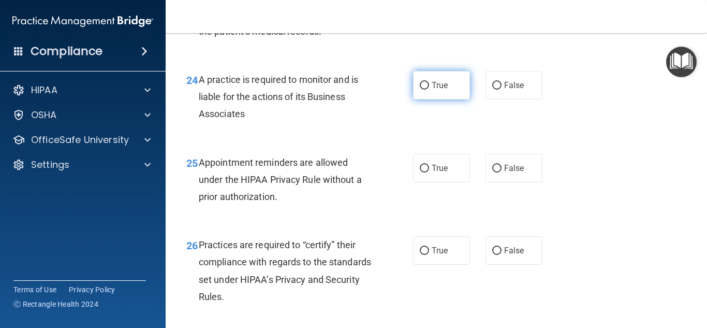
click at [425, 90] on input "True" at bounding box center [424, 86] width 9 height 8
radio input "true"
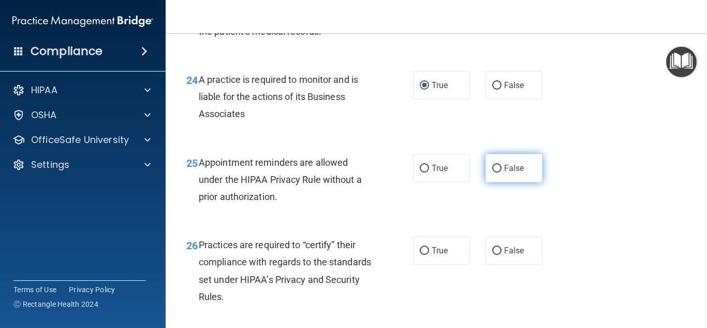
click at [493, 172] on input "False" at bounding box center [496, 169] width 9 height 8
radio input "true"
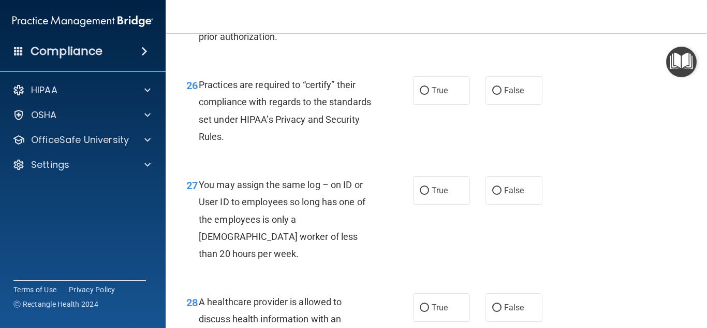
scroll to position [2504, 0]
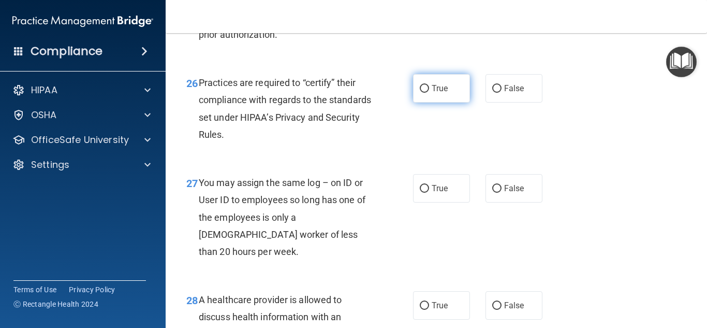
click at [421, 93] on input "True" at bounding box center [424, 89] width 9 height 8
radio input "true"
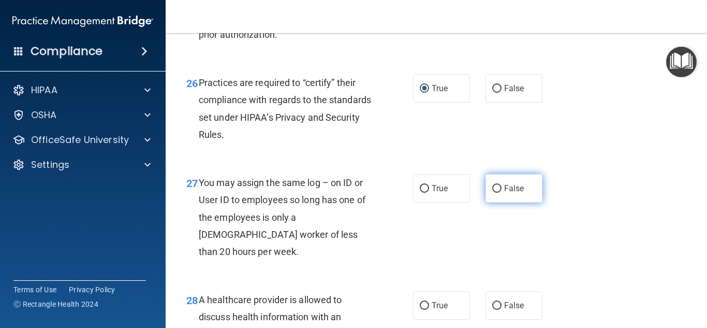
click at [492, 193] on input "False" at bounding box center [496, 189] width 9 height 8
radio input "true"
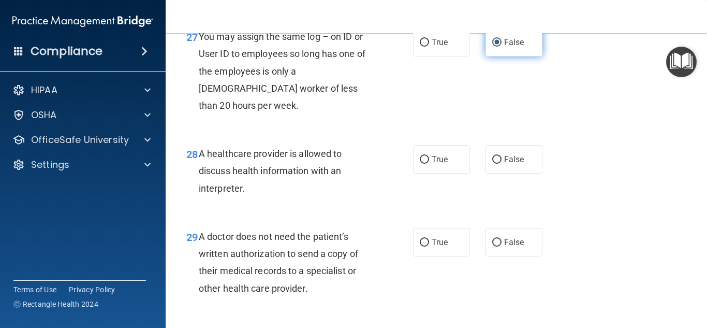
scroll to position [2650, 0]
click at [493, 163] on input "False" at bounding box center [496, 159] width 9 height 8
radio input "true"
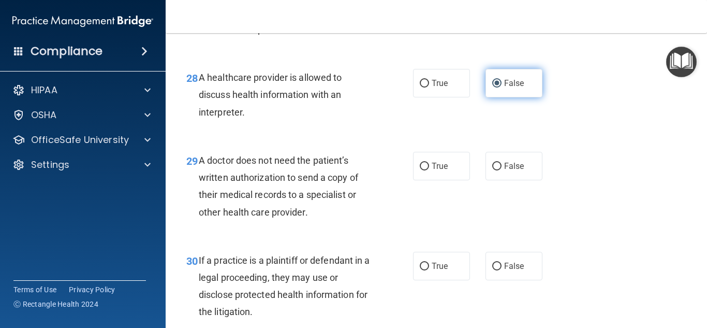
scroll to position [2726, 0]
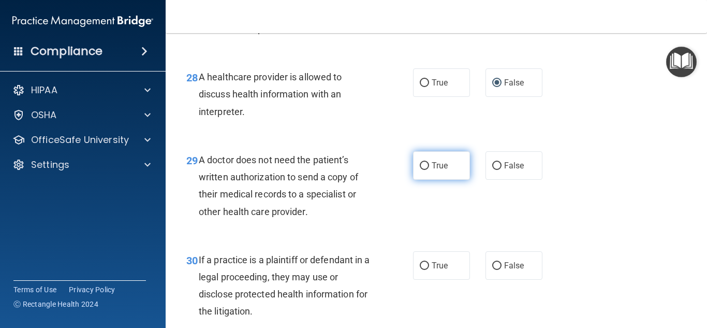
click at [420, 170] on input "True" at bounding box center [424, 166] width 9 height 8
radio input "true"
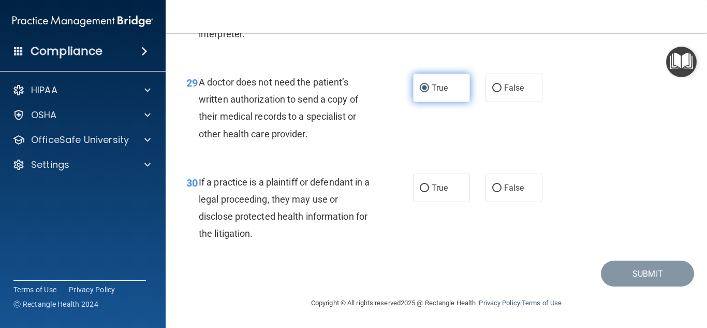
scroll to position [2821, 0]
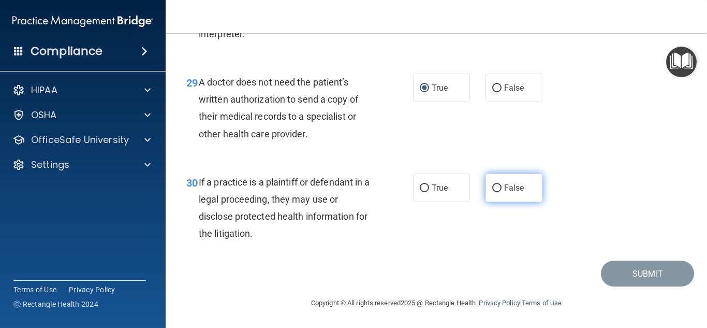
click at [494, 187] on input "False" at bounding box center [496, 188] width 9 height 8
radio input "true"
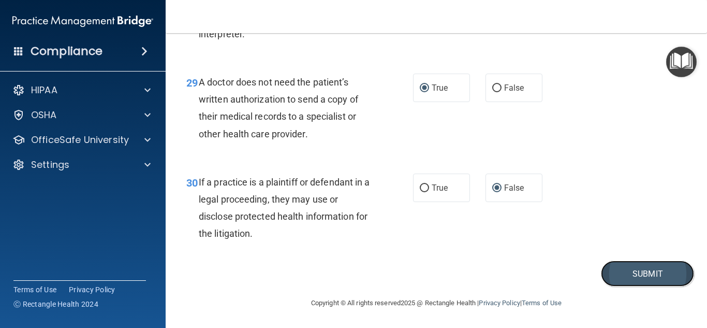
click at [631, 273] on button "Submit" at bounding box center [647, 273] width 93 height 26
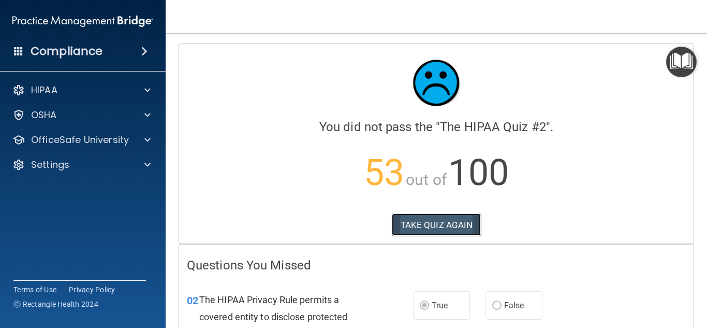
click at [452, 223] on button "TAKE QUIZ AGAIN" at bounding box center [437, 224] width 90 height 23
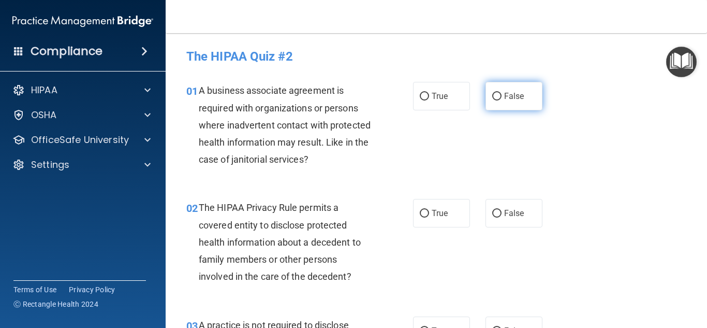
click at [494, 96] on input "False" at bounding box center [496, 97] width 9 height 8
radio input "true"
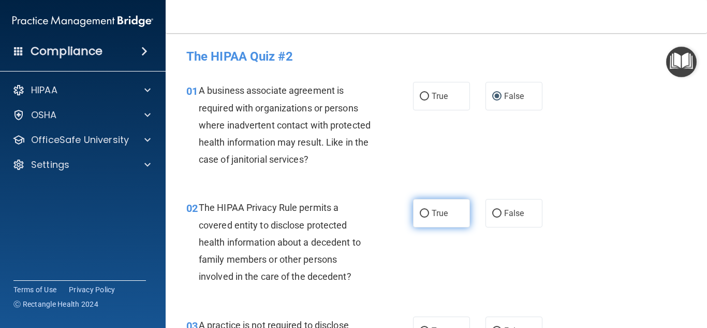
click at [419, 218] on label "True" at bounding box center [441, 213] width 57 height 28
click at [420, 217] on input "True" at bounding box center [424, 214] width 9 height 8
radio input "true"
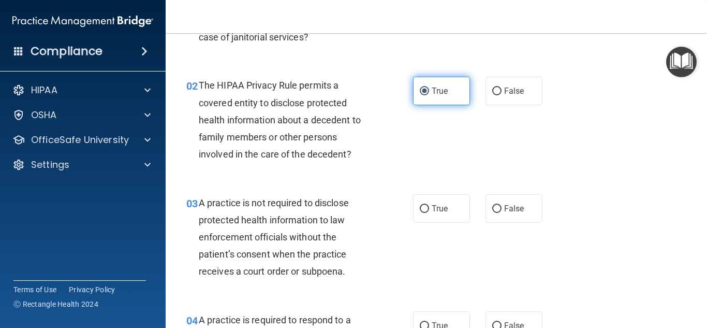
scroll to position [125, 0]
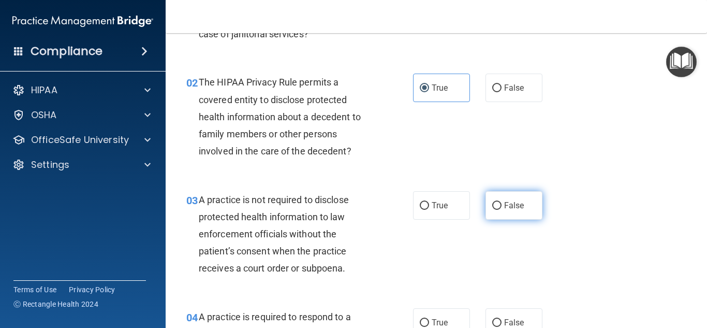
click at [492, 205] on input "False" at bounding box center [496, 206] width 9 height 8
radio input "true"
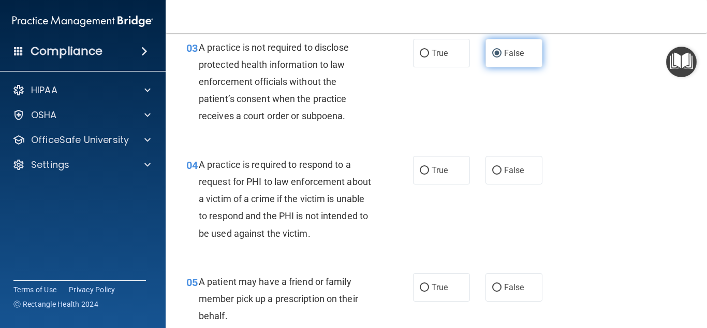
scroll to position [283, 0]
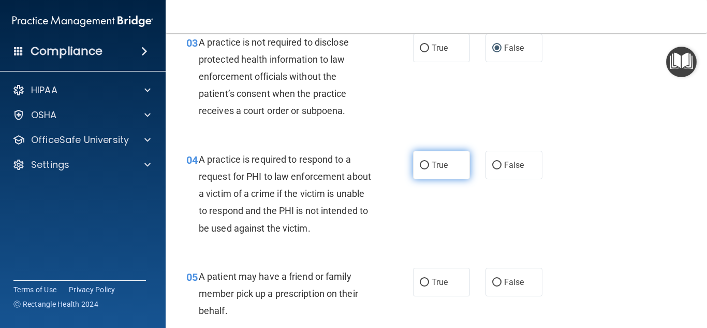
click at [421, 166] on input "True" at bounding box center [424, 165] width 9 height 8
radio input "true"
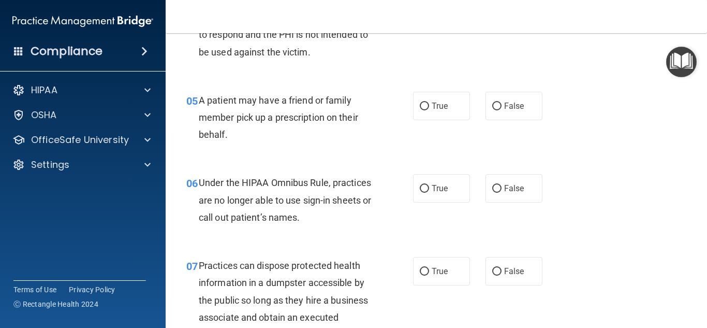
scroll to position [459, 0]
click at [420, 102] on input "True" at bounding box center [424, 106] width 9 height 8
radio input "true"
click at [497, 189] on label "False" at bounding box center [514, 187] width 57 height 28
click at [497, 189] on input "False" at bounding box center [496, 188] width 9 height 8
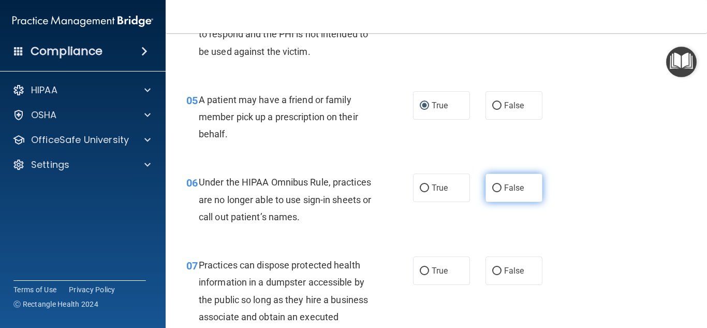
radio input "true"
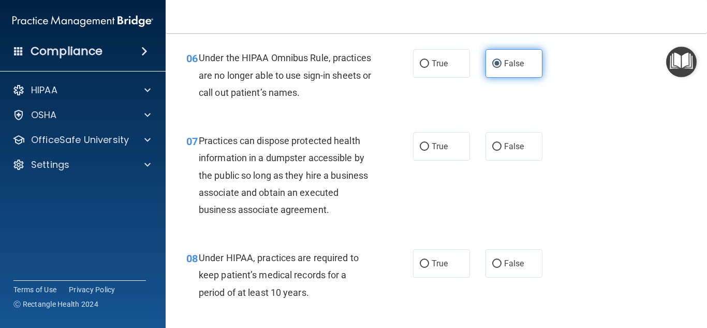
scroll to position [587, 0]
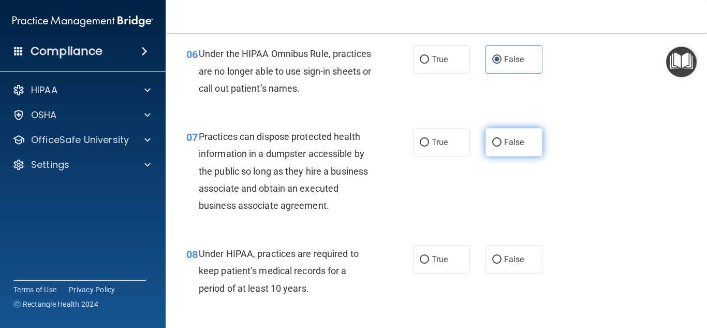
click at [493, 140] on input "False" at bounding box center [496, 143] width 9 height 8
radio input "true"
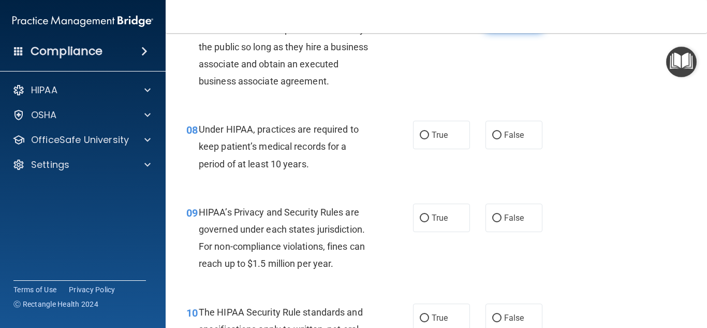
scroll to position [714, 0]
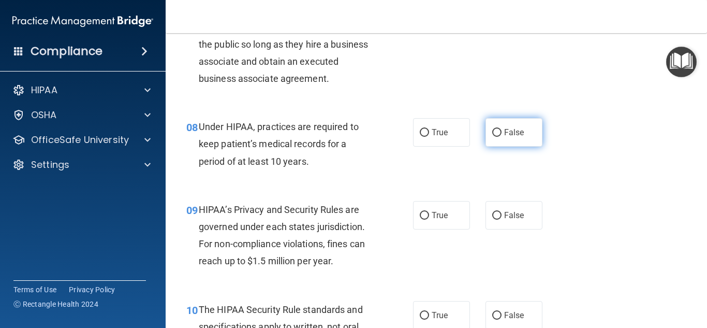
click at [492, 131] on input "False" at bounding box center [496, 133] width 9 height 8
radio input "true"
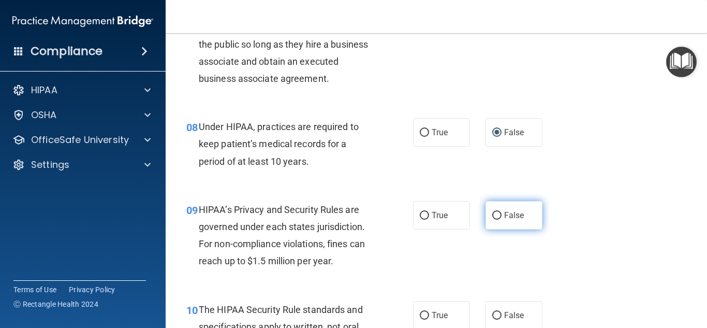
click at [493, 214] on input "False" at bounding box center [496, 216] width 9 height 8
radio input "true"
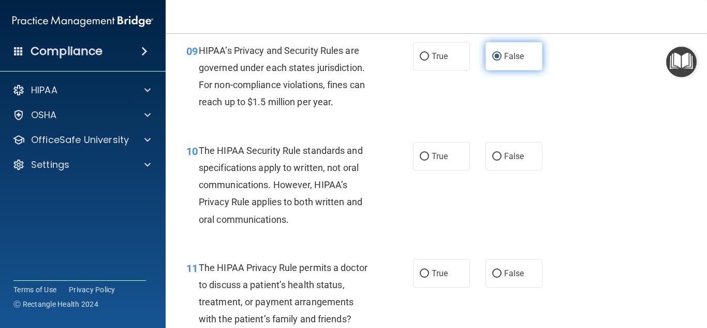
scroll to position [877, 0]
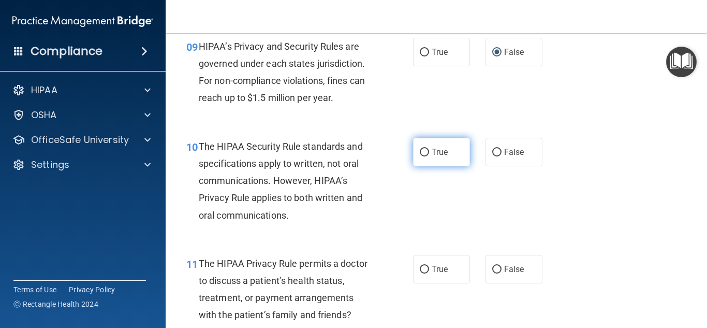
click at [422, 152] on input "True" at bounding box center [424, 153] width 9 height 8
radio input "true"
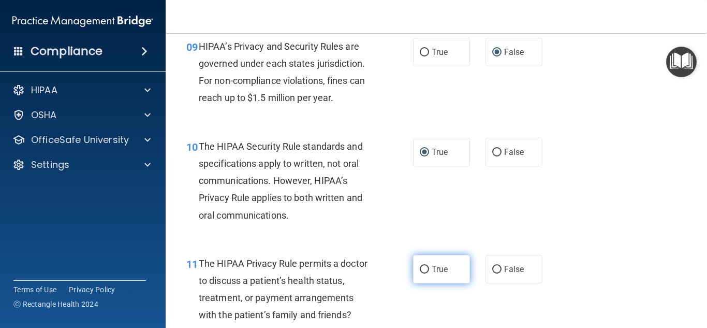
click at [421, 269] on input "True" at bounding box center [424, 270] width 9 height 8
radio input "true"
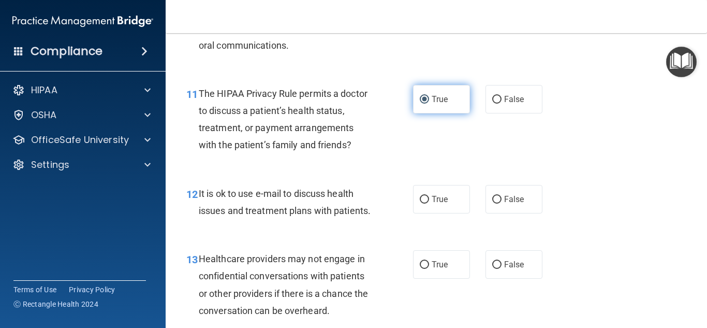
scroll to position [1049, 0]
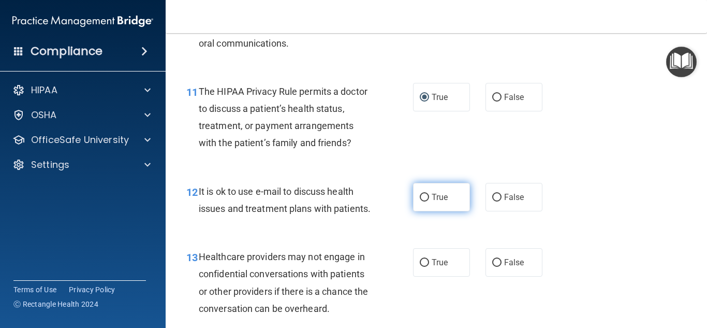
click at [421, 198] on input "True" at bounding box center [424, 198] width 9 height 8
radio input "true"
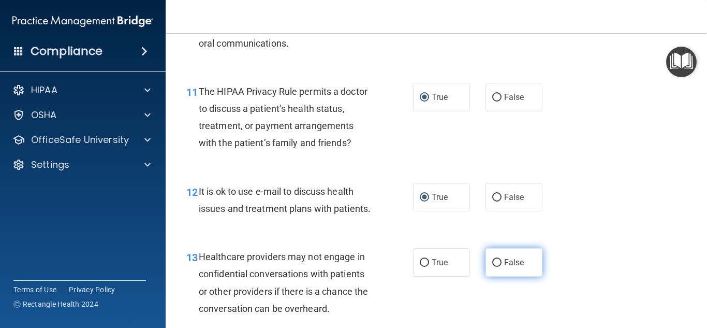
click at [494, 267] on input "False" at bounding box center [496, 263] width 9 height 8
radio input "true"
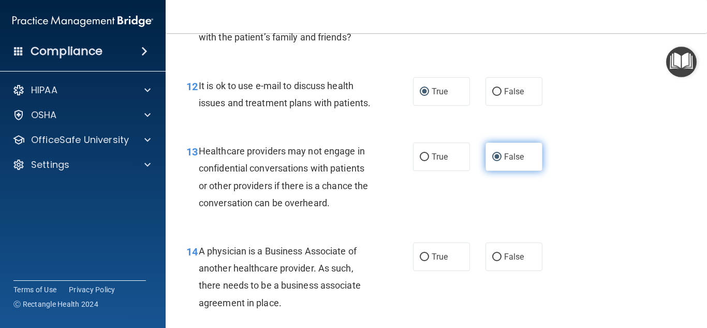
scroll to position [1163, 0]
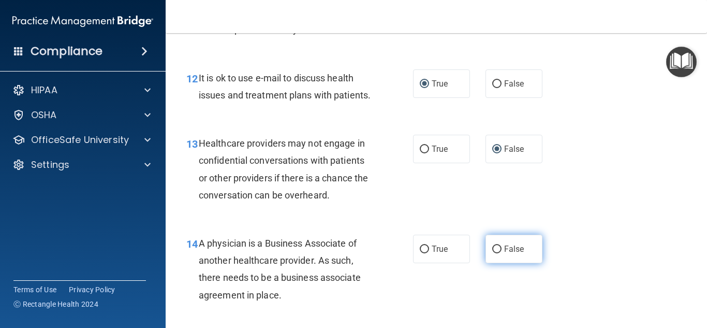
click at [492, 253] on input "False" at bounding box center [496, 249] width 9 height 8
radio input "true"
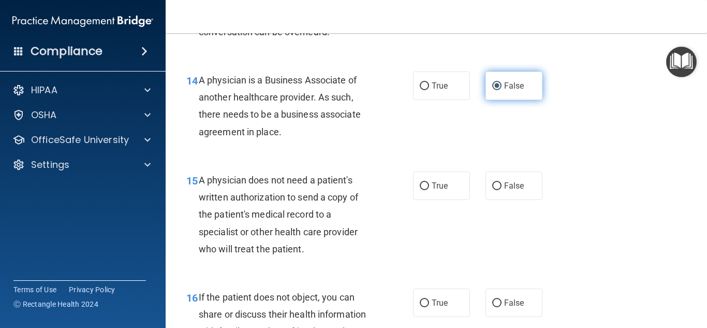
scroll to position [1327, 0]
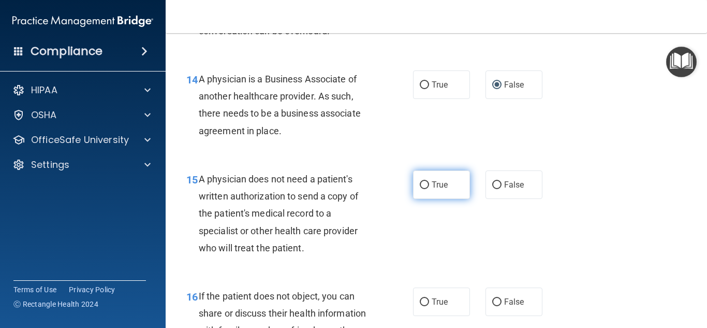
click at [424, 189] on input "True" at bounding box center [424, 185] width 9 height 8
radio input "true"
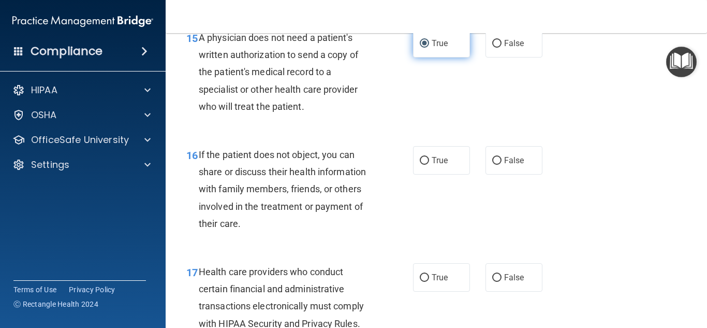
scroll to position [1468, 0]
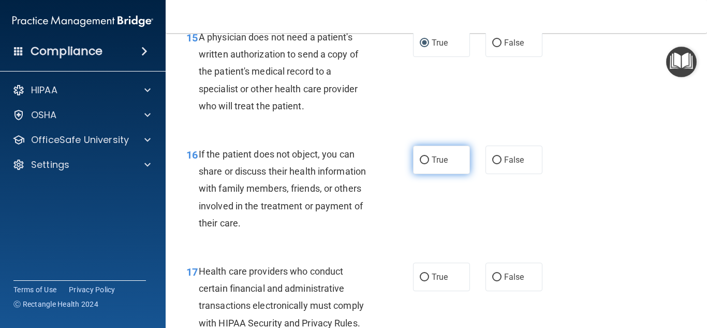
click at [420, 164] on input "True" at bounding box center [424, 160] width 9 height 8
radio input "true"
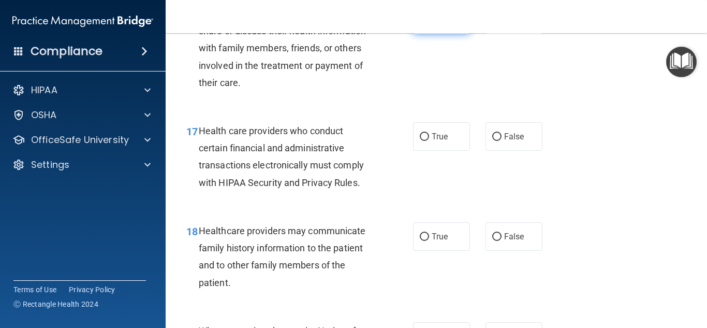
scroll to position [1609, 0]
click at [420, 140] on input "True" at bounding box center [424, 137] width 9 height 8
radio input "true"
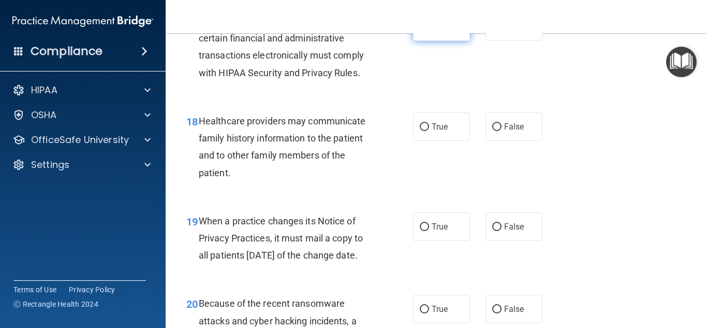
scroll to position [1719, 0]
click at [492, 130] on input "False" at bounding box center [496, 127] width 9 height 8
radio input "true"
click at [492, 230] on input "False" at bounding box center [496, 227] width 9 height 8
radio input "true"
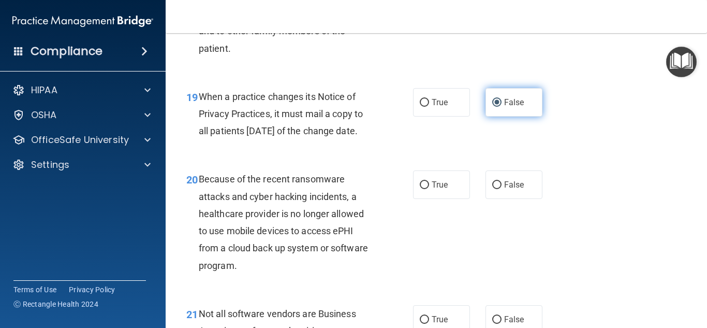
scroll to position [1852, 0]
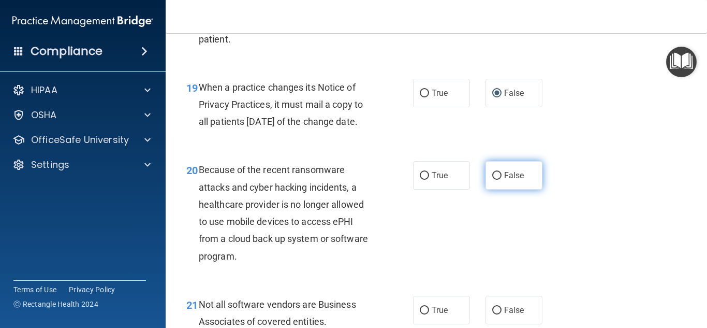
click at [493, 180] on input "False" at bounding box center [496, 176] width 9 height 8
radio input "true"
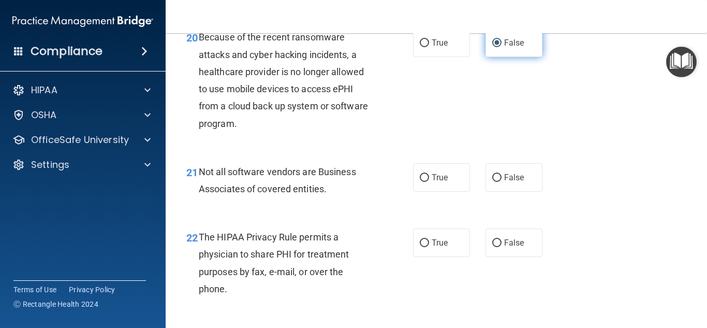
scroll to position [1993, 0]
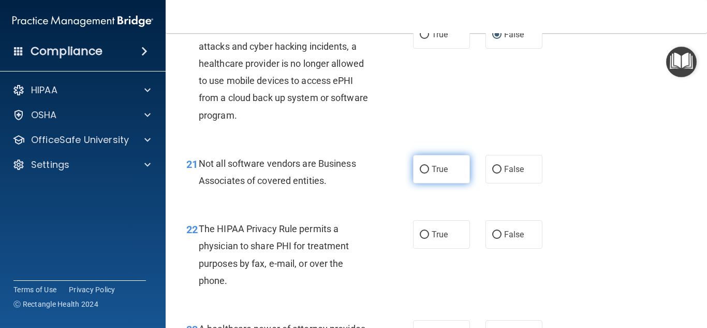
click at [421, 173] on input "True" at bounding box center [424, 170] width 9 height 8
radio input "true"
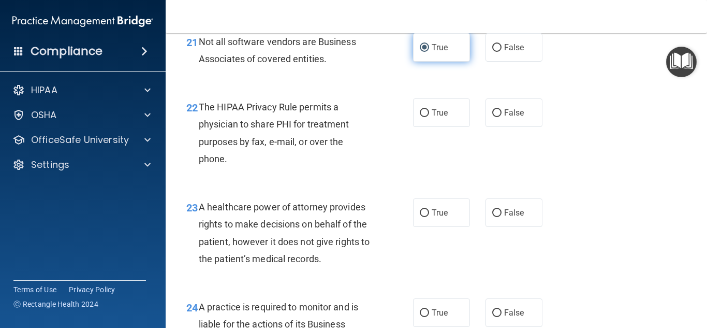
scroll to position [2124, 0]
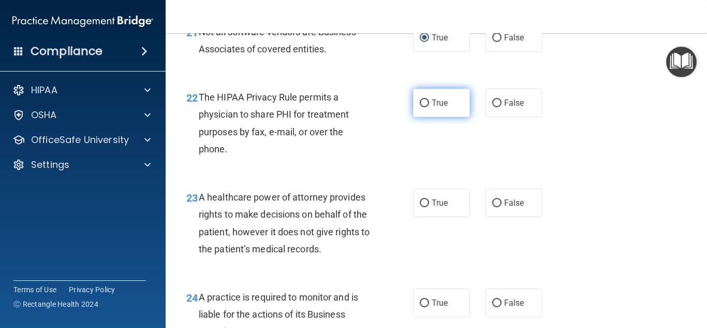
click at [422, 107] on input "True" at bounding box center [424, 103] width 9 height 8
radio input "true"
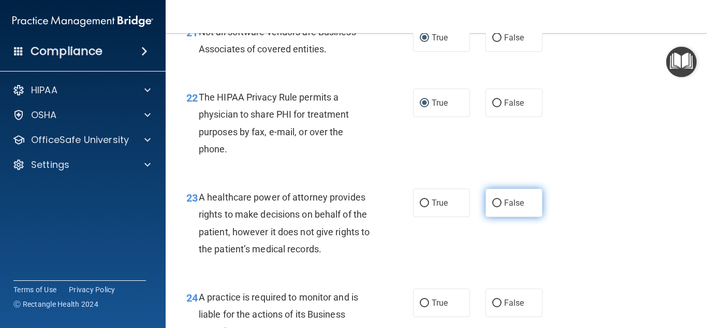
click at [494, 207] on input "False" at bounding box center [496, 203] width 9 height 8
radio input "true"
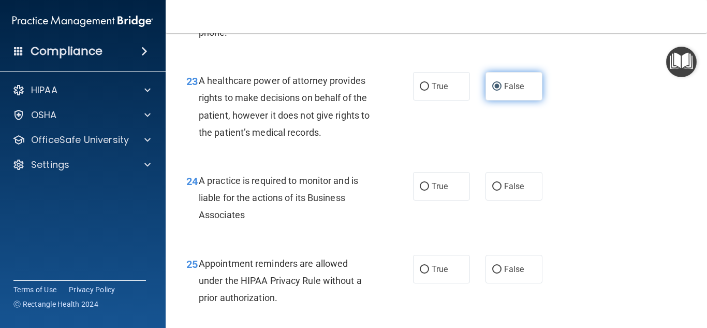
scroll to position [2249, 0]
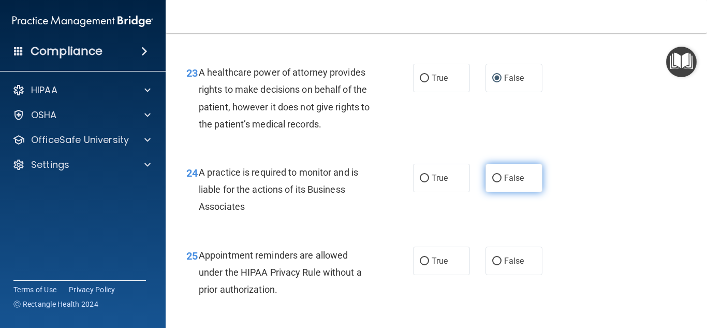
click at [494, 182] on input "False" at bounding box center [496, 178] width 9 height 8
radio input "true"
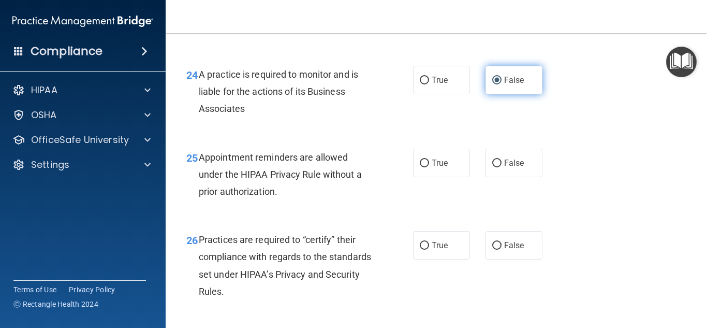
scroll to position [2350, 0]
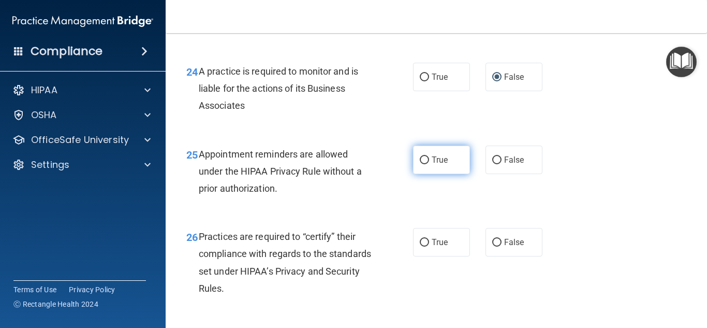
click at [420, 164] on input "True" at bounding box center [424, 160] width 9 height 8
radio input "true"
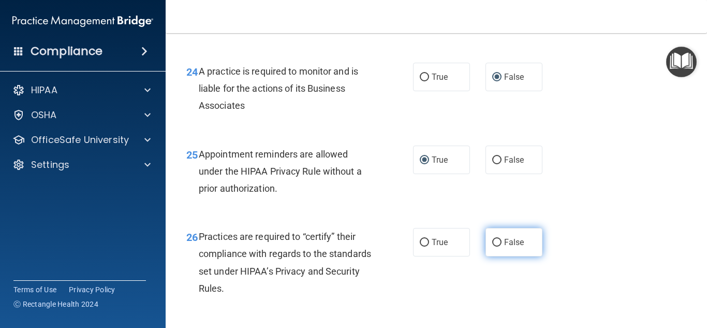
click at [493, 246] on input "False" at bounding box center [496, 243] width 9 height 8
radio input "true"
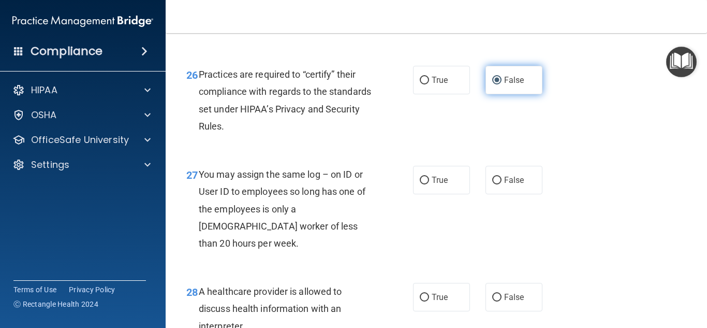
scroll to position [2513, 0]
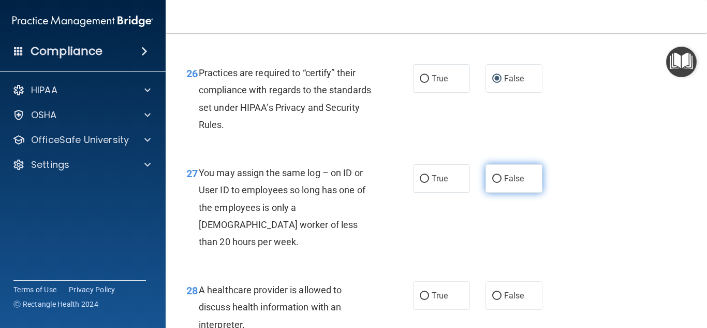
click at [492, 183] on input "False" at bounding box center [496, 179] width 9 height 8
radio input "true"
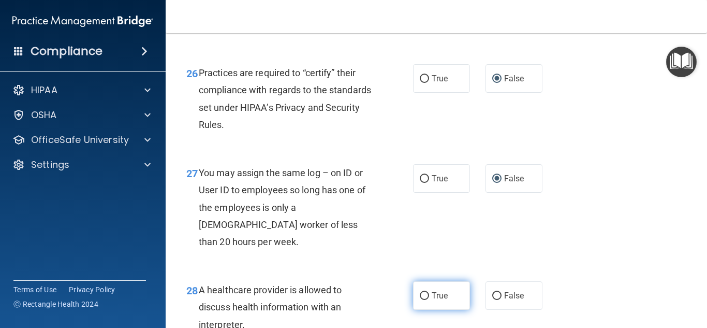
click at [420, 300] on input "True" at bounding box center [424, 296] width 9 height 8
radio input "true"
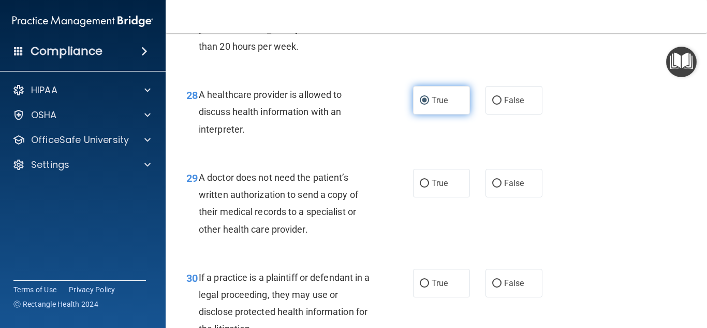
scroll to position [2710, 0]
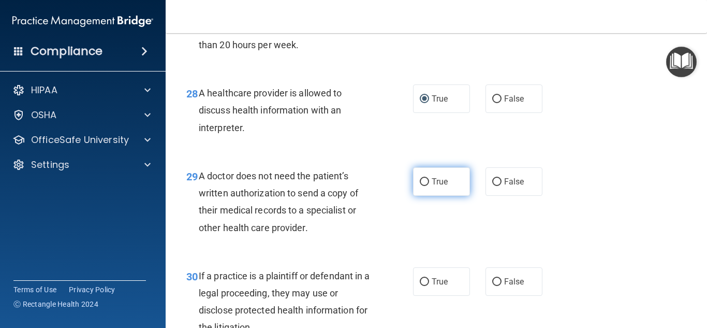
click at [422, 186] on input "True" at bounding box center [424, 182] width 9 height 8
radio input "true"
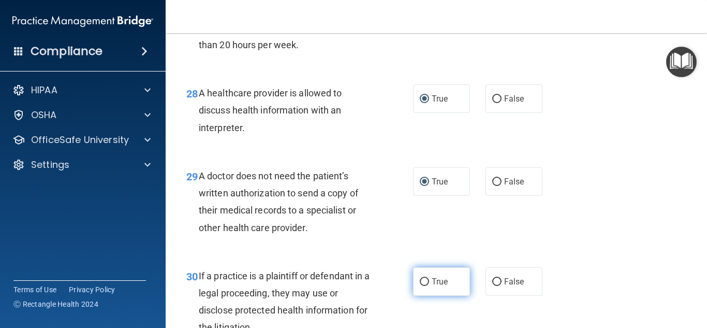
click at [420, 286] on input "True" at bounding box center [424, 282] width 9 height 8
radio input "true"
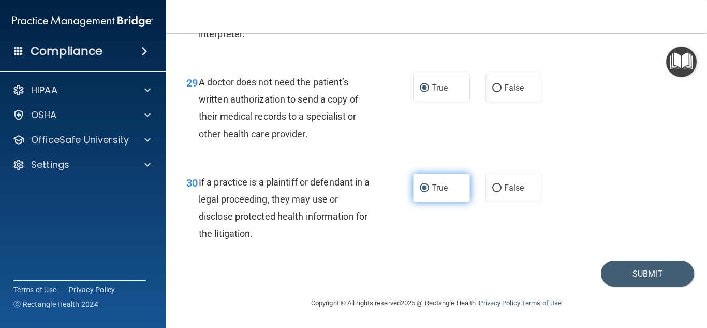
scroll to position [2821, 0]
click at [632, 273] on button "Submit" at bounding box center [647, 273] width 93 height 26
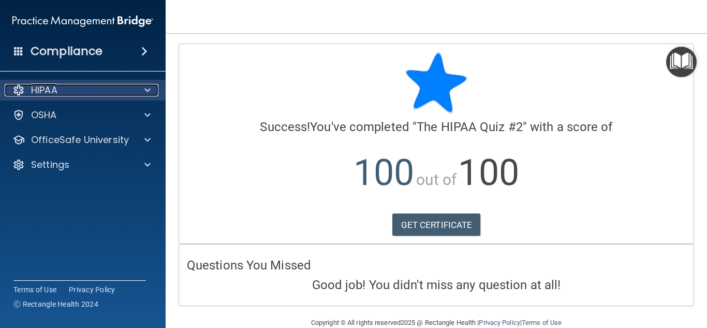
click at [126, 91] on div "HIPAA" at bounding box center [69, 90] width 128 height 12
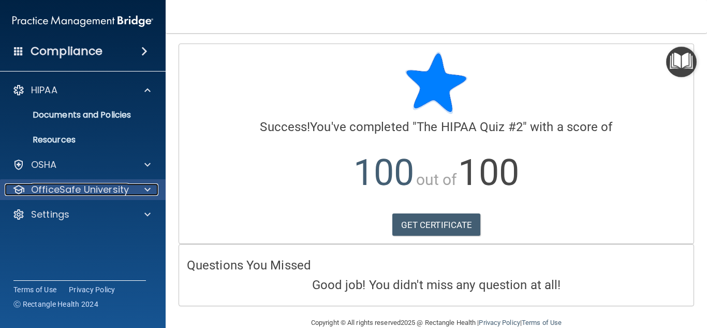
click at [143, 189] on div at bounding box center [146, 189] width 26 height 12
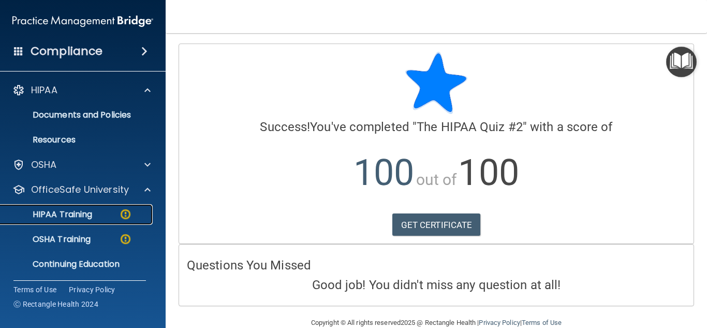
click at [91, 209] on p "HIPAA Training" at bounding box center [49, 214] width 85 height 10
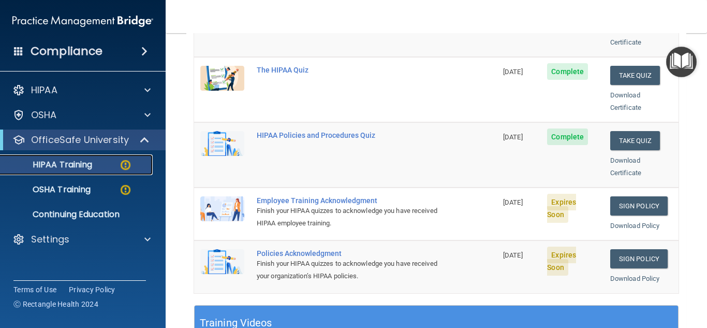
scroll to position [205, 0]
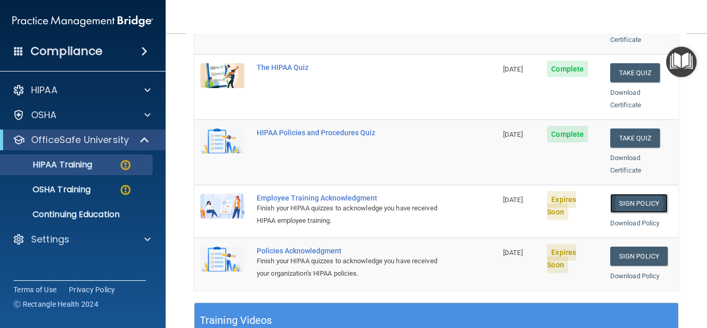
click at [639, 196] on link "Sign Policy" at bounding box center [638, 203] width 57 height 19
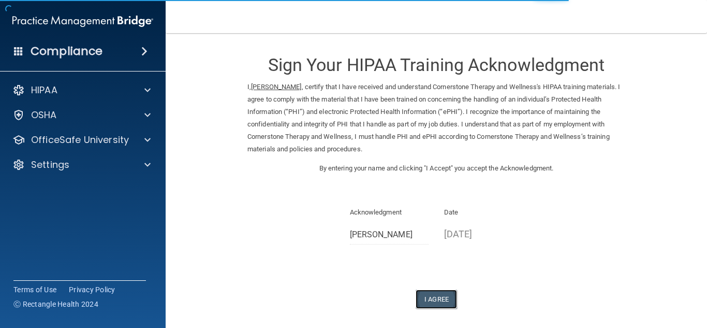
click at [433, 300] on button "I Agree" at bounding box center [436, 298] width 41 height 19
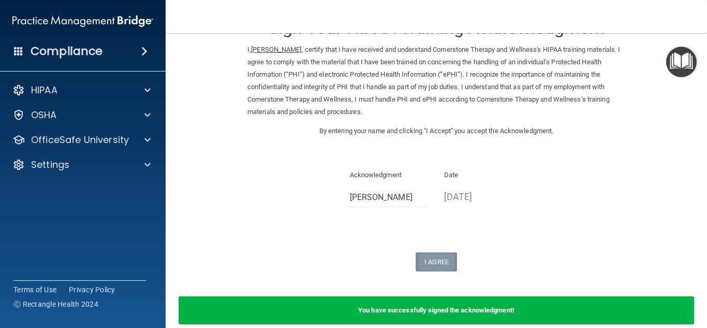
scroll to position [87, 0]
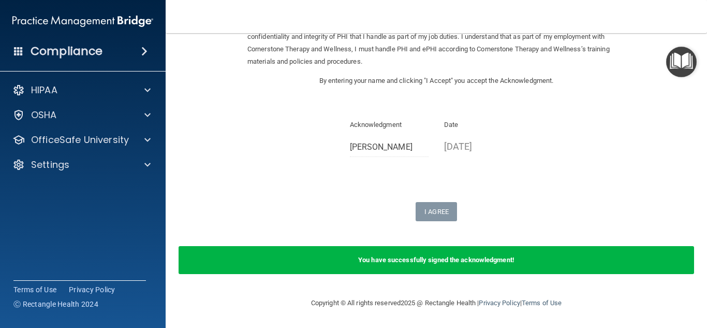
click at [129, 52] on div "Compliance" at bounding box center [83, 51] width 166 height 23
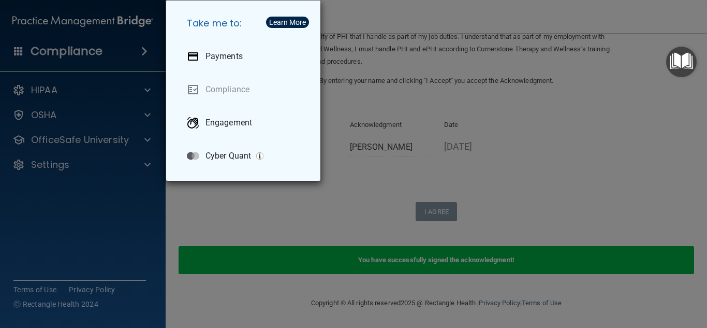
click at [90, 138] on div "Take me to: Payments Compliance Engagement Cyber Quant" at bounding box center [353, 164] width 707 height 328
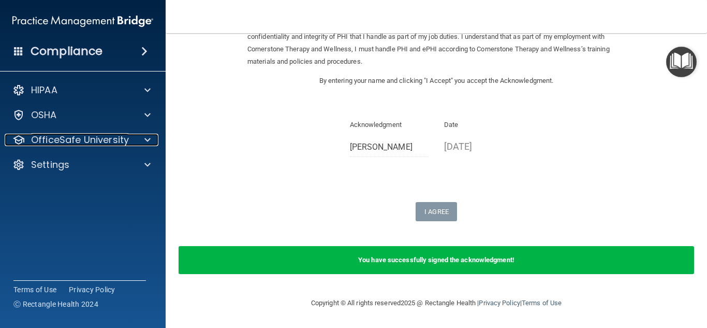
click at [90, 138] on p "OfficeSafe University" at bounding box center [80, 140] width 98 height 12
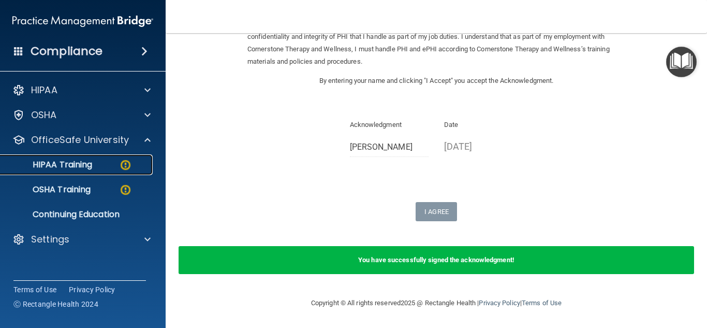
click at [70, 168] on p "HIPAA Training" at bounding box center [49, 164] width 85 height 10
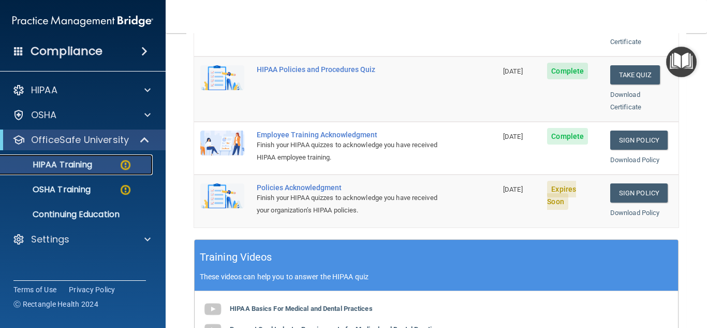
scroll to position [266, 0]
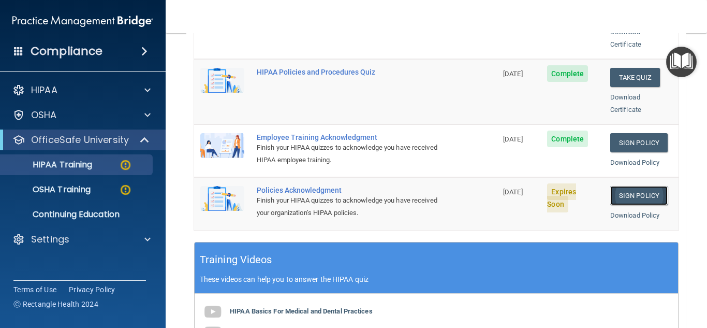
click at [634, 186] on link "Sign Policy" at bounding box center [638, 195] width 57 height 19
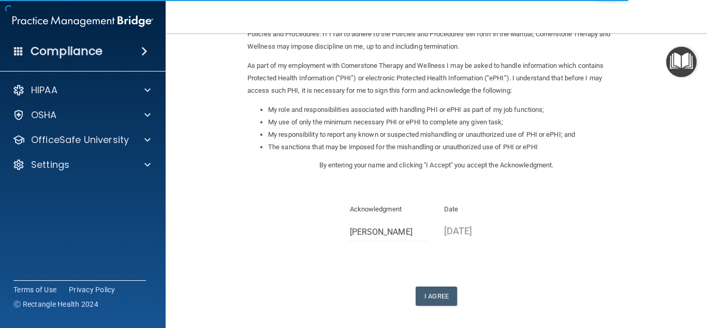
scroll to position [146, 0]
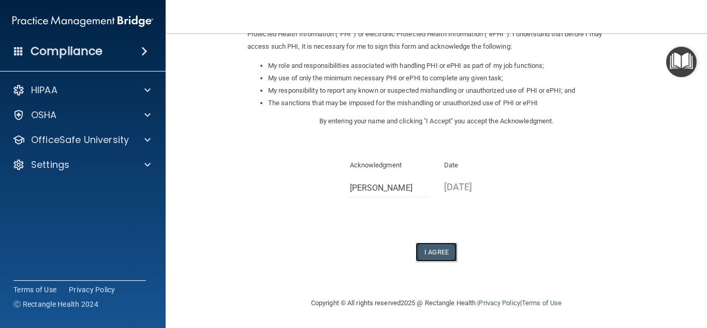
click at [436, 247] on button "I Agree" at bounding box center [436, 251] width 41 height 19
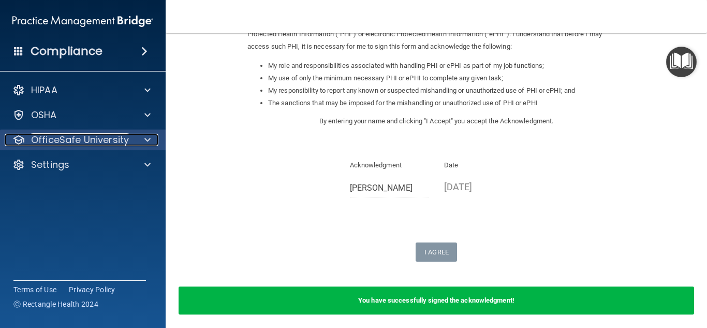
click at [144, 143] on div at bounding box center [146, 140] width 26 height 12
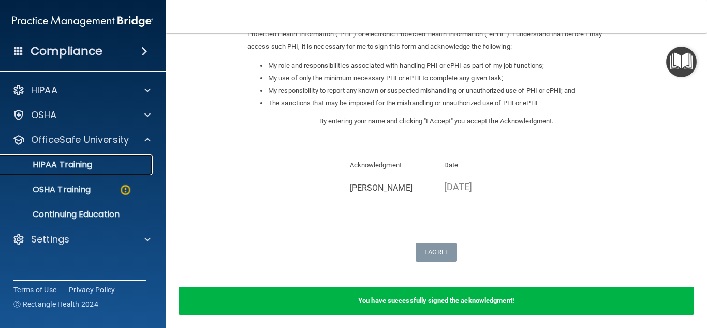
click at [78, 160] on p "HIPAA Training" at bounding box center [49, 164] width 85 height 10
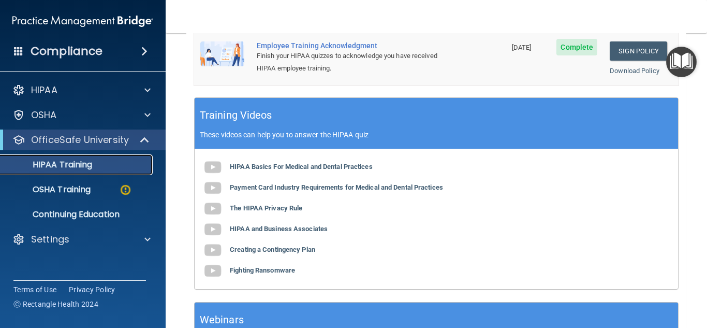
scroll to position [413, 0]
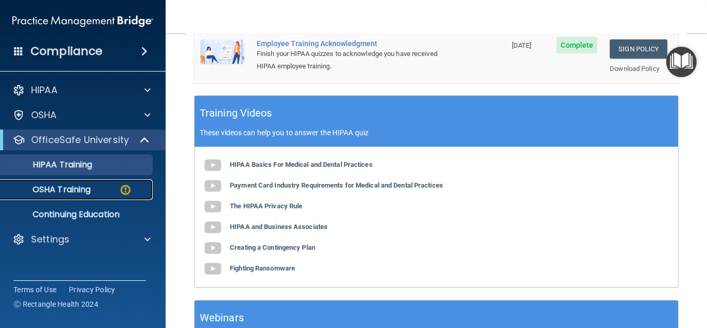
click at [64, 188] on p "OSHA Training" at bounding box center [49, 189] width 84 height 10
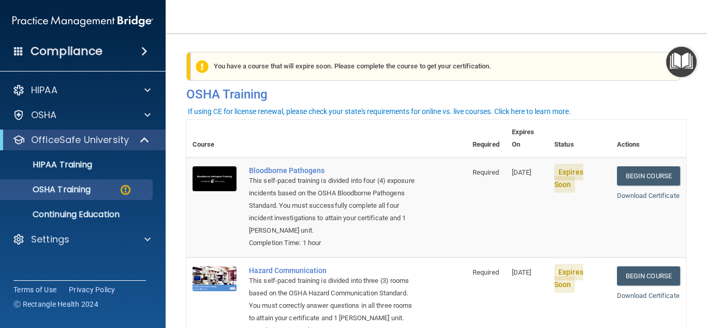
drag, startPoint x: 644, startPoint y: 165, endPoint x: 671, endPoint y: 210, distance: 52.5
click at [671, 210] on td "Begin Course Download Certificate" at bounding box center [649, 207] width 76 height 100
click at [626, 166] on link "Begin Course" at bounding box center [648, 175] width 63 height 19
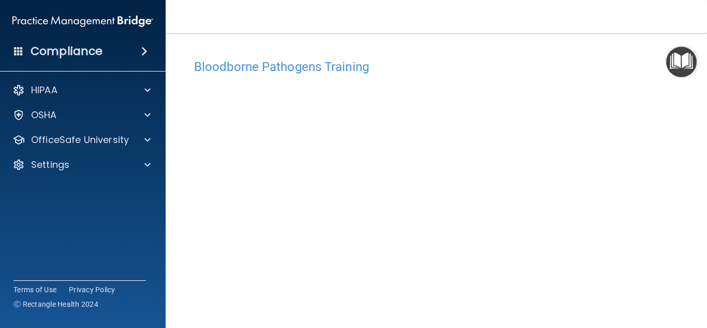
drag, startPoint x: 702, startPoint y: 91, endPoint x: 601, endPoint y: 29, distance: 118.2
click at [601, 29] on nav "Toggle navigation [PERSON_NAME] [EMAIL_ADDRESS][DOMAIN_NAME] Manage My Enterpri…" at bounding box center [436, 16] width 541 height 33
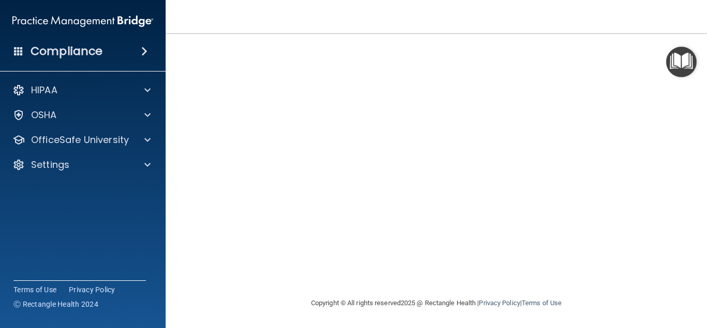
scroll to position [38, 0]
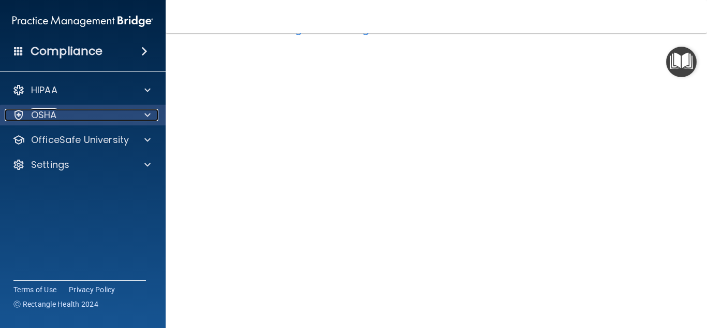
click at [43, 110] on p "OSHA" at bounding box center [44, 115] width 26 height 12
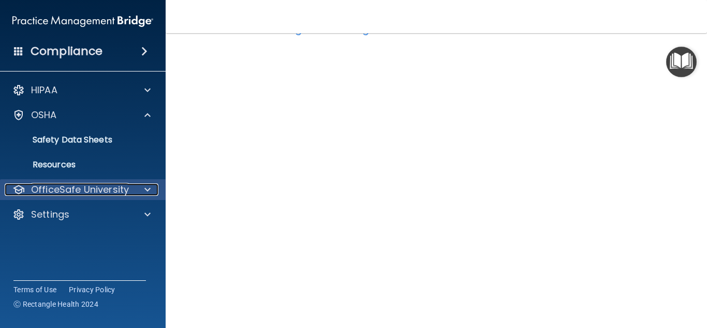
click at [67, 185] on p "OfficeSafe University" at bounding box center [80, 189] width 98 height 12
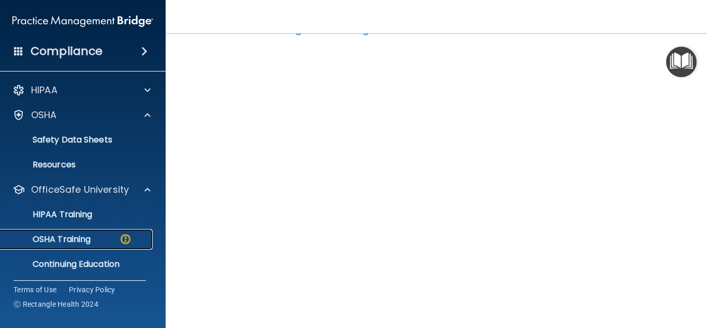
click at [64, 234] on p "OSHA Training" at bounding box center [49, 239] width 84 height 10
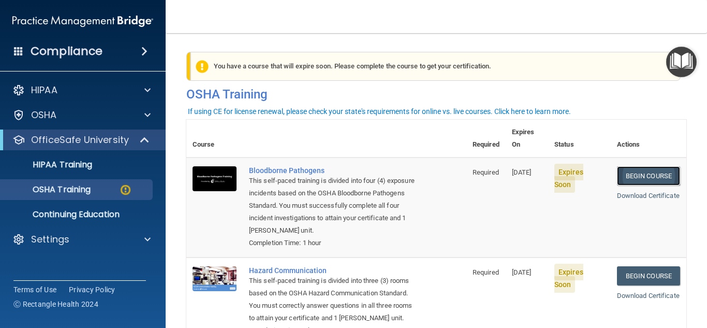
click at [633, 166] on link "Begin Course" at bounding box center [648, 175] width 63 height 19
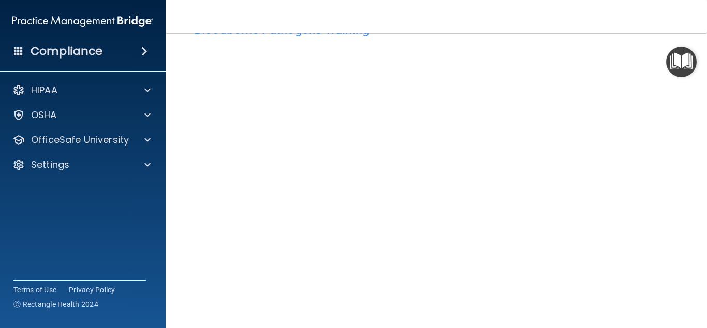
scroll to position [42, 0]
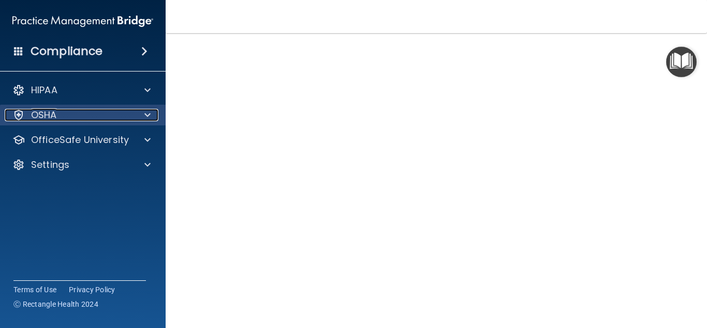
click at [95, 118] on div "OSHA" at bounding box center [69, 115] width 128 height 12
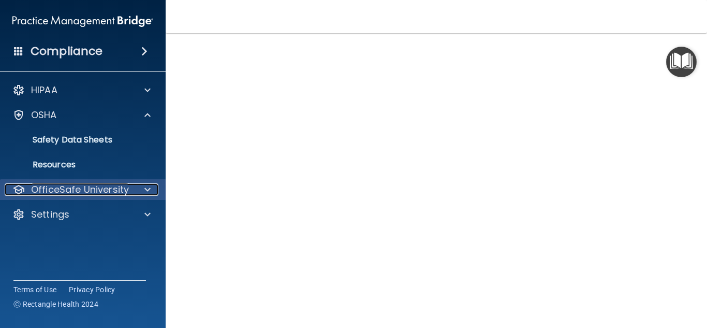
click at [100, 186] on p "OfficeSafe University" at bounding box center [80, 189] width 98 height 12
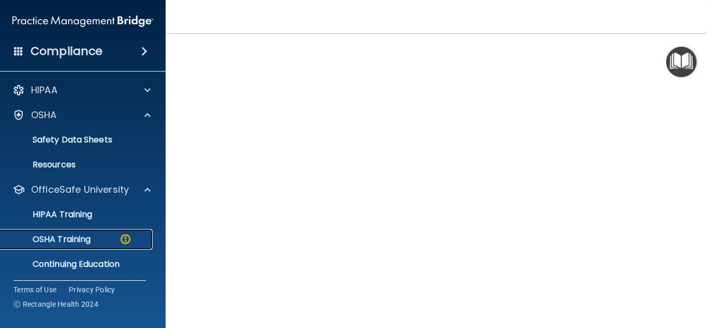
click at [68, 240] on p "OSHA Training" at bounding box center [49, 239] width 84 height 10
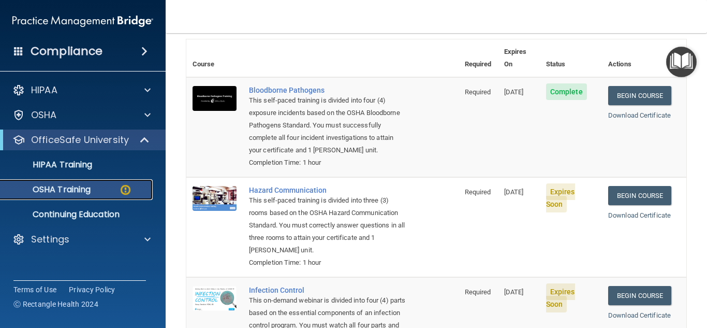
scroll to position [77, 0]
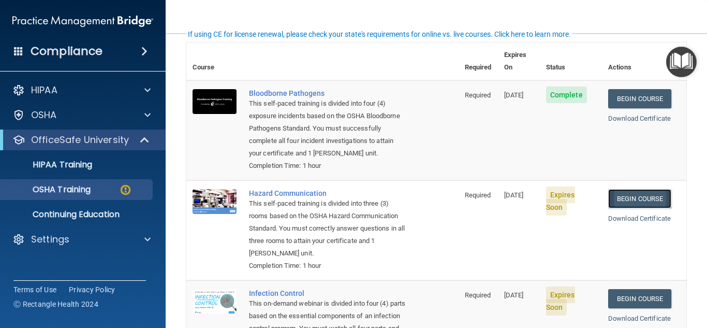
click at [648, 196] on link "Begin Course" at bounding box center [639, 198] width 63 height 19
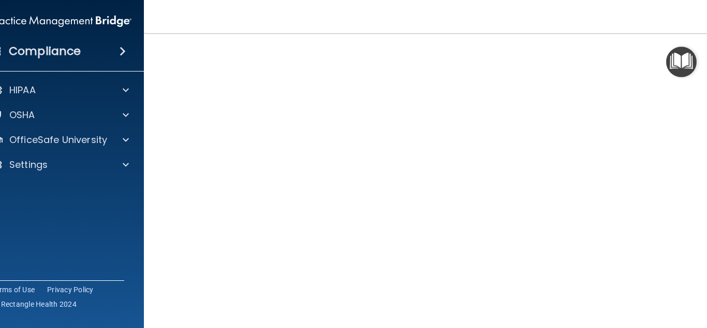
scroll to position [62, 0]
click at [707, 117] on main "Hazard Communication Training This course doesn’t expire until 08/31/2025. Are …" at bounding box center [436, 180] width 585 height 295
click at [707, 126] on main "Hazard Communication Training This course doesn’t expire until 08/31/2025. Are …" at bounding box center [436, 180] width 585 height 295
drag, startPoint x: 705, startPoint y: 136, endPoint x: 704, endPoint y: 208, distance: 72.0
click at [704, 208] on main "Hazard Communication Training This course doesn’t expire until 08/31/2025. Are …" at bounding box center [436, 180] width 585 height 295
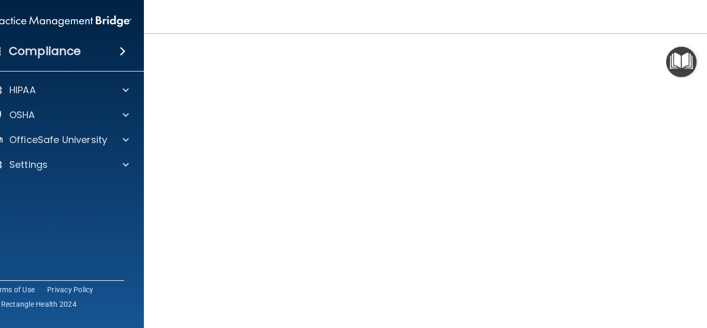
scroll to position [0, 0]
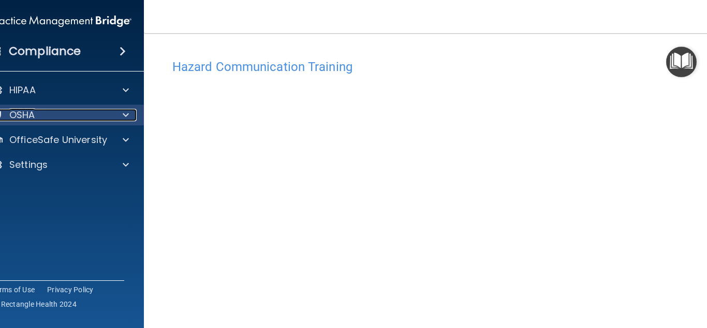
click at [100, 112] on div "OSHA" at bounding box center [47, 115] width 128 height 12
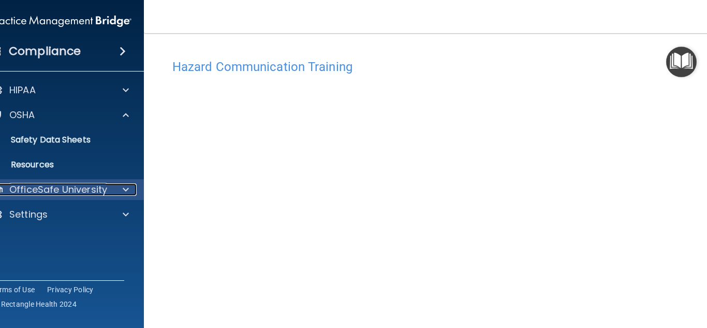
click at [66, 187] on p "OfficeSafe University" at bounding box center [58, 189] width 98 height 12
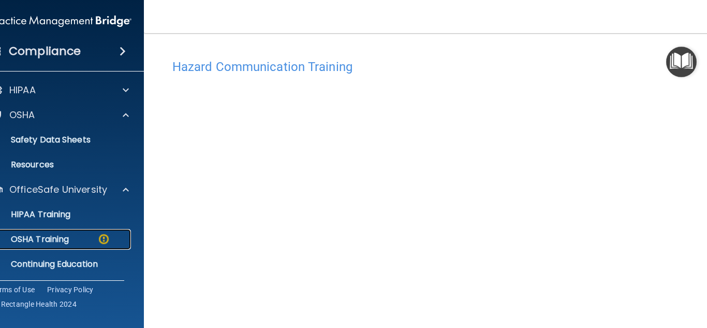
click at [37, 241] on p "OSHA Training" at bounding box center [27, 239] width 84 height 10
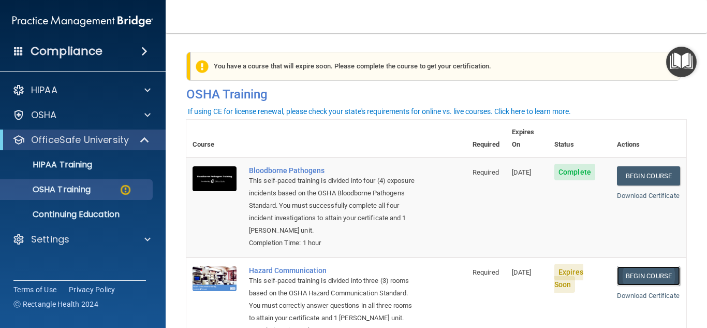
click at [634, 275] on link "Begin Course" at bounding box center [648, 275] width 63 height 19
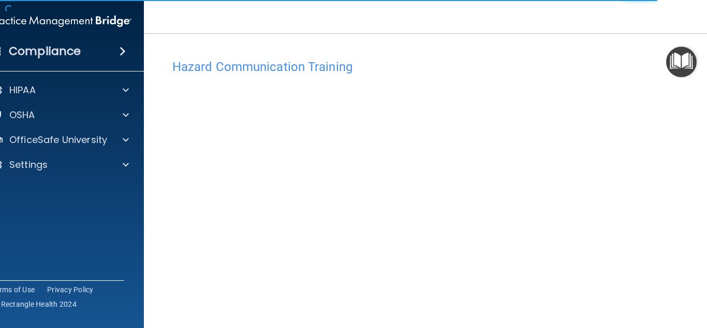
scroll to position [62, 0]
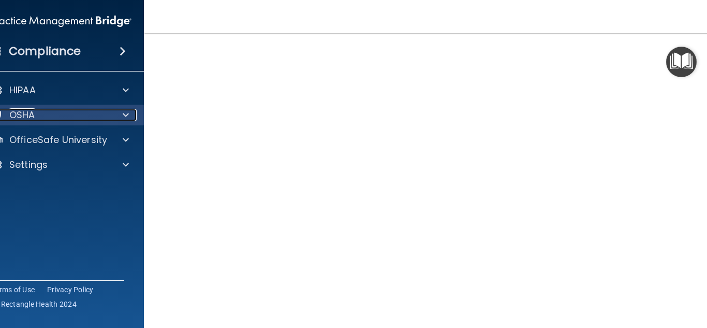
click at [68, 113] on div "OSHA" at bounding box center [47, 115] width 128 height 12
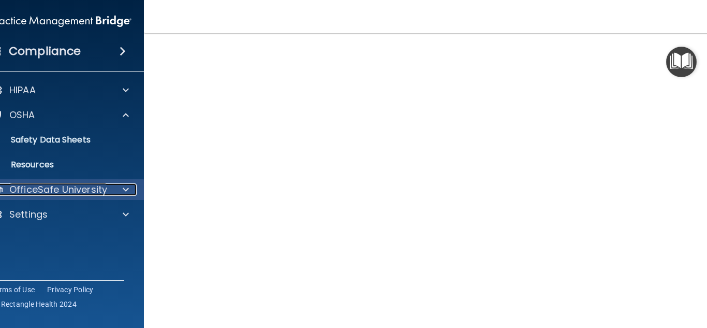
click at [48, 188] on p "OfficeSafe University" at bounding box center [58, 189] width 98 height 12
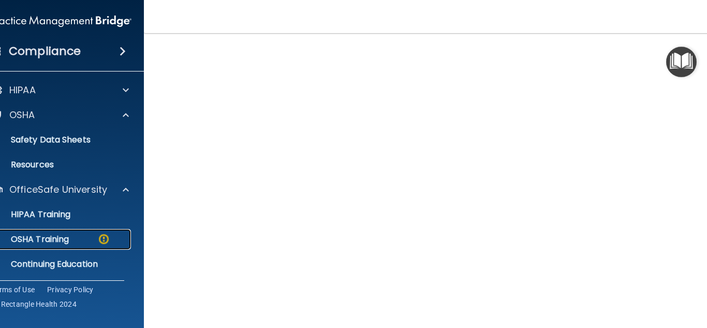
click at [35, 239] on p "OSHA Training" at bounding box center [27, 239] width 84 height 10
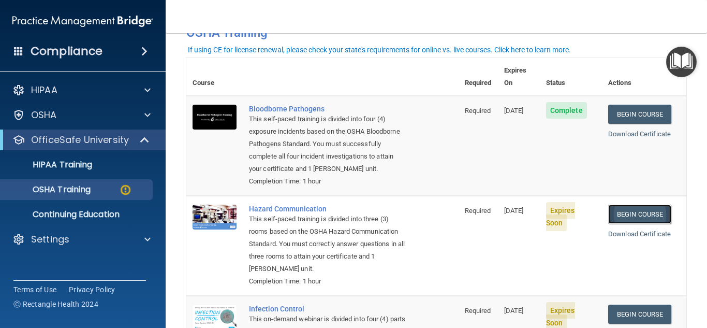
click at [631, 210] on link "Begin Course" at bounding box center [639, 213] width 63 height 19
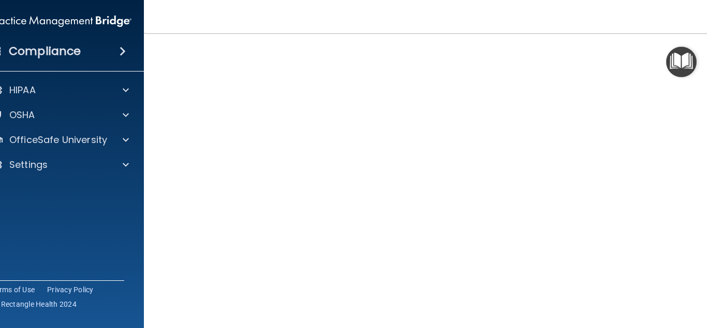
scroll to position [62, 0]
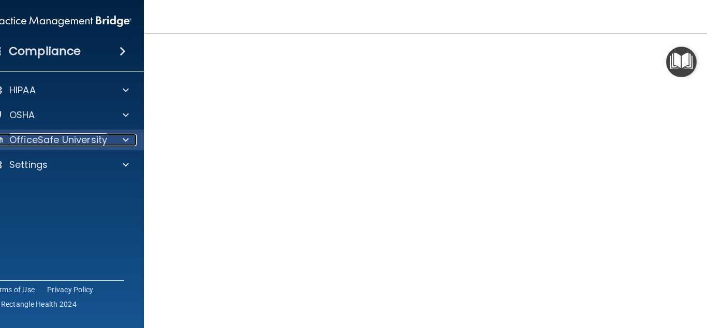
click at [18, 134] on p "OfficeSafe University" at bounding box center [58, 140] width 98 height 12
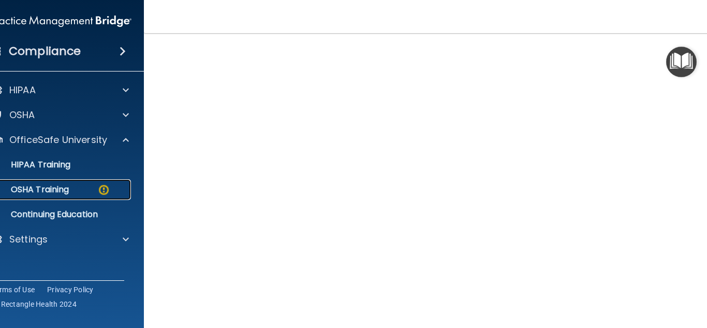
click at [31, 189] on p "OSHA Training" at bounding box center [27, 189] width 84 height 10
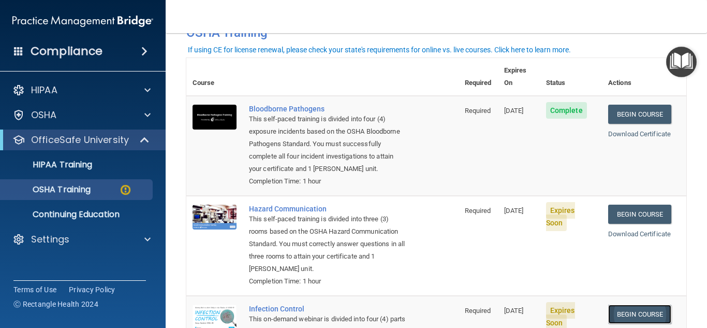
click at [622, 308] on link "Begin Course" at bounding box center [639, 313] width 63 height 19
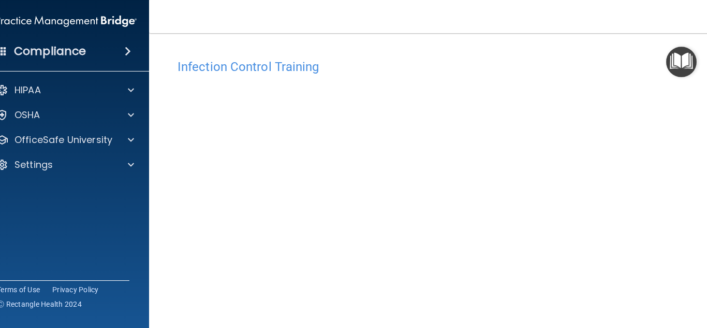
drag, startPoint x: 707, startPoint y: 189, endPoint x: 693, endPoint y: 254, distance: 66.7
click at [705, 264] on main "Infection Control Training This course doesn’t expire until [DATE]. Are you sur…" at bounding box center [436, 180] width 575 height 295
click at [677, 60] on img "Open Resource Center" at bounding box center [681, 62] width 31 height 31
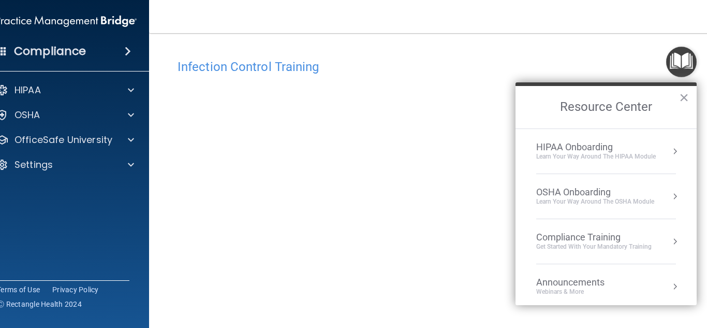
click at [677, 60] on img "Open Resource Center" at bounding box center [681, 62] width 31 height 31
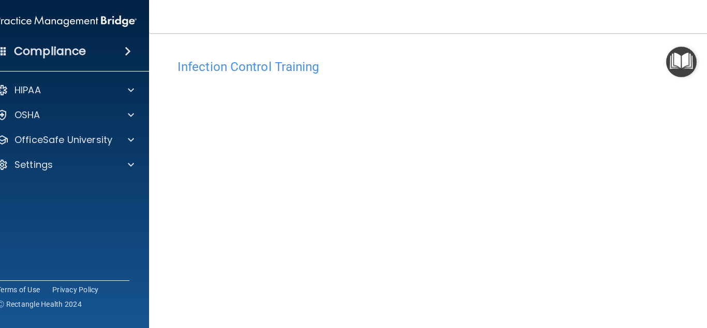
click at [292, 70] on h4 "Infection Control Training" at bounding box center [437, 66] width 518 height 13
click at [707, 216] on main "Infection Control Training This course doesn’t expire until [DATE]. Are you sur…" at bounding box center [436, 180] width 575 height 295
drag, startPoint x: 707, startPoint y: 216, endPoint x: 707, endPoint y: 305, distance: 89.5
click at [707, 305] on main "Infection Control Training This course doesn’t expire until [DATE]. Are you sur…" at bounding box center [436, 180] width 575 height 295
click at [172, 104] on div "Infection Control Training This course doesn’t expire until [DATE]. Are you sur…" at bounding box center [436, 233] width 533 height 358
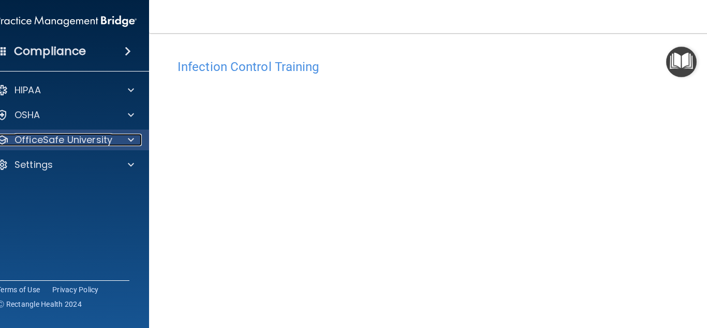
click at [38, 139] on p "OfficeSafe University" at bounding box center [63, 140] width 98 height 12
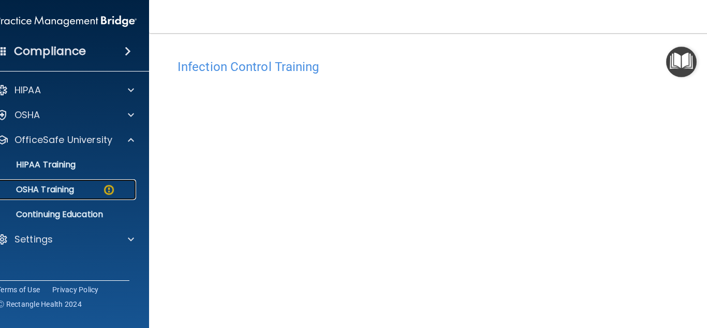
click at [43, 184] on p "OSHA Training" at bounding box center [32, 189] width 84 height 10
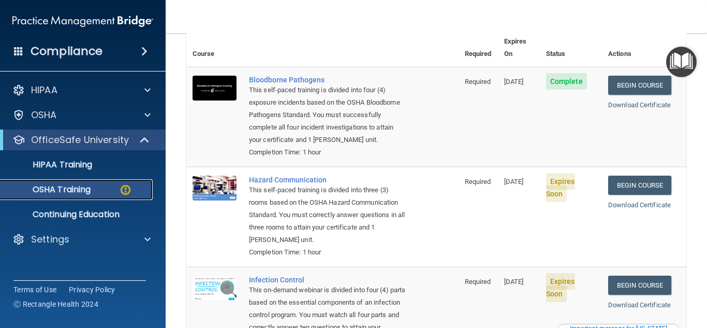
scroll to position [85, 0]
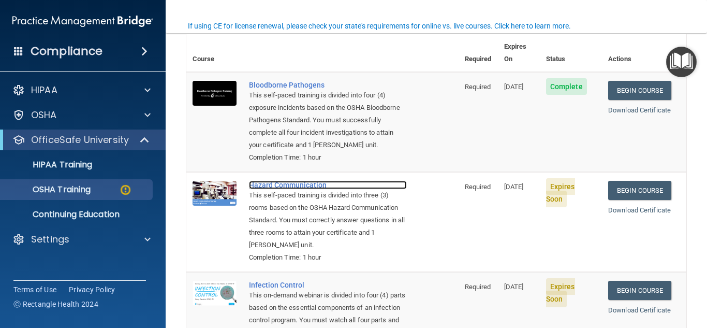
click at [289, 187] on div "Hazard Communication" at bounding box center [328, 185] width 158 height 8
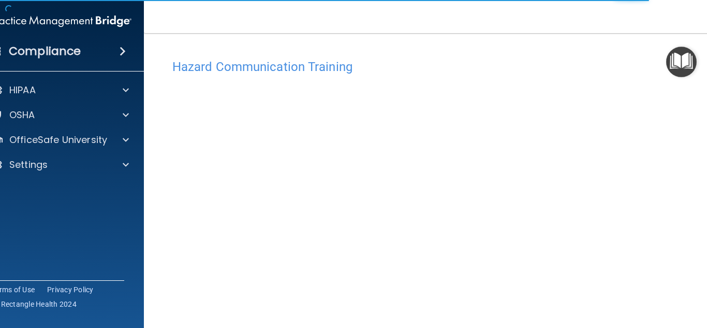
scroll to position [62, 0]
